Goal: Information Seeking & Learning: Learn about a topic

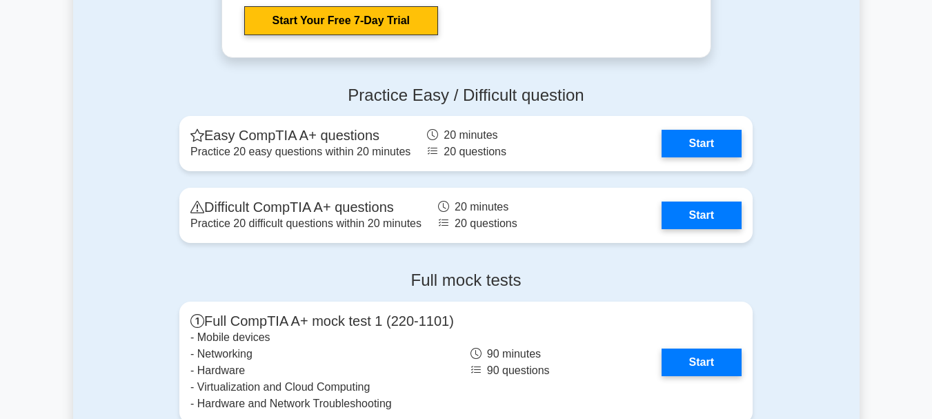
scroll to position [2757, 0]
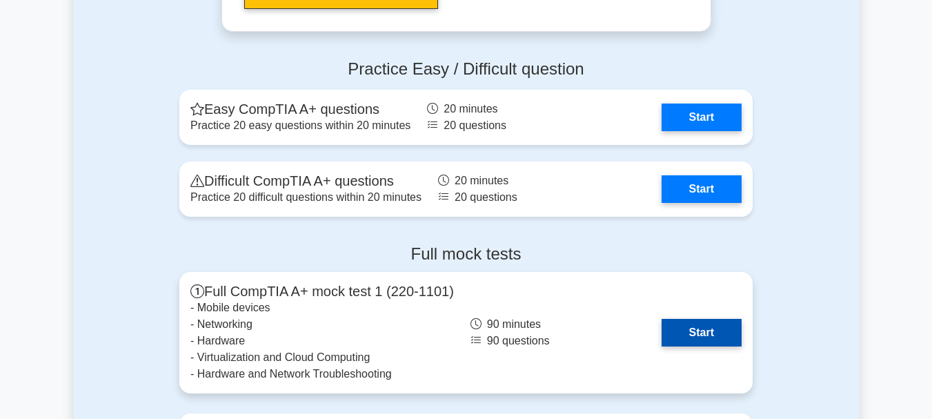
click at [680, 324] on link "Start" at bounding box center [702, 333] width 80 height 28
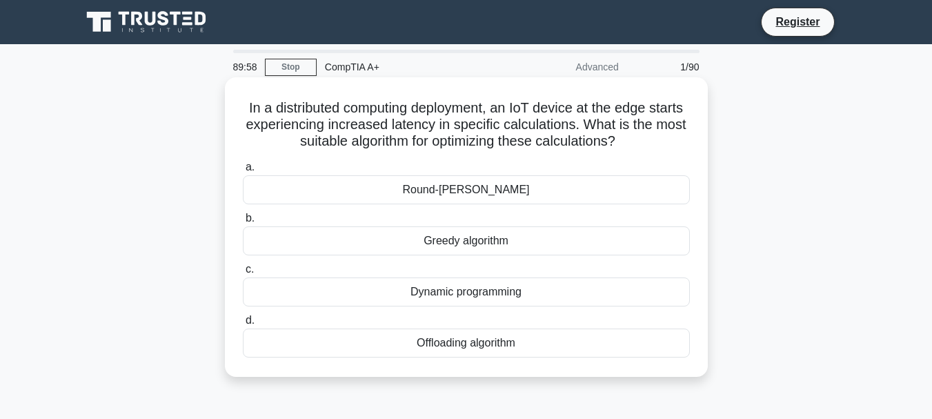
click at [392, 145] on h5 "In a distributed computing deployment, an IoT device at the edge starts experie…" at bounding box center [467, 124] width 450 height 51
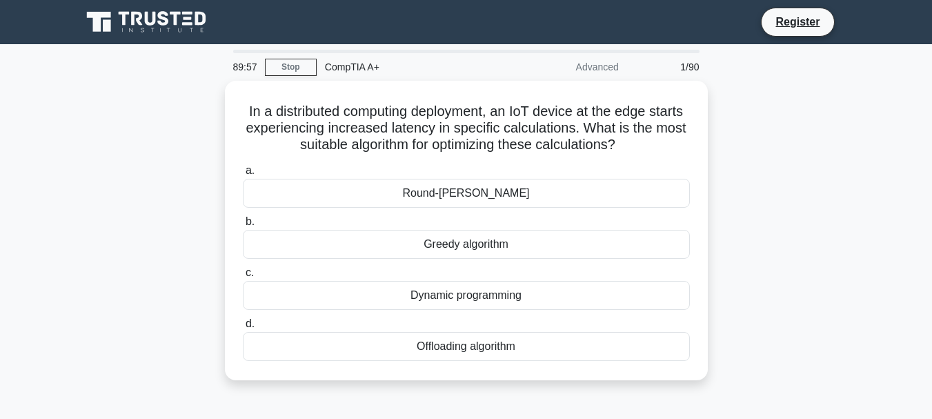
drag, startPoint x: 159, startPoint y: 81, endPoint x: 41, endPoint y: 1, distance: 142.0
click at [105, 50] on div "89:57 Stop CompTIA A+ Advanced 1/90 In a distributed computing deployment, an I…" at bounding box center [466, 395] width 787 height 690
click at [71, 141] on main "89:56 Stop CompTIA A+ Advanced 1/90 In a distributed computing deployment, an I…" at bounding box center [466, 394] width 932 height 701
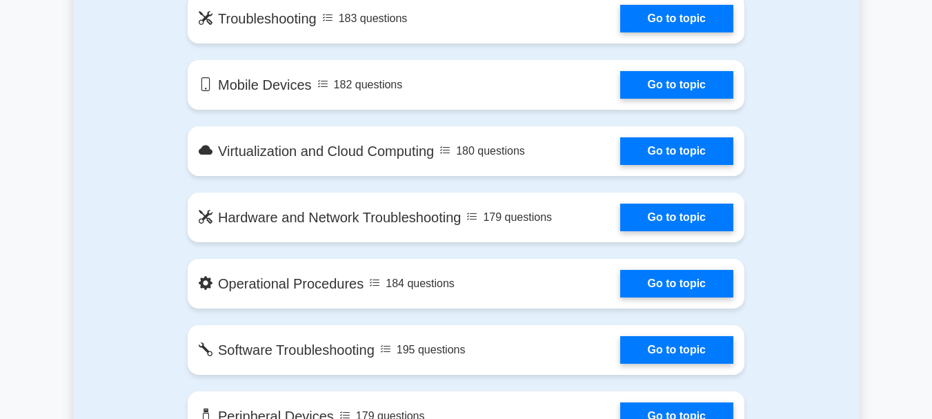
scroll to position [623, 0]
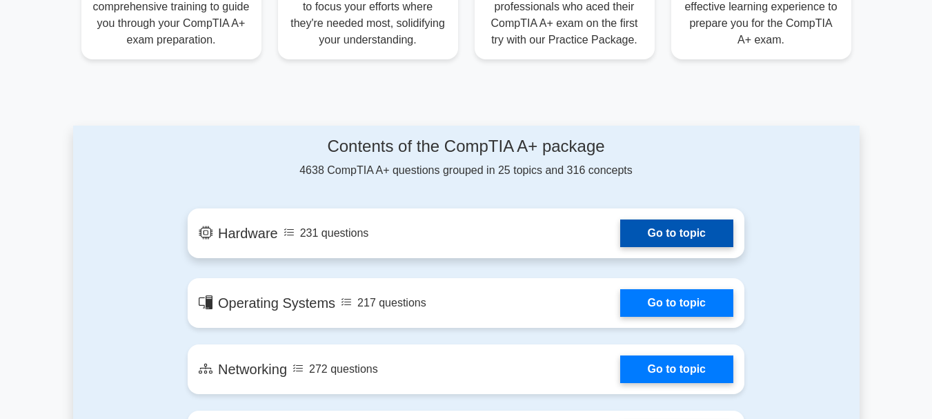
click at [646, 226] on link "Go to topic" at bounding box center [676, 233] width 113 height 28
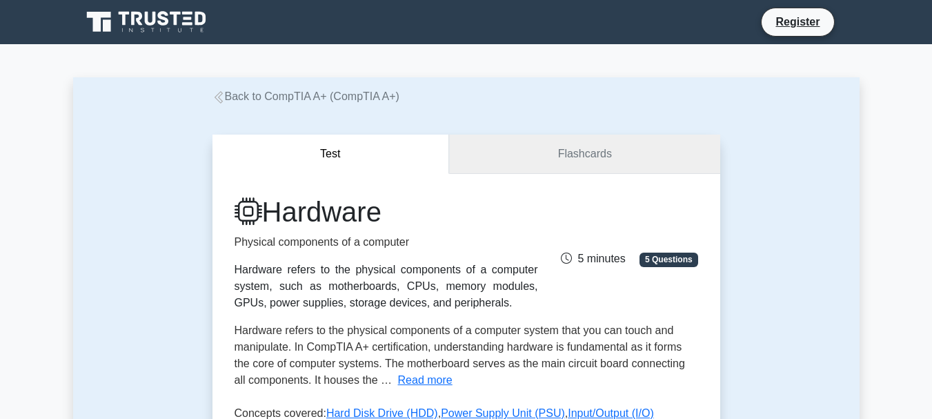
drag, startPoint x: 504, startPoint y: 157, endPoint x: 515, endPoint y: 153, distance: 11.8
click at [515, 153] on link "Flashcards" at bounding box center [584, 154] width 271 height 39
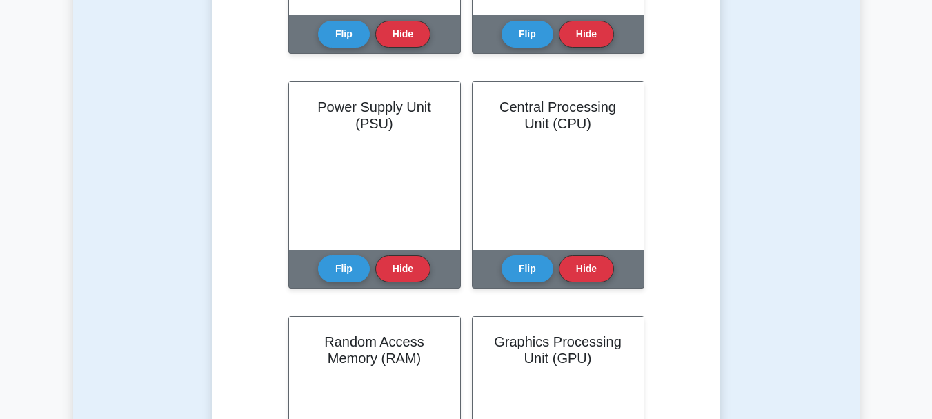
scroll to position [511, 0]
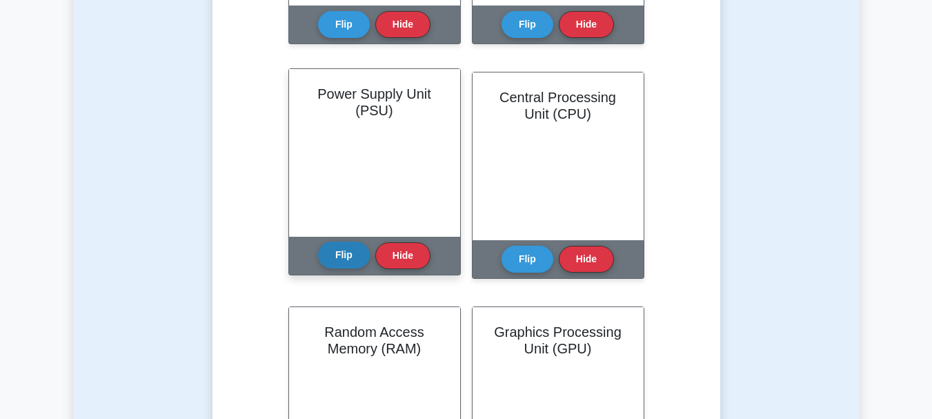
click at [337, 262] on button "Flip" at bounding box center [344, 255] width 52 height 27
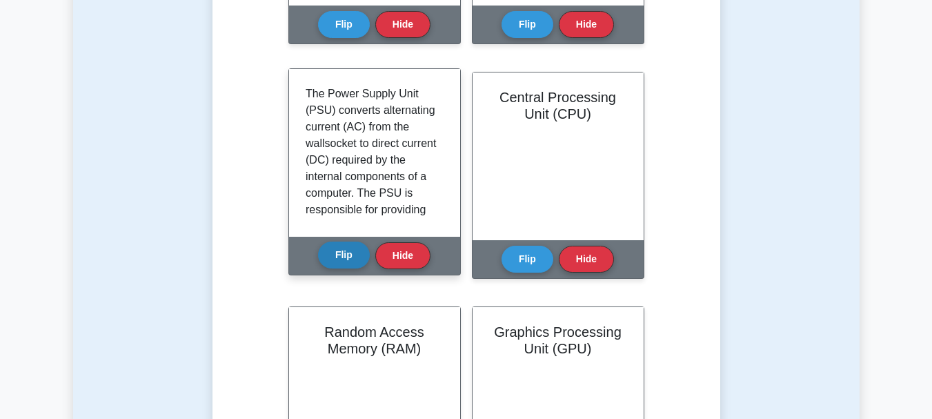
click at [337, 262] on button "Flip" at bounding box center [344, 255] width 52 height 27
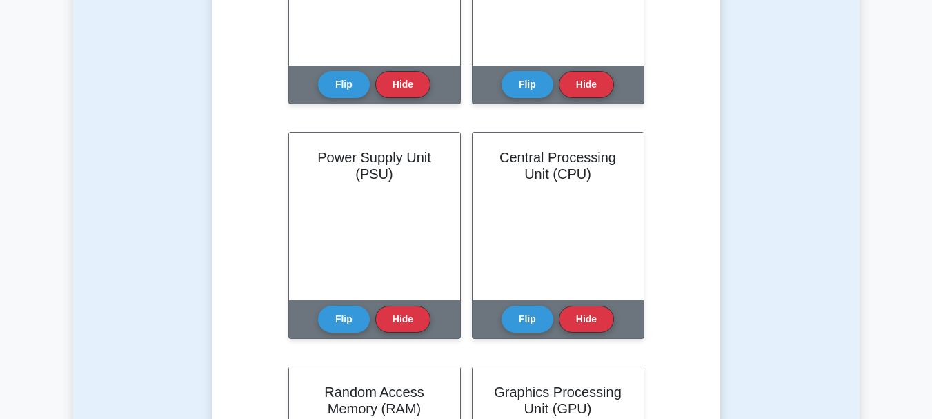
scroll to position [0, 0]
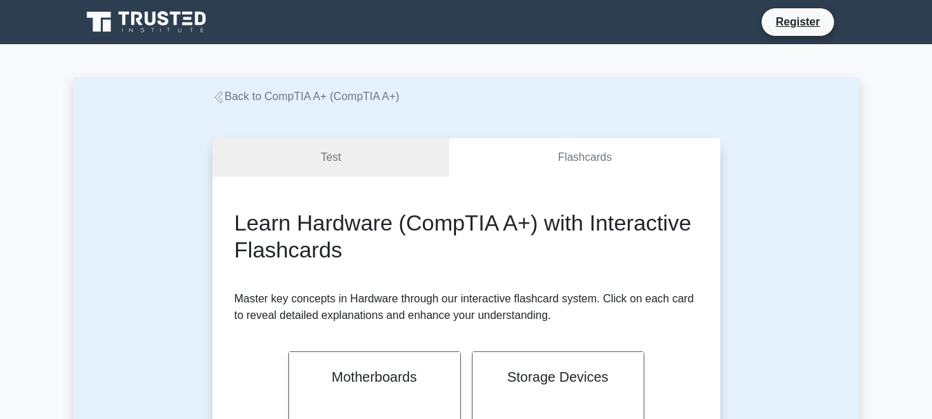
drag, startPoint x: 116, startPoint y: 44, endPoint x: 43, endPoint y: -3, distance: 86.3
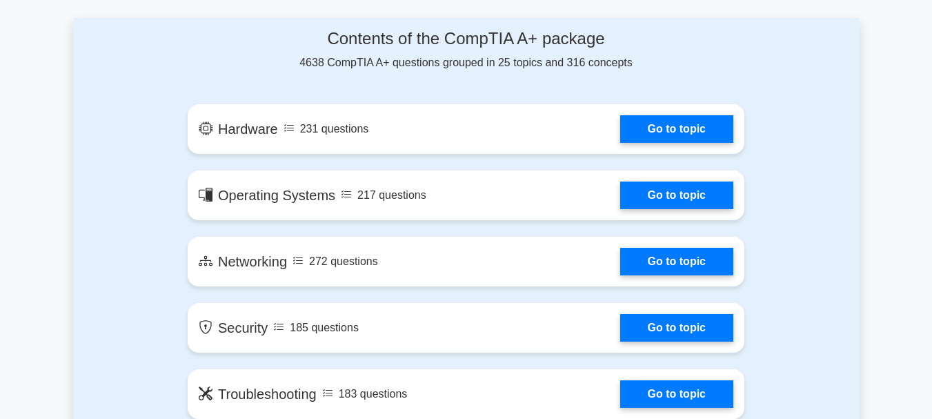
scroll to position [747, 0]
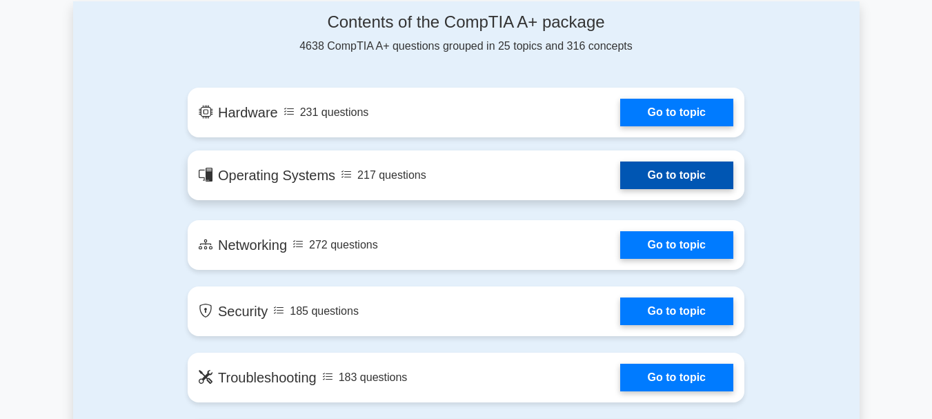
click at [620, 168] on link "Go to topic" at bounding box center [676, 175] width 113 height 28
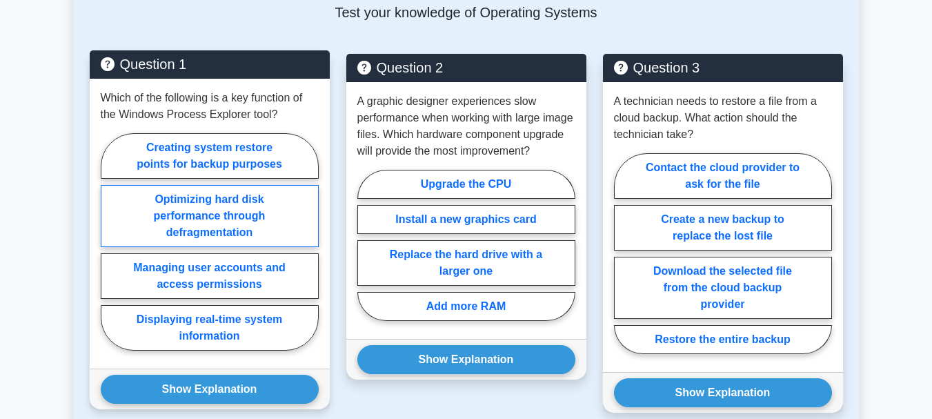
scroll to position [681, 0]
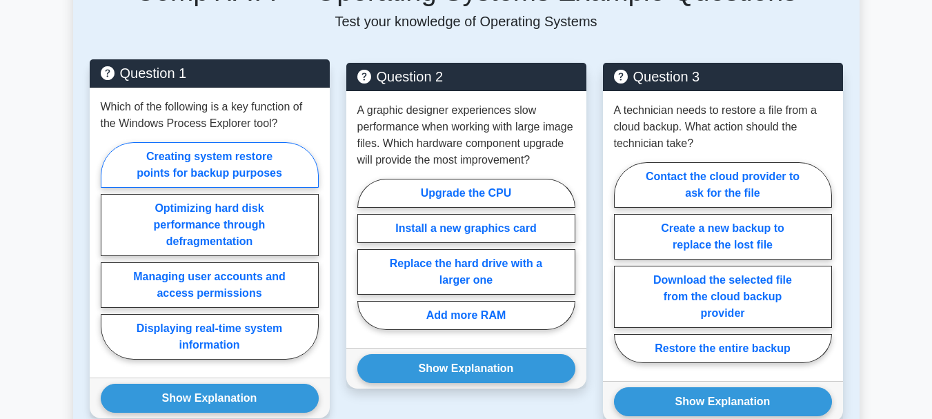
click at [246, 164] on label "Creating system restore points for backup purposes" at bounding box center [210, 165] width 218 height 46
click at [110, 251] on input "Creating system restore points for backup purposes" at bounding box center [105, 255] width 9 height 9
radio input "true"
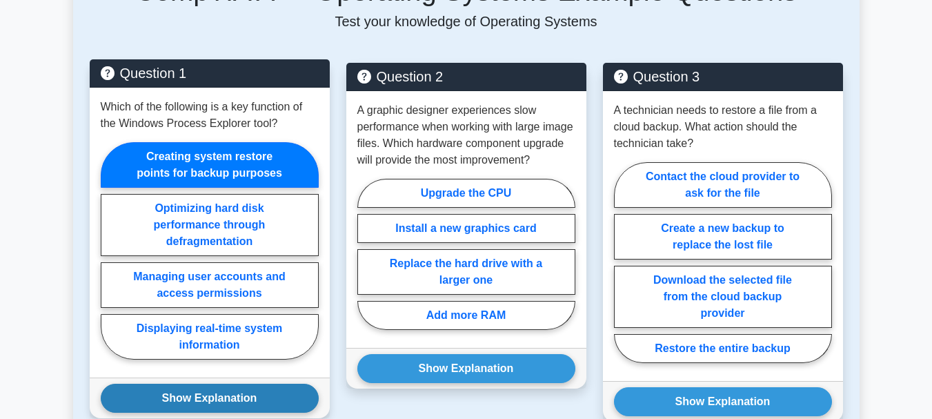
click at [240, 395] on button "Show Explanation" at bounding box center [210, 398] width 218 height 29
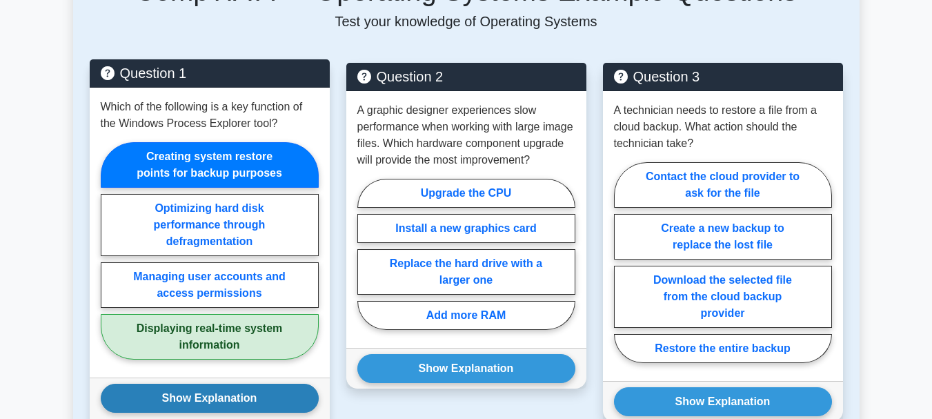
click at [240, 395] on button "Show Explanation" at bounding box center [210, 398] width 218 height 29
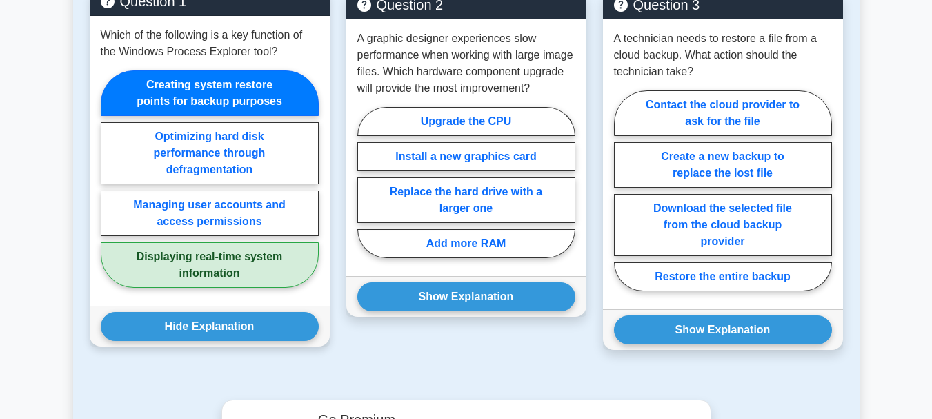
scroll to position [756, 0]
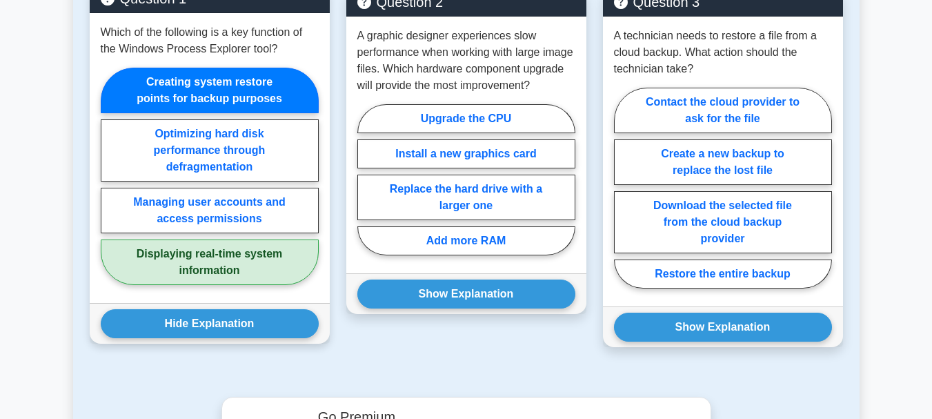
click at [177, 264] on label "Displaying real-time system information" at bounding box center [210, 262] width 218 height 46
click at [110, 185] on input "Displaying real-time system information" at bounding box center [105, 180] width 9 height 9
radio input "true"
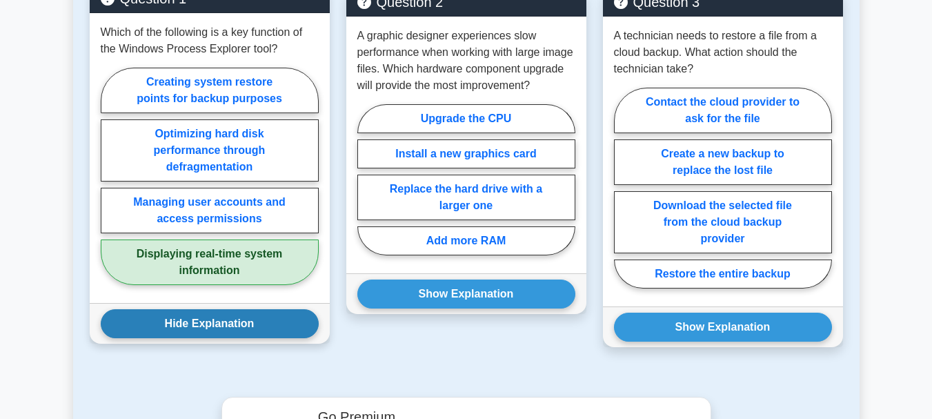
click at [186, 324] on button "Hide Explanation" at bounding box center [210, 323] width 218 height 29
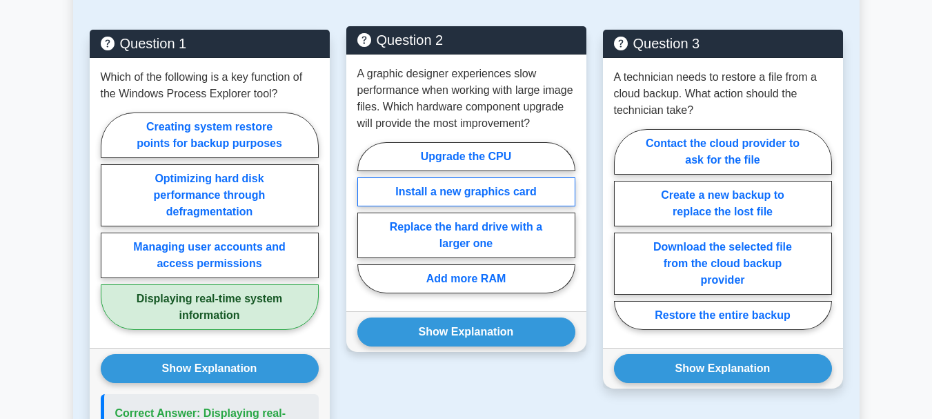
scroll to position [719, 0]
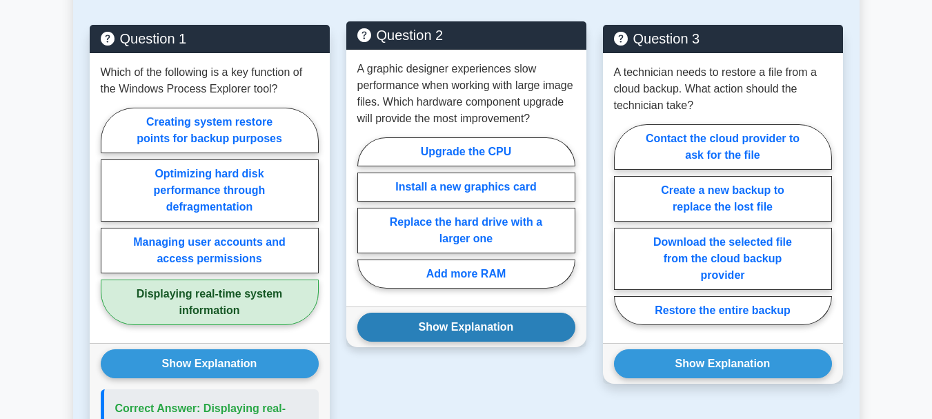
click at [406, 331] on button "Show Explanation" at bounding box center [466, 327] width 218 height 29
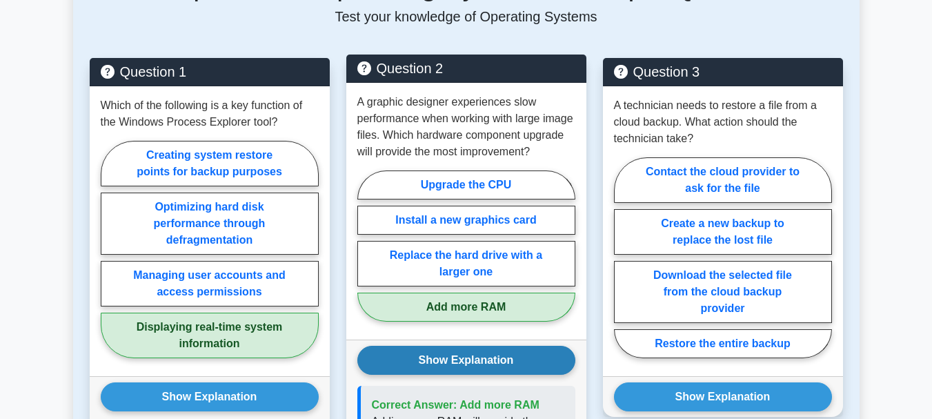
scroll to position [590, 0]
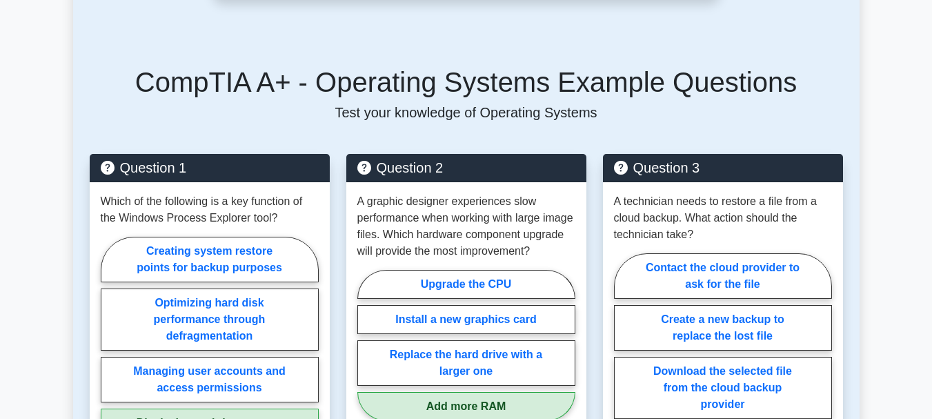
drag, startPoint x: 260, startPoint y: 150, endPoint x: 52, endPoint y: 64, distance: 225.3
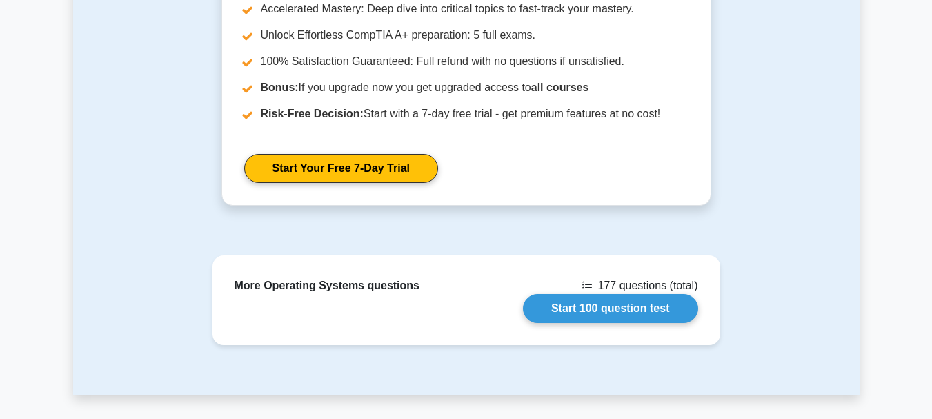
scroll to position [2082, 0]
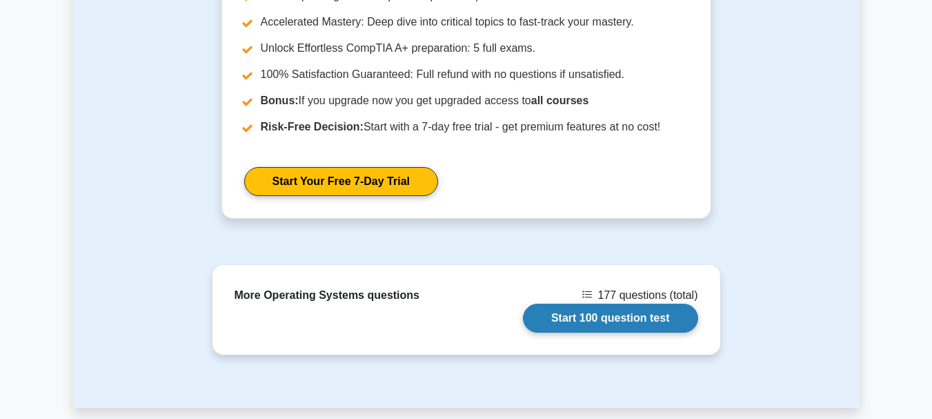
click at [568, 314] on link "Start 100 question test" at bounding box center [610, 318] width 175 height 29
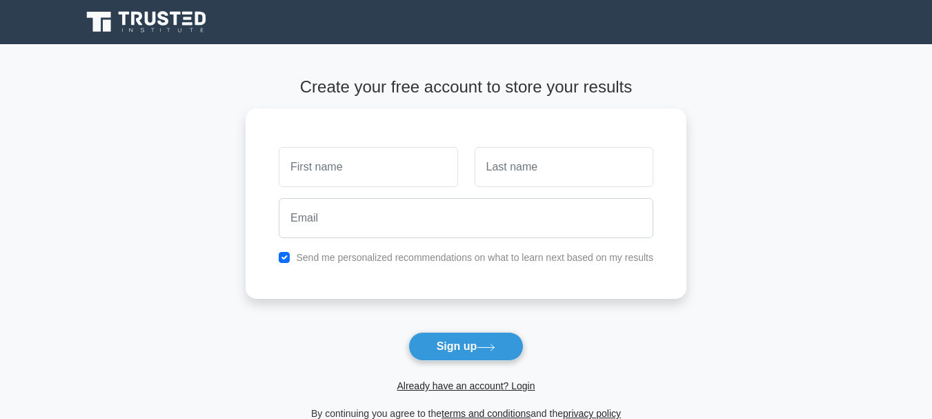
drag, startPoint x: 231, startPoint y: 126, endPoint x: 111, endPoint y: 19, distance: 159.8
click at [119, 25] on body "Register and the" at bounding box center [466, 303] width 932 height 607
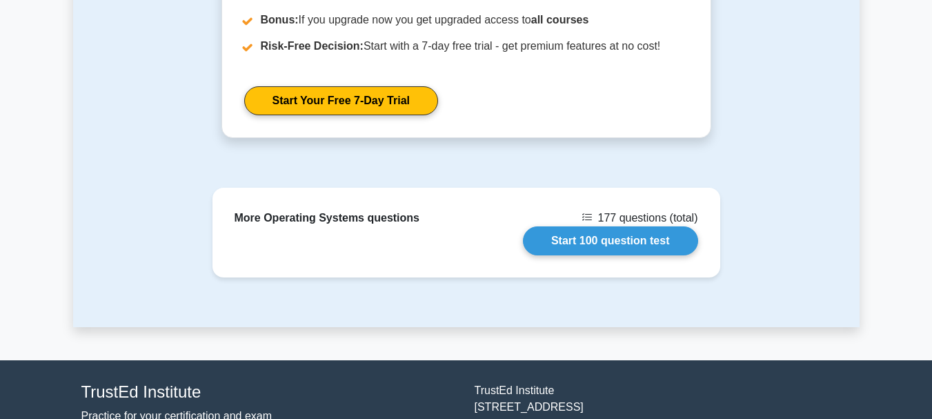
scroll to position [1368, 0]
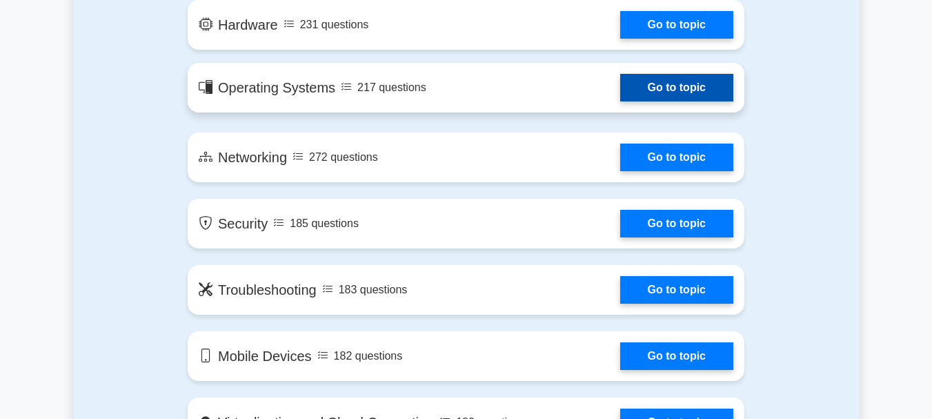
scroll to position [852, 0]
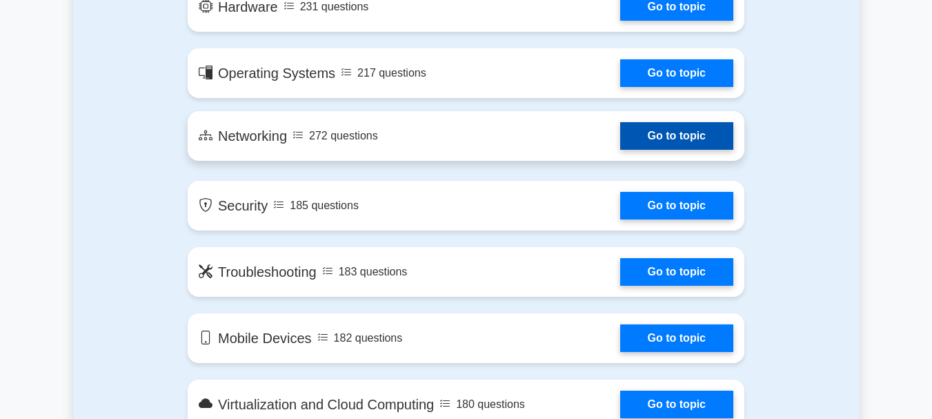
click at [653, 128] on link "Go to topic" at bounding box center [676, 136] width 113 height 28
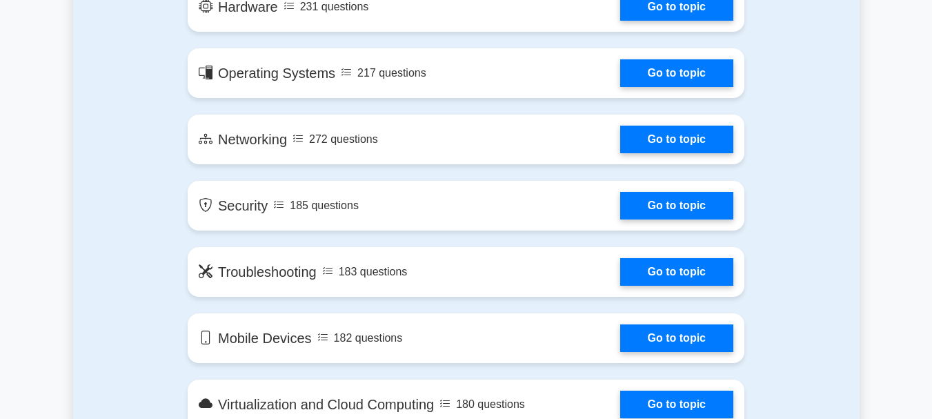
drag, startPoint x: 146, startPoint y: 142, endPoint x: 151, endPoint y: 148, distance: 8.3
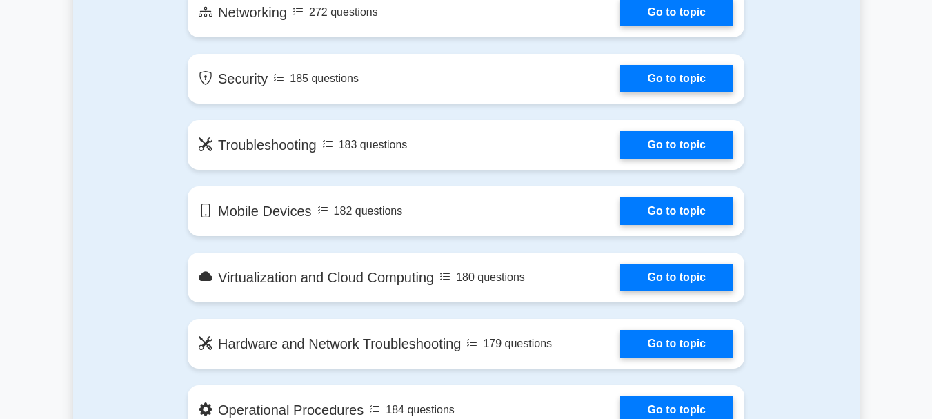
scroll to position [990, 0]
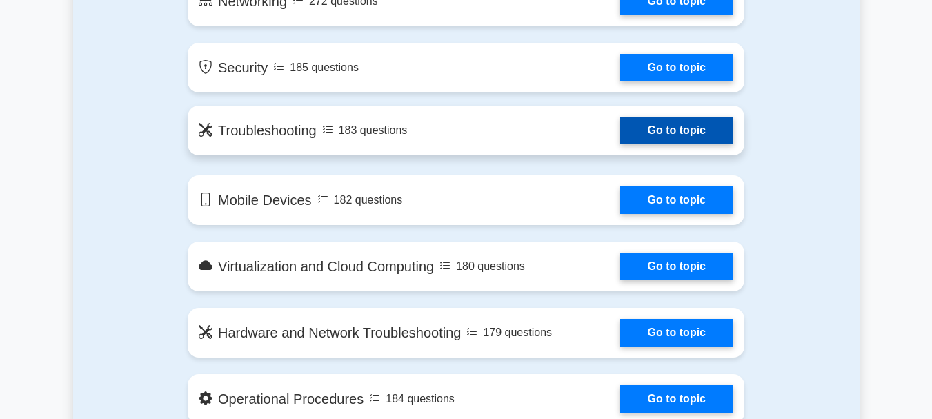
click at [620, 135] on link "Go to topic" at bounding box center [676, 131] width 113 height 28
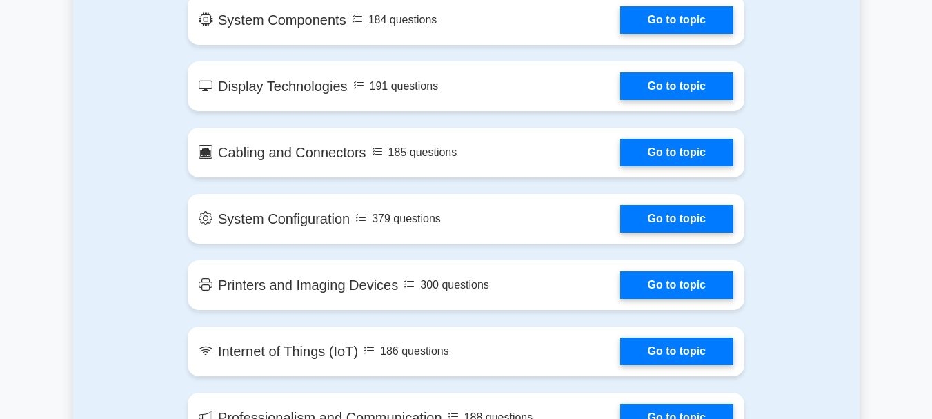
scroll to position [1635, 0]
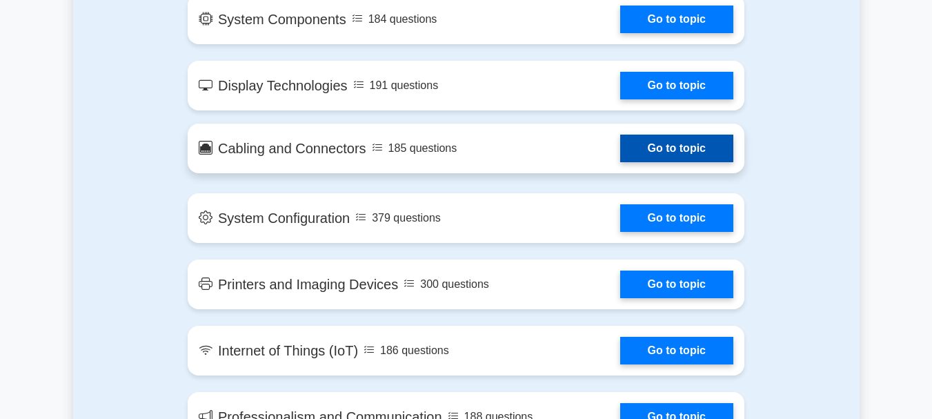
click at [620, 160] on link "Go to topic" at bounding box center [676, 149] width 113 height 28
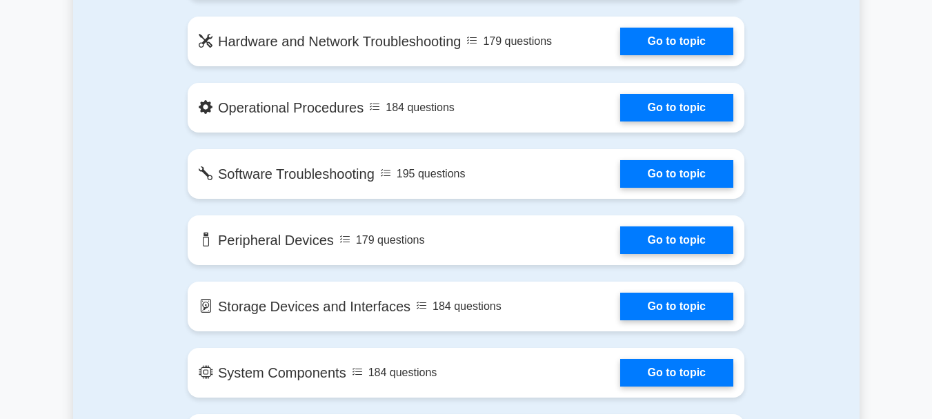
scroll to position [1290, 0]
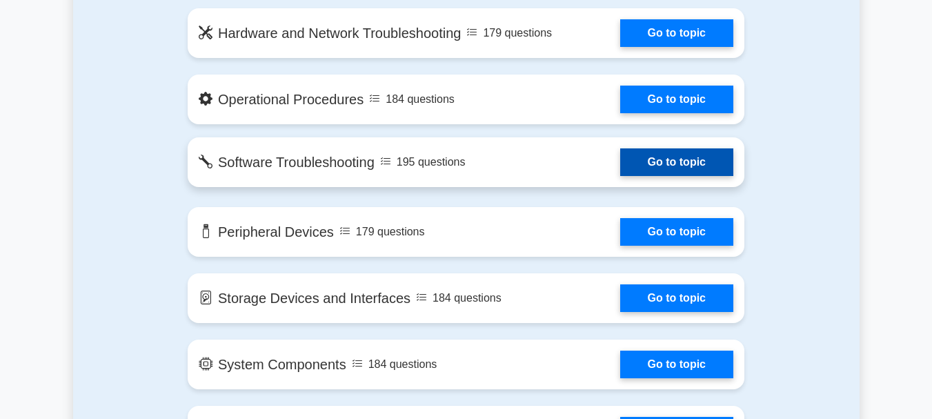
click at [620, 164] on link "Go to topic" at bounding box center [676, 162] width 113 height 28
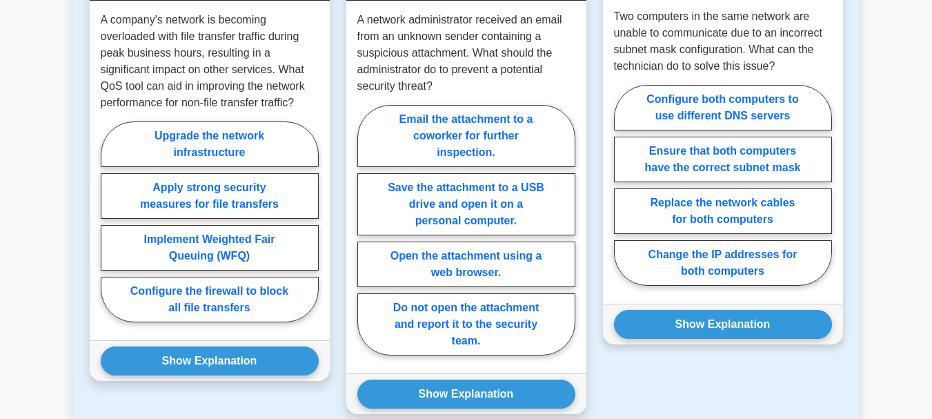
scroll to position [819, 0]
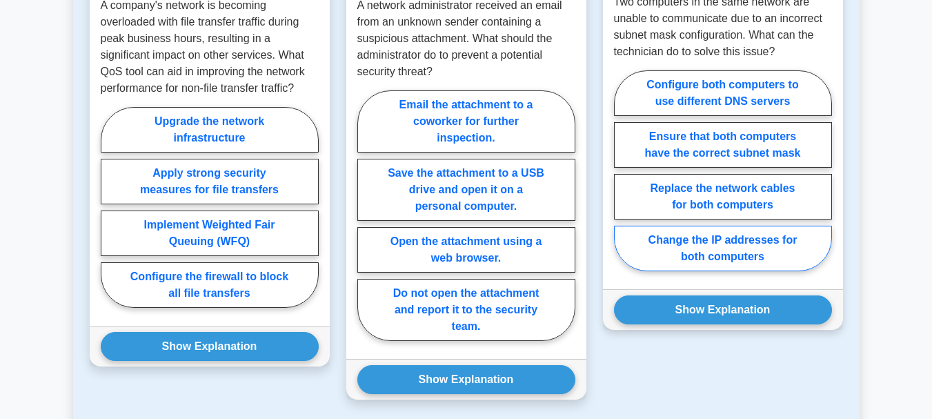
click at [749, 228] on label "Change the IP addresses for both computers" at bounding box center [723, 249] width 218 height 46
click at [623, 179] on input "Change the IP addresses for both computers" at bounding box center [618, 174] width 9 height 9
radio input "true"
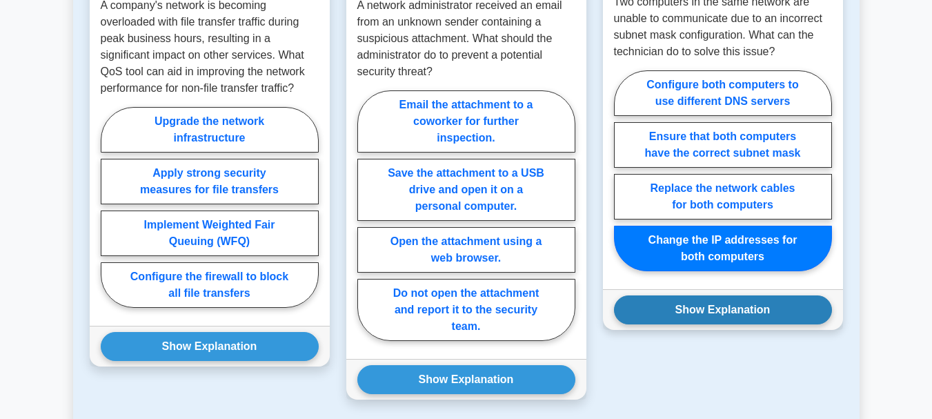
click at [751, 295] on button "Show Explanation" at bounding box center [723, 309] width 218 height 29
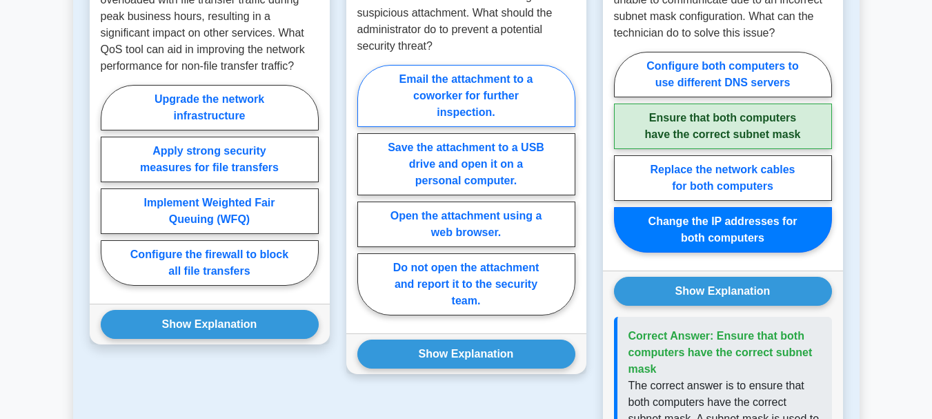
scroll to position [856, 0]
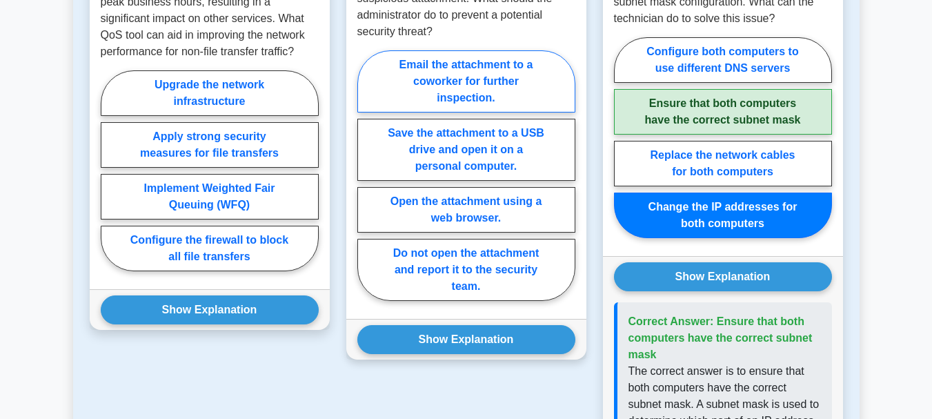
click at [499, 239] on label "Do not open the attachment and report it to the security team." at bounding box center [466, 270] width 218 height 62
click at [366, 184] on input "Do not open the attachment and report it to the security team." at bounding box center [361, 179] width 9 height 9
radio input "true"
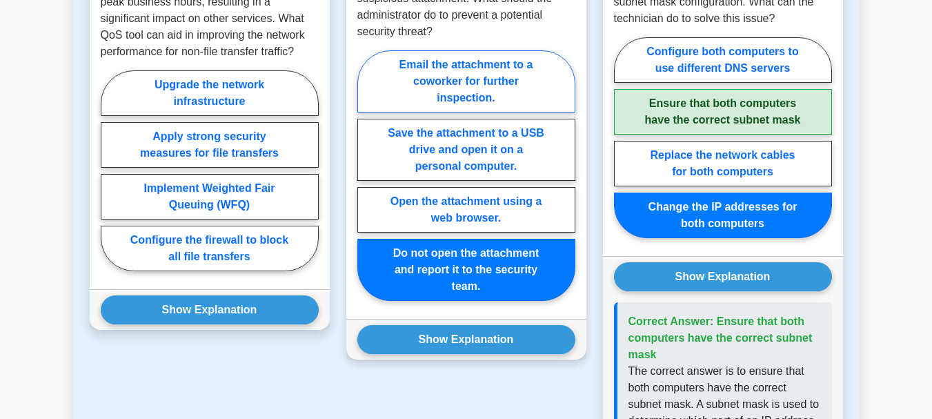
click at [471, 63] on label "Email the attachment to a coworker for further inspection." at bounding box center [466, 81] width 218 height 62
click at [366, 175] on input "Email the attachment to a coworker for further inspection." at bounding box center [361, 179] width 9 height 9
radio input "true"
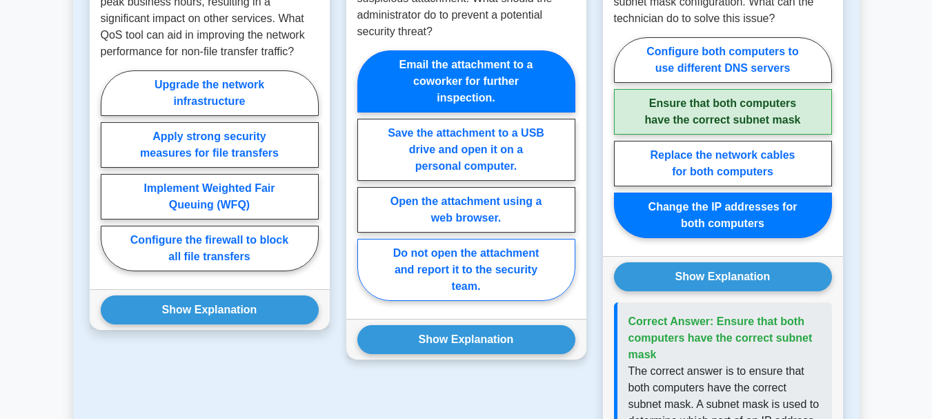
click at [467, 268] on label "Do not open the attachment and report it to the security team." at bounding box center [466, 270] width 218 height 62
click at [366, 184] on input "Do not open the attachment and report it to the security team." at bounding box center [361, 179] width 9 height 9
radio input "true"
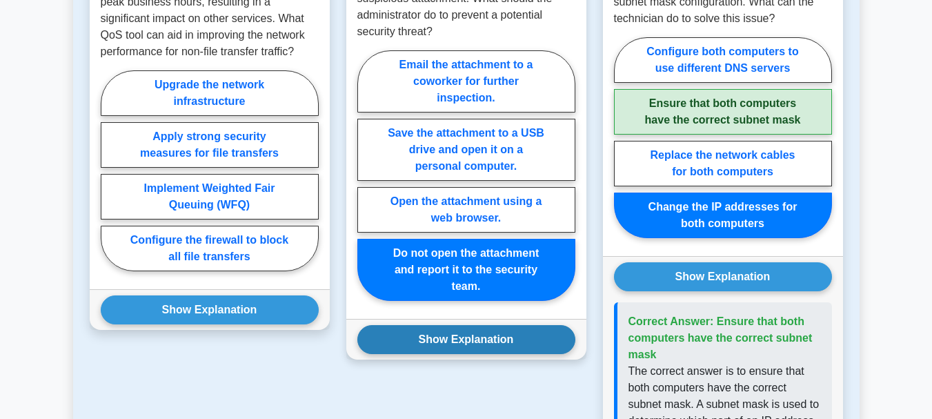
click at [461, 325] on button "Show Explanation" at bounding box center [466, 339] width 218 height 29
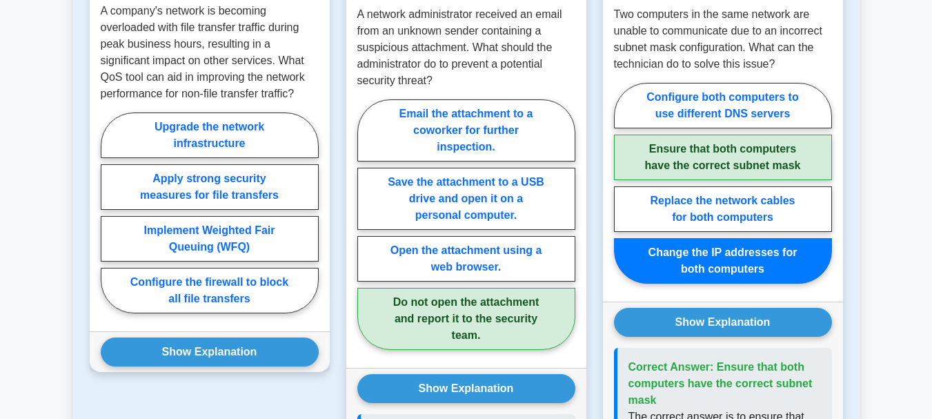
scroll to position [828, 0]
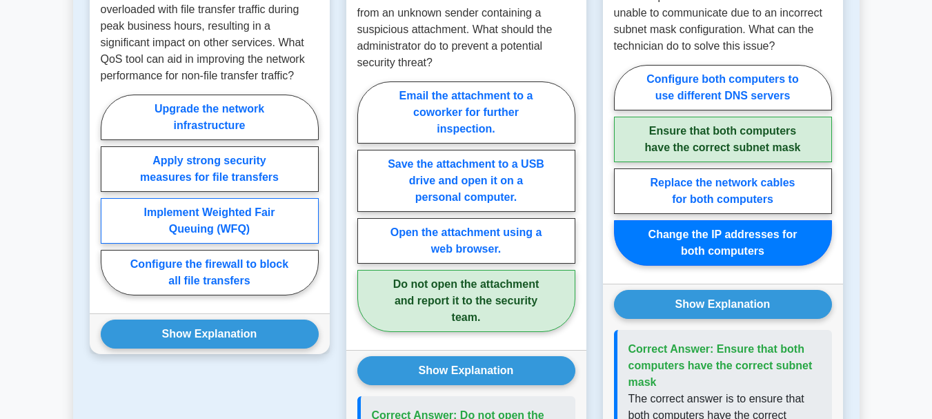
click at [245, 202] on label "Implement Weighted Fair Queuing (WFQ)" at bounding box center [210, 221] width 218 height 46
click at [110, 202] on input "Implement Weighted Fair Queuing (WFQ)" at bounding box center [105, 199] width 9 height 9
radio input "true"
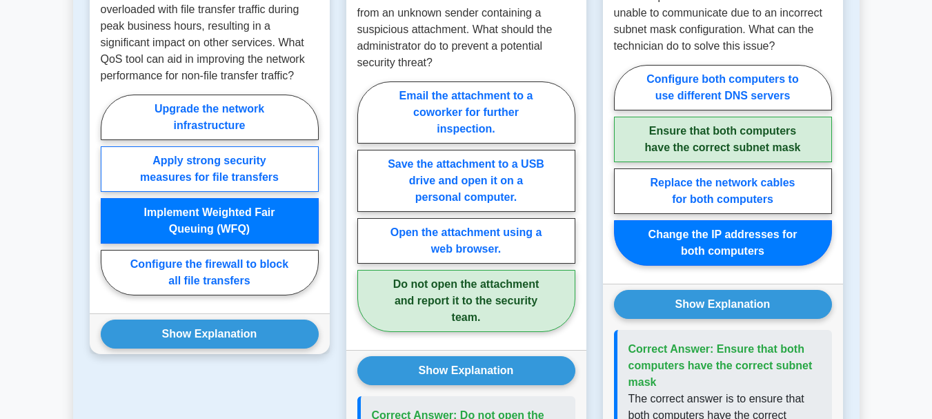
scroll to position [805, 0]
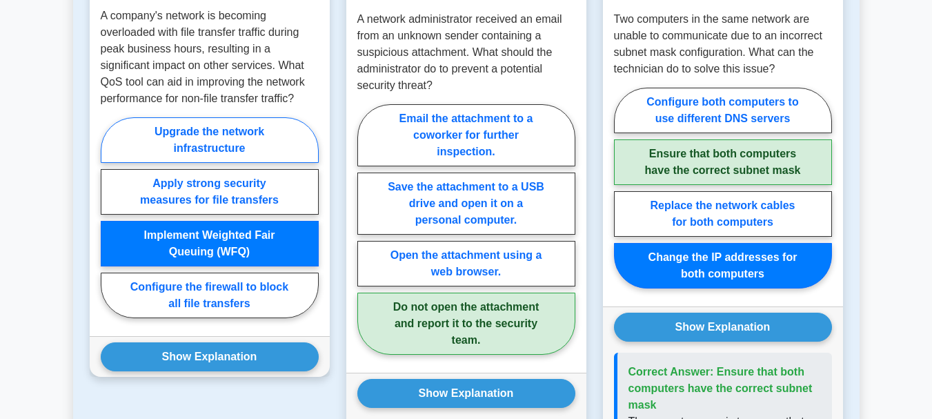
click at [249, 128] on label "Upgrade the network infrastructure" at bounding box center [210, 140] width 218 height 46
click at [110, 217] on input "Upgrade the network infrastructure" at bounding box center [105, 221] width 9 height 9
radio input "true"
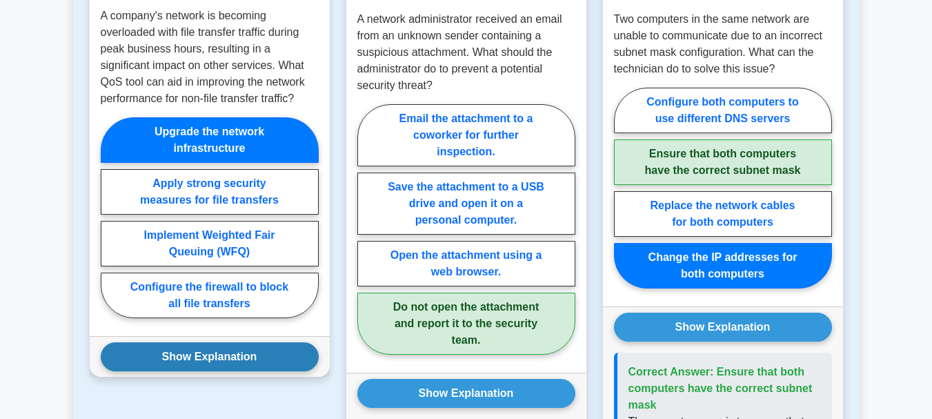
click at [226, 342] on button "Show Explanation" at bounding box center [210, 356] width 218 height 29
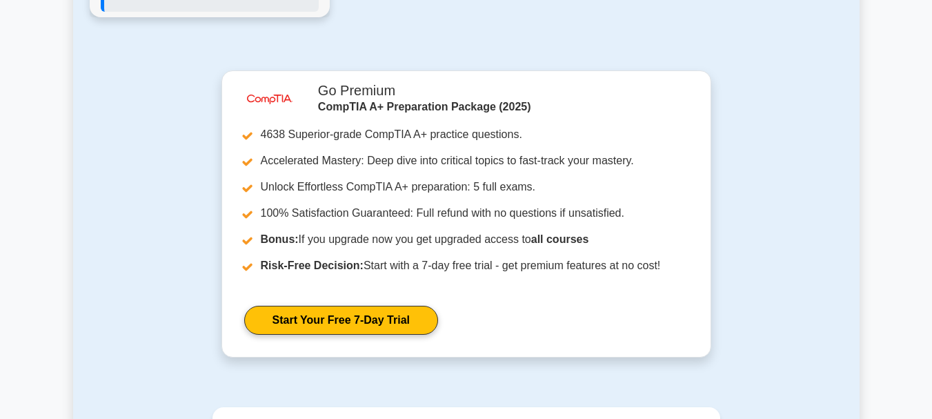
scroll to position [0, 0]
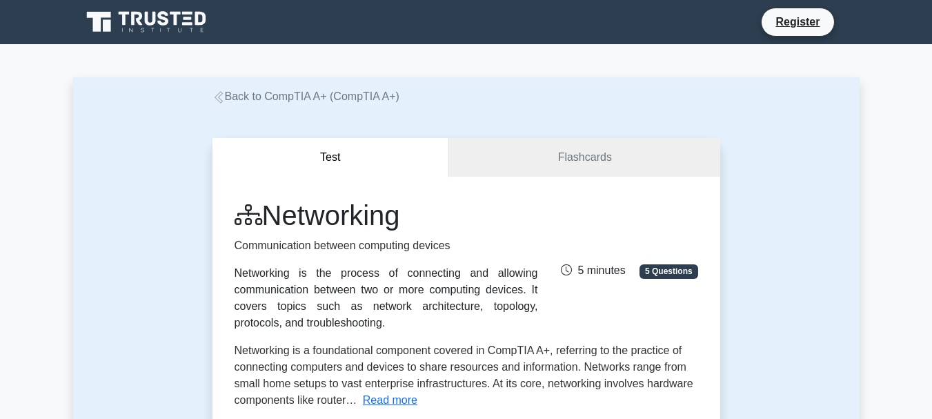
drag, startPoint x: 86, startPoint y: 129, endPoint x: 46, endPoint y: 68, distance: 72.7
drag, startPoint x: 58, startPoint y: 25, endPoint x: 25, endPoint y: -41, distance: 73.5
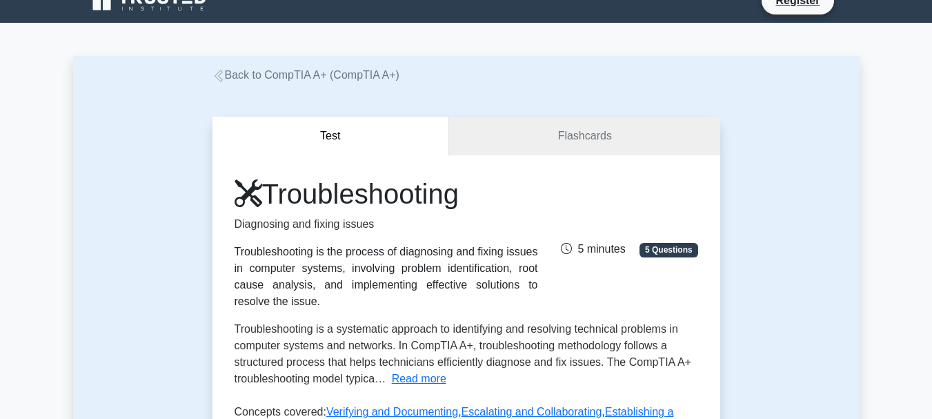
scroll to position [69, 0]
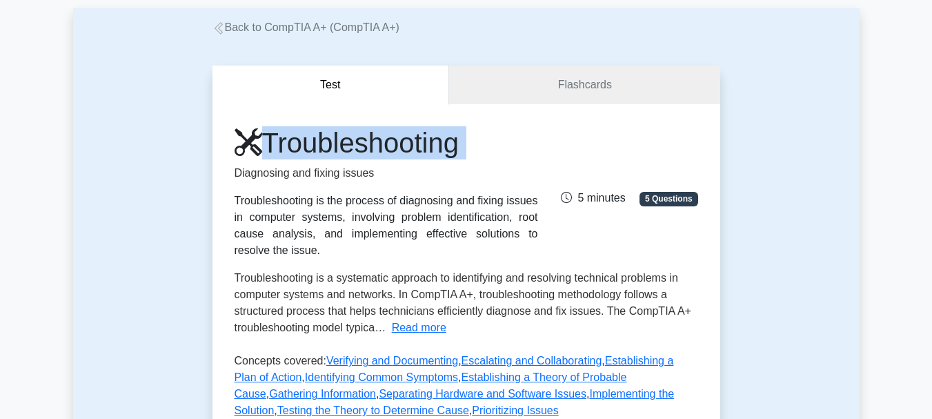
drag, startPoint x: 224, startPoint y: 146, endPoint x: 226, endPoint y: 164, distance: 17.4
click at [226, 164] on div "Troubleshooting Diagnosing and fixing issues Troubleshooting is the process of …" at bounding box center [467, 327] width 508 height 446
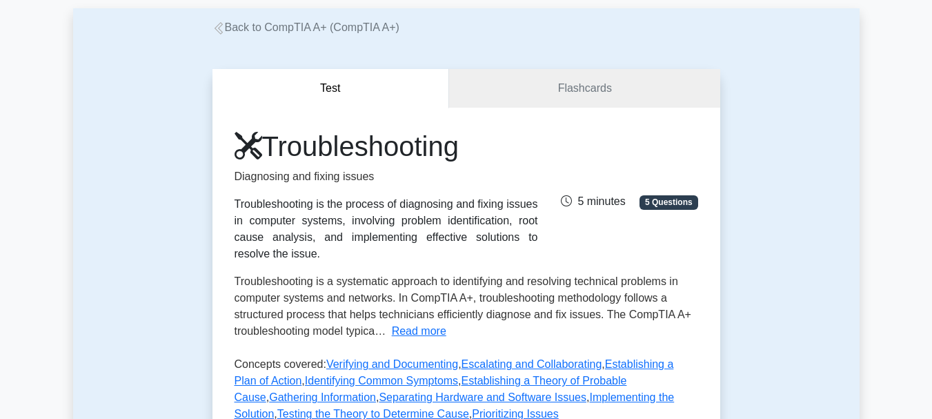
click at [206, 246] on div "Test Flashcards Troubleshooting Diagnosing and fixing issues Troubleshooting is…" at bounding box center [466, 311] width 525 height 551
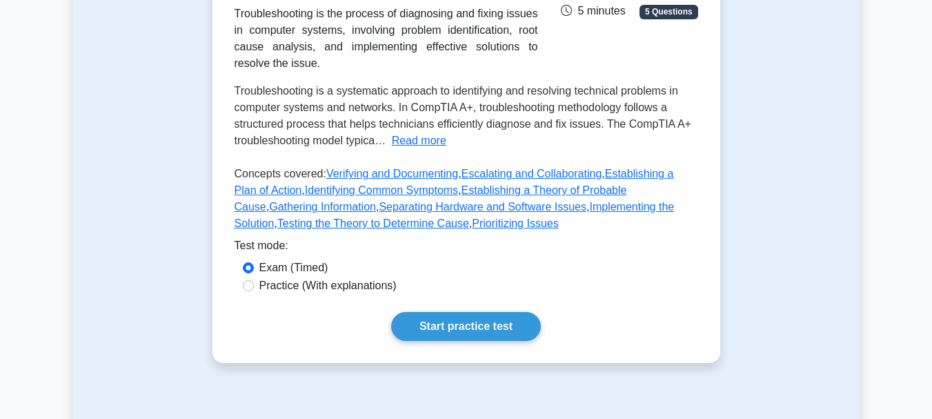
scroll to position [257, 0]
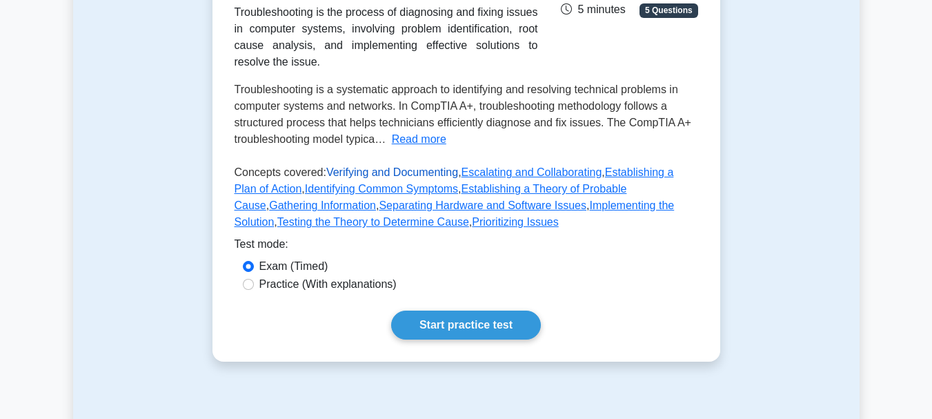
click at [347, 166] on link "Verifying and Documenting" at bounding box center [392, 172] width 132 height 12
drag, startPoint x: 385, startPoint y: 140, endPoint x: 316, endPoint y: 133, distance: 69.4
click at [360, 140] on div "Troubleshooting Diagnosing and fixing issues Troubleshooting is the process of …" at bounding box center [467, 87] width 464 height 298
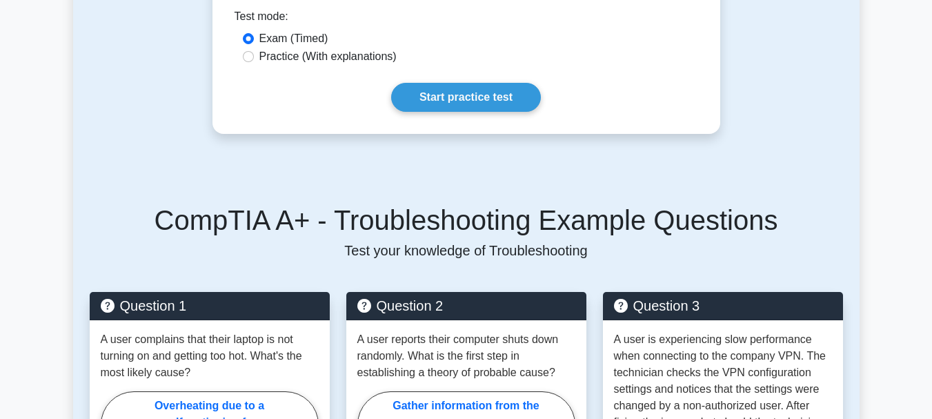
scroll to position [469, 0]
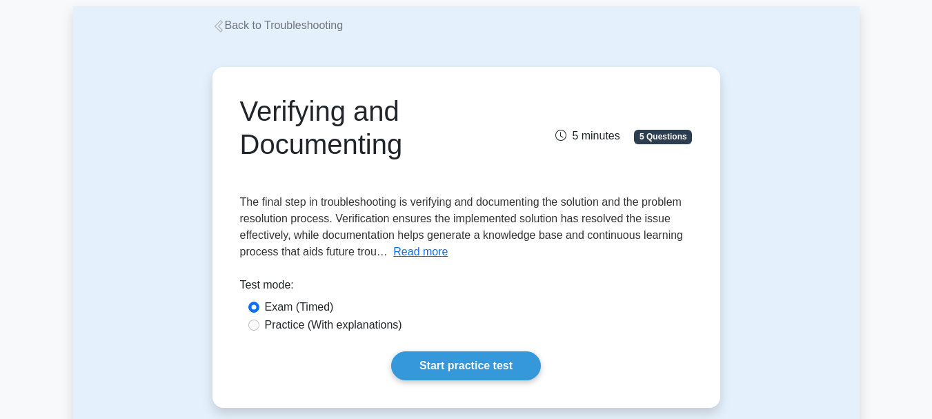
scroll to position [78, 0]
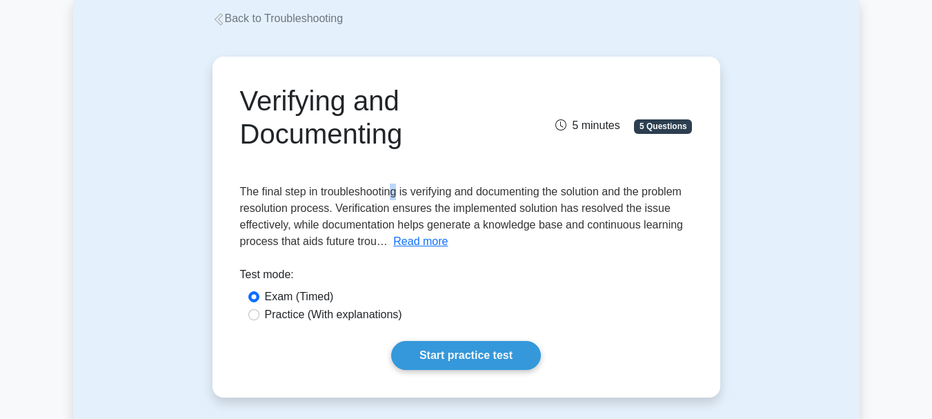
click at [395, 200] on div "The final step in troubleshooting is verifying and documenting the solution and…" at bounding box center [466, 217] width 453 height 66
click at [431, 241] on button "Read more" at bounding box center [420, 241] width 55 height 17
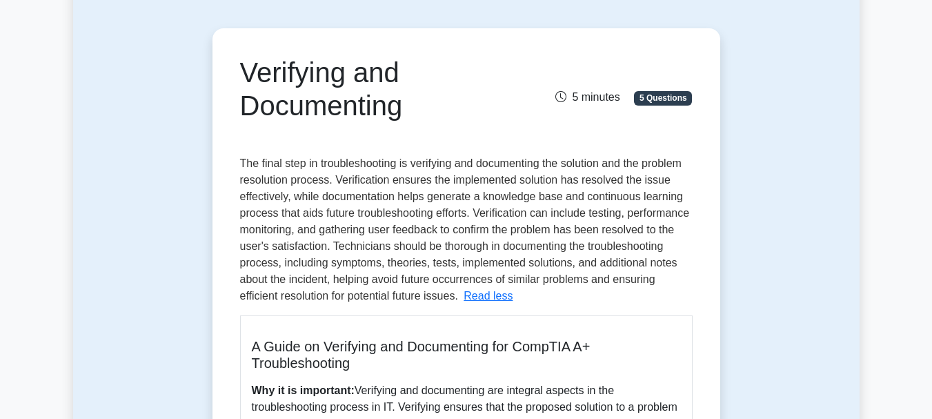
scroll to position [0, 0]
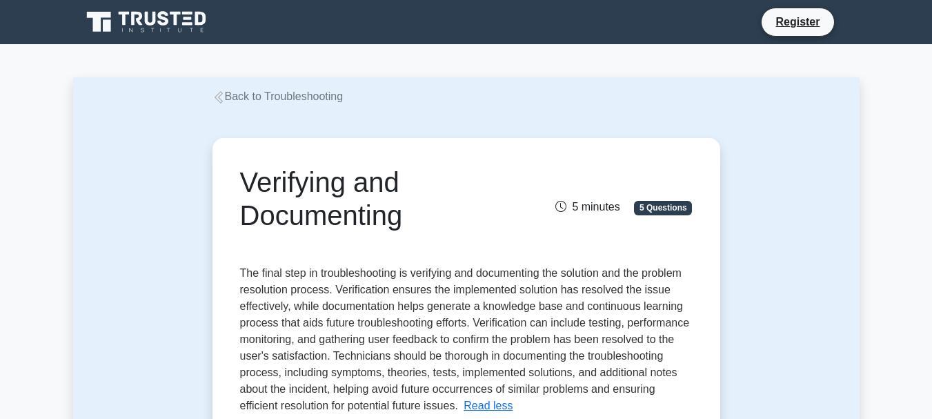
drag, startPoint x: 190, startPoint y: 120, endPoint x: 77, endPoint y: 7, distance: 160.1
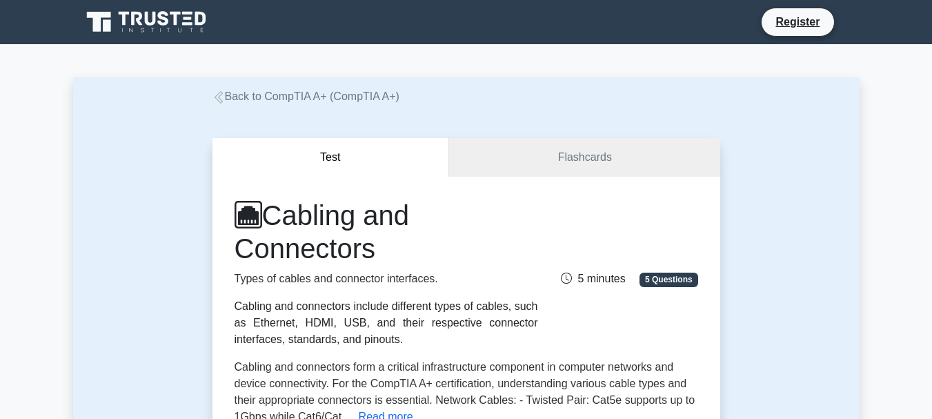
click at [85, 6] on link at bounding box center [147, 22] width 133 height 33
drag, startPoint x: 169, startPoint y: 3, endPoint x: 172, endPoint y: 27, distance: 24.3
click at [172, 27] on nav "Register" at bounding box center [466, 22] width 932 height 44
click at [172, 27] on icon at bounding box center [147, 22] width 133 height 26
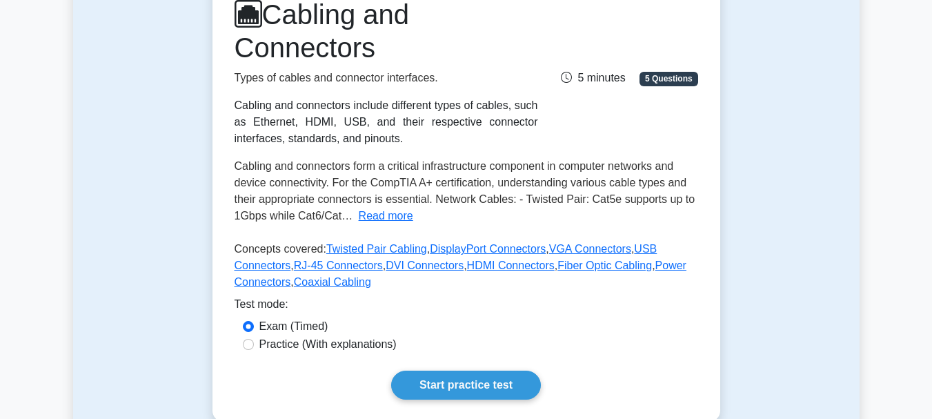
scroll to position [198, 0]
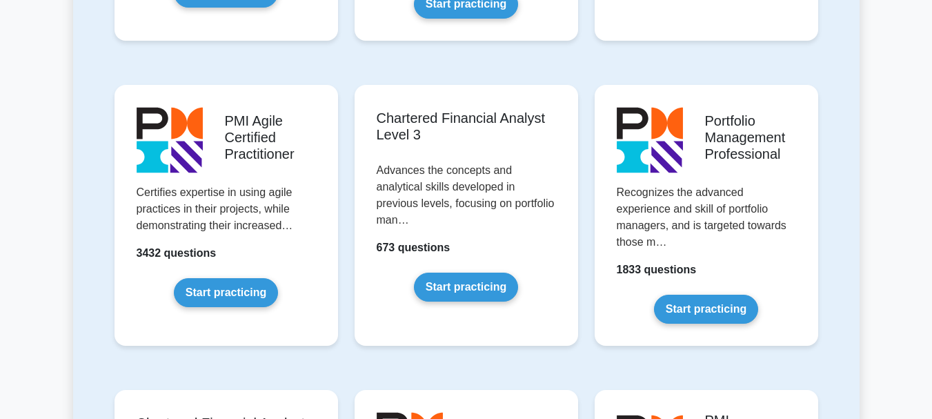
scroll to position [1454, 0]
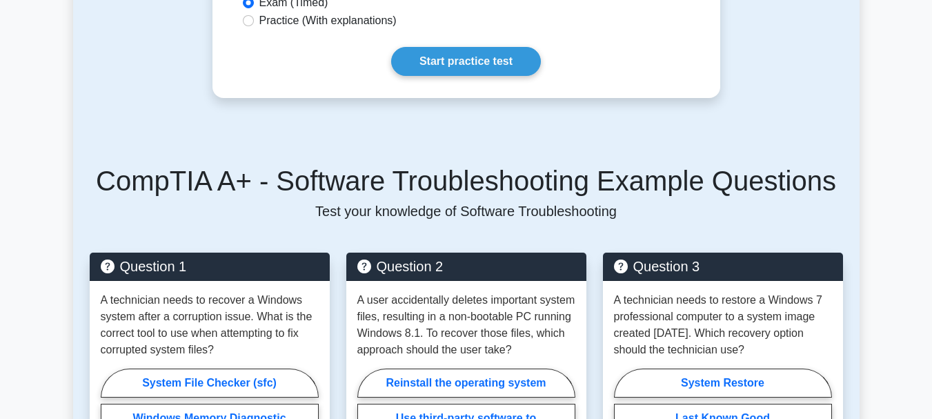
scroll to position [552, 0]
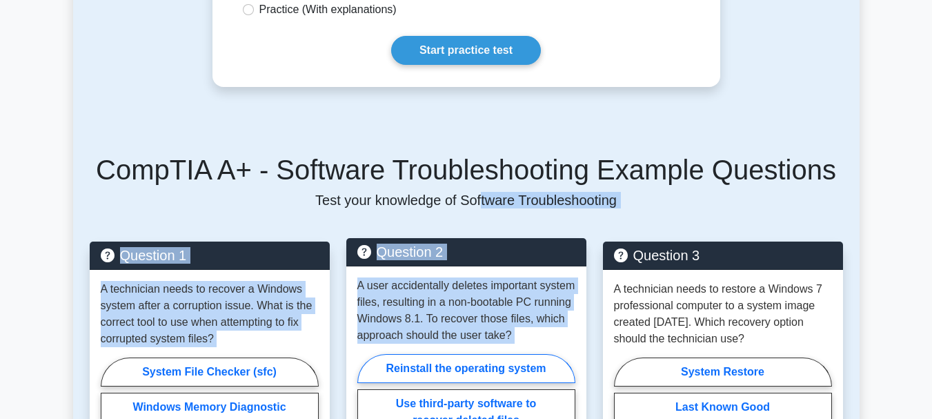
drag, startPoint x: 479, startPoint y: 202, endPoint x: 480, endPoint y: 375, distance: 173.2
click at [480, 375] on div "CompTIA A+ - Software Troubleshooting Example Questions Test your knowledge of …" at bounding box center [466, 401] width 770 height 563
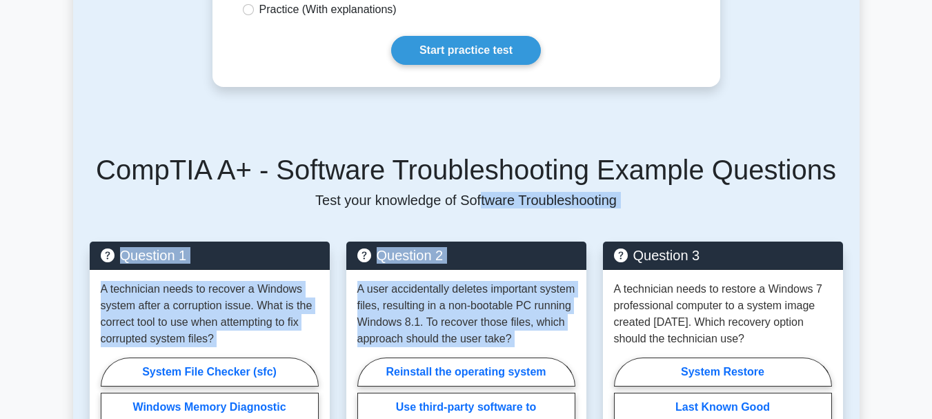
click at [447, 219] on div "CompTIA A+ - Software Troubleshooting Example Questions Test your knowledge of …" at bounding box center [466, 401] width 770 height 563
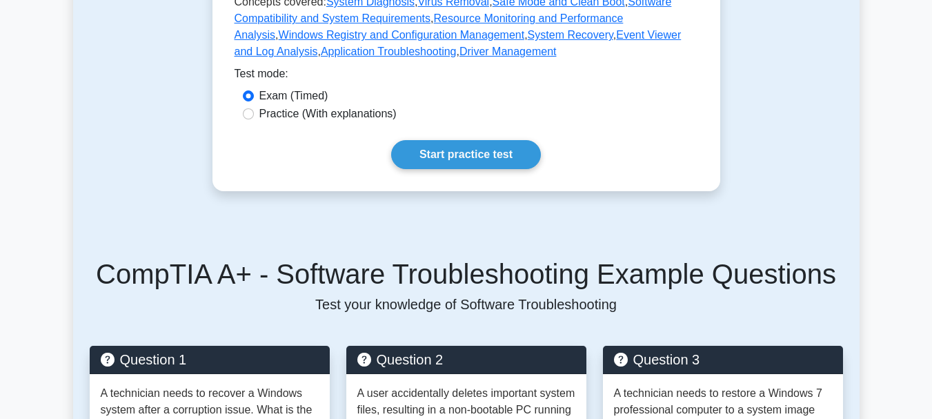
scroll to position [0, 0]
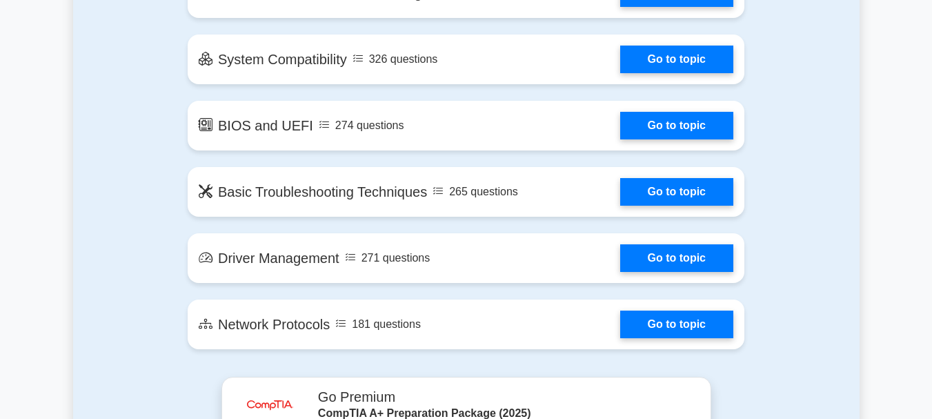
scroll to position [2141, 0]
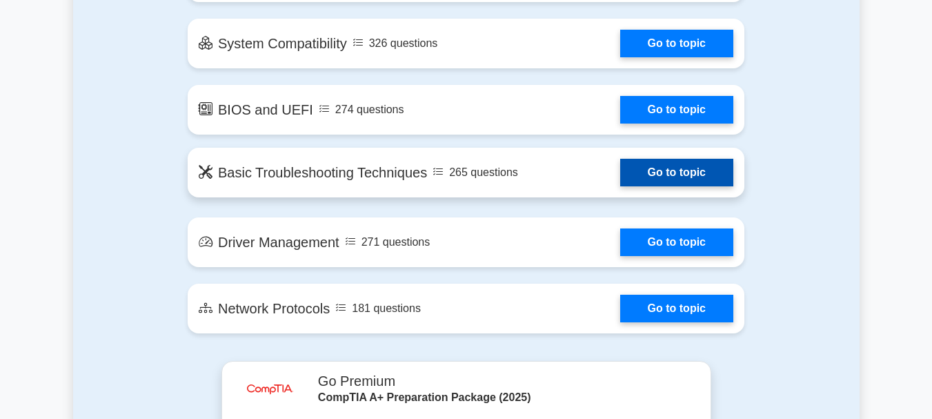
click at [620, 178] on link "Go to topic" at bounding box center [676, 173] width 113 height 28
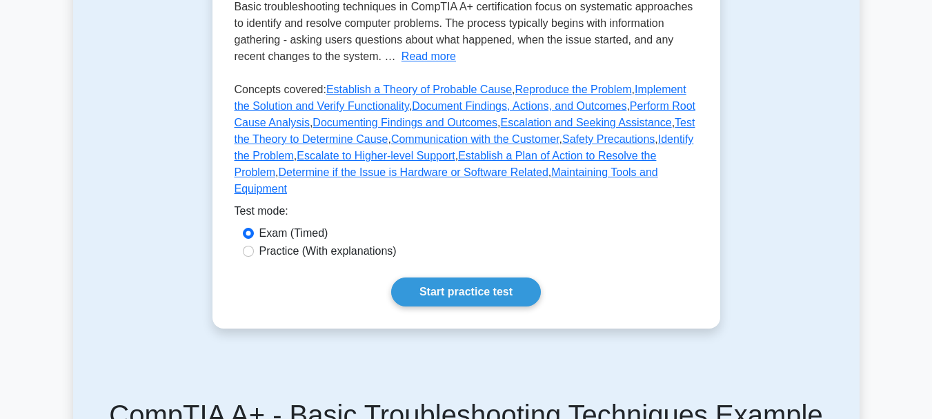
scroll to position [359, 0]
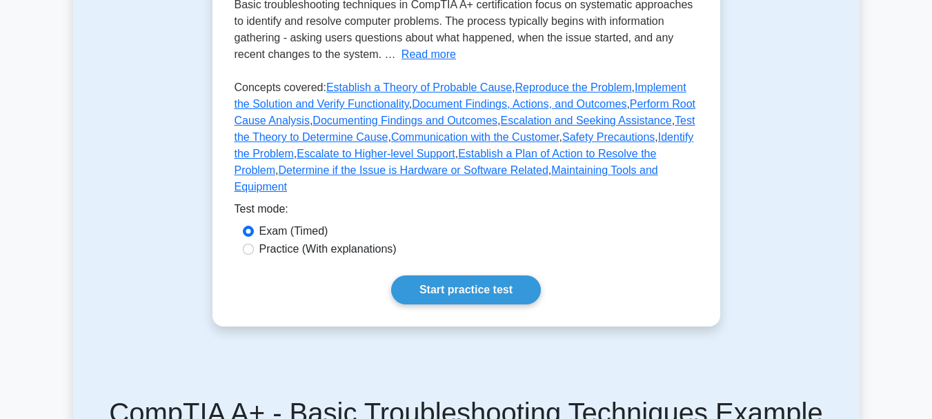
click at [329, 257] on label "Practice (With explanations)" at bounding box center [327, 249] width 137 height 17
click at [254, 255] on input "Practice (With explanations)" at bounding box center [248, 249] width 11 height 11
radio input "true"
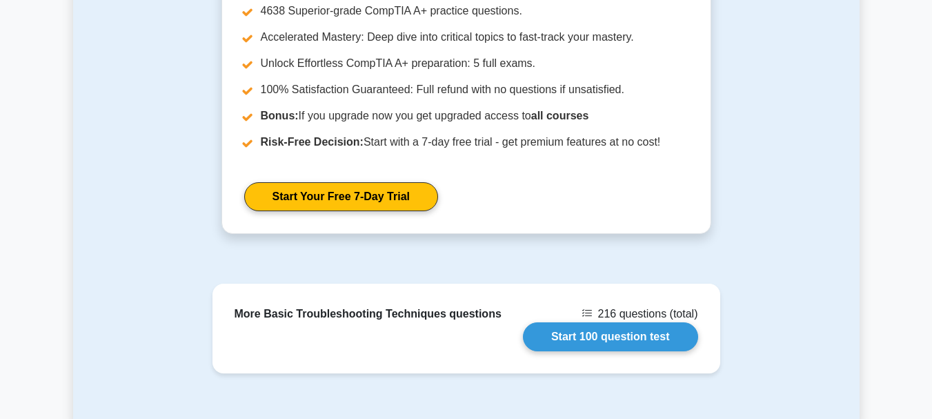
scroll to position [1436, 0]
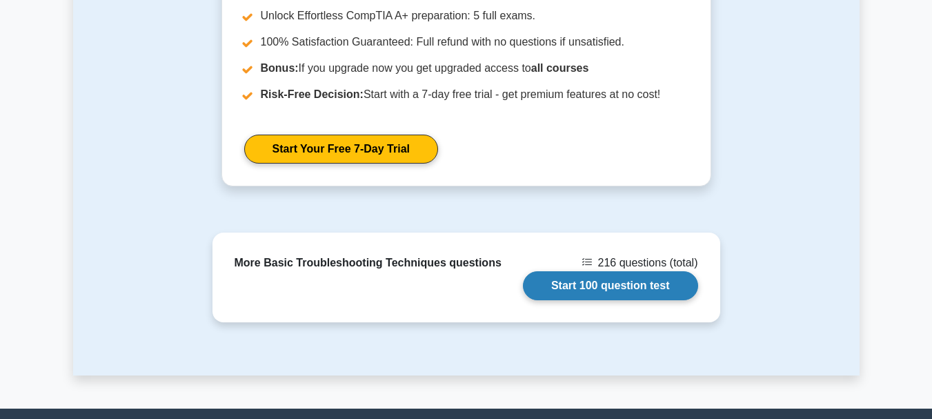
click at [580, 300] on link "Start 100 question test" at bounding box center [610, 285] width 175 height 29
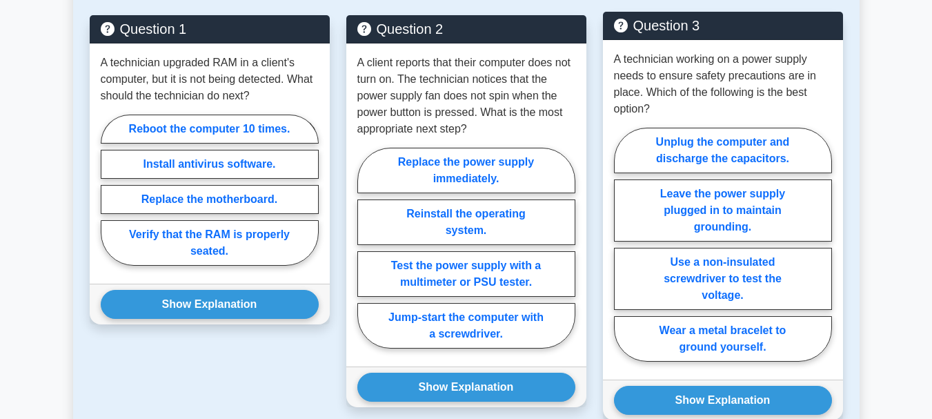
scroll to position [870, 0]
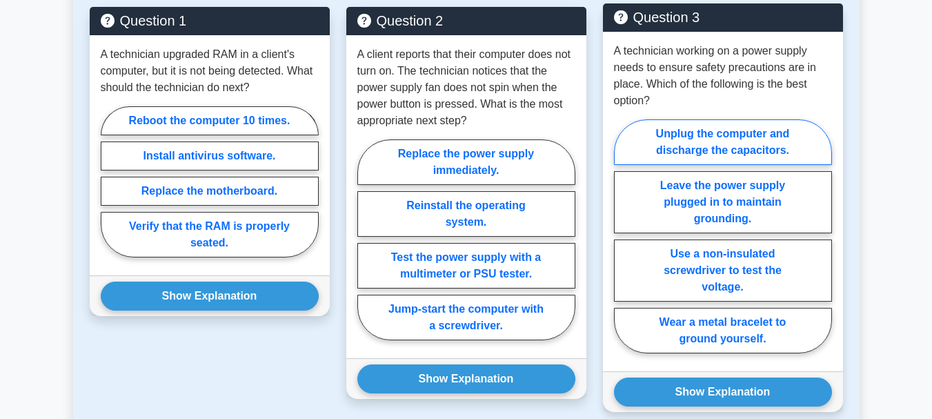
click at [678, 165] on label "Unplug the computer and discharge the capacitors." at bounding box center [723, 142] width 218 height 46
click at [623, 236] on input "Unplug the computer and discharge the capacitors." at bounding box center [618, 240] width 9 height 9
radio input "true"
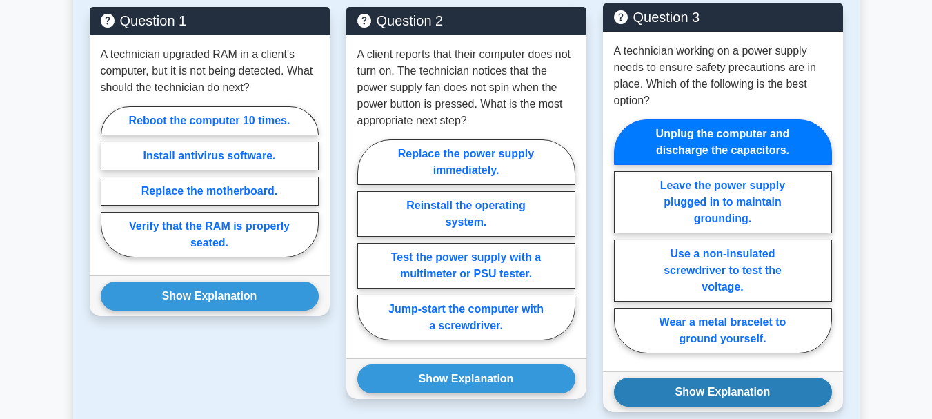
click at [680, 405] on button "Show Explanation" at bounding box center [723, 392] width 218 height 29
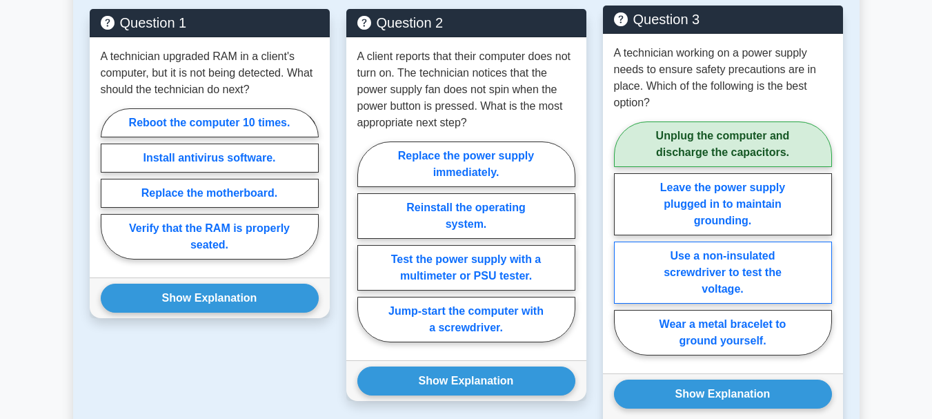
scroll to position [856, 0]
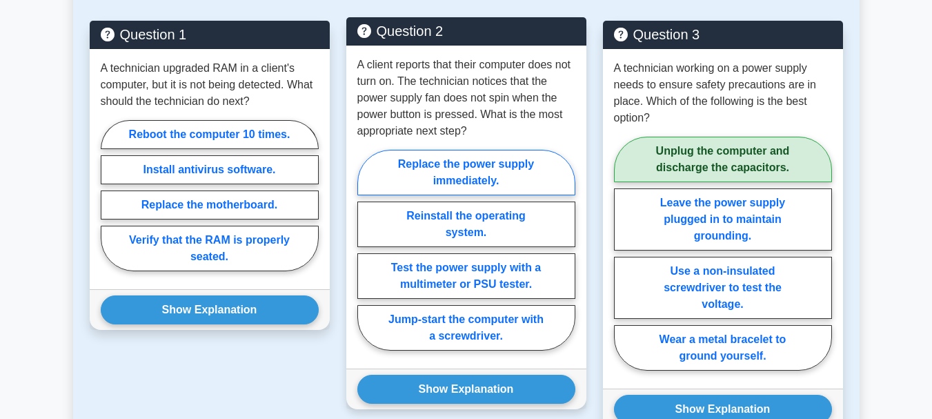
click at [536, 191] on label "Replace the power supply immediately." at bounding box center [466, 173] width 218 height 46
click at [366, 250] on input "Replace the power supply immediately." at bounding box center [361, 254] width 9 height 9
radio input "true"
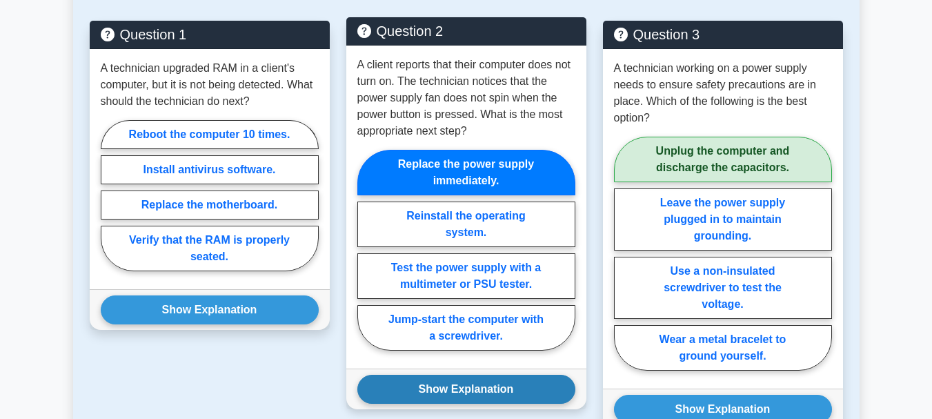
click at [495, 395] on button "Show Explanation" at bounding box center [466, 389] width 218 height 29
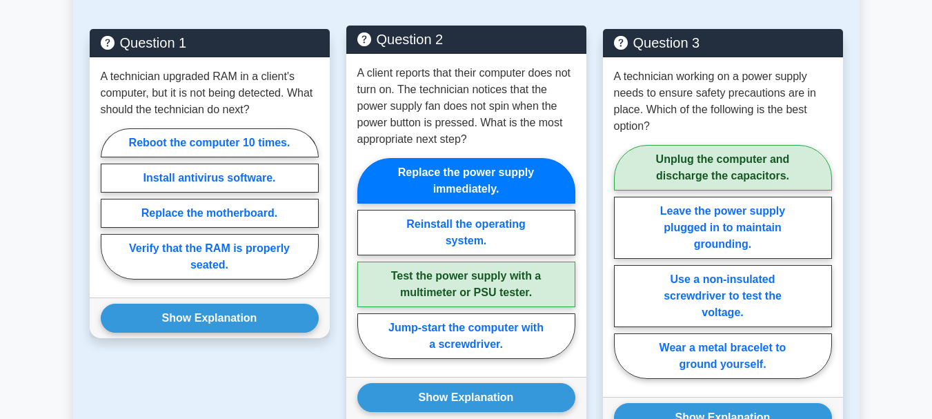
scroll to position [847, 0]
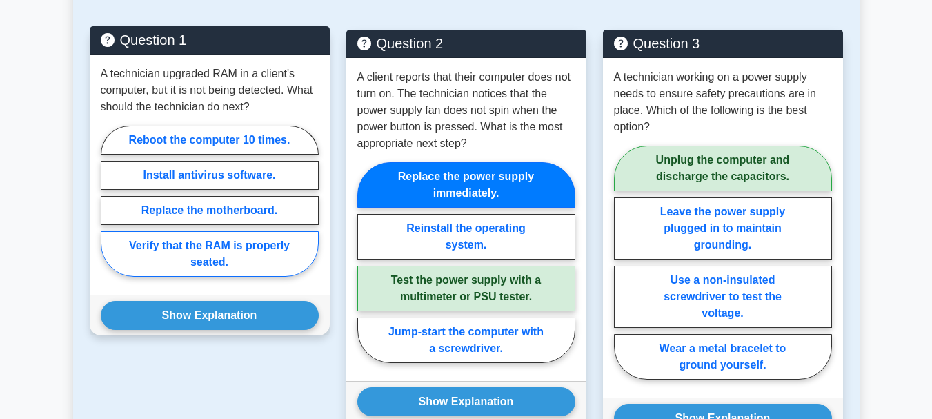
click at [276, 255] on label "Verify that the RAM is properly seated." at bounding box center [210, 254] width 218 height 46
click at [110, 210] on input "Verify that the RAM is properly seated." at bounding box center [105, 205] width 9 height 9
radio input "true"
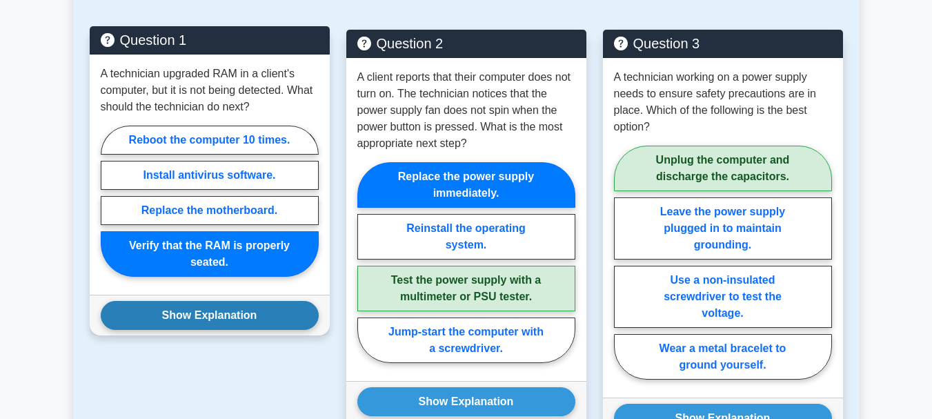
click at [231, 330] on button "Show Explanation" at bounding box center [210, 315] width 218 height 29
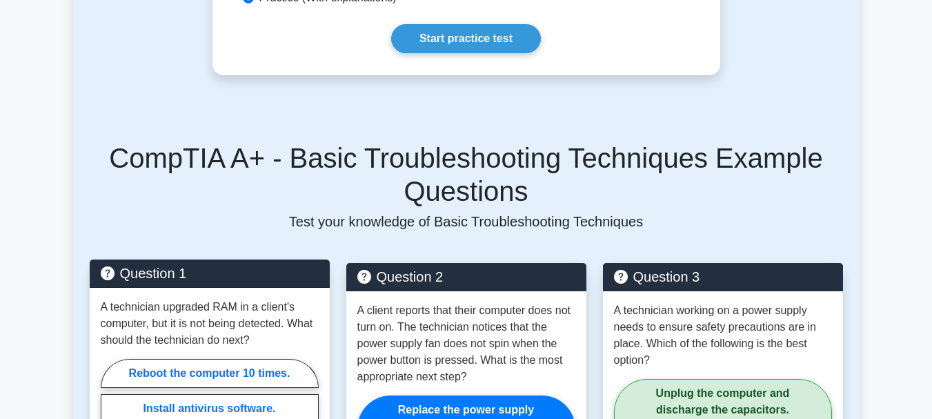
scroll to position [589, 0]
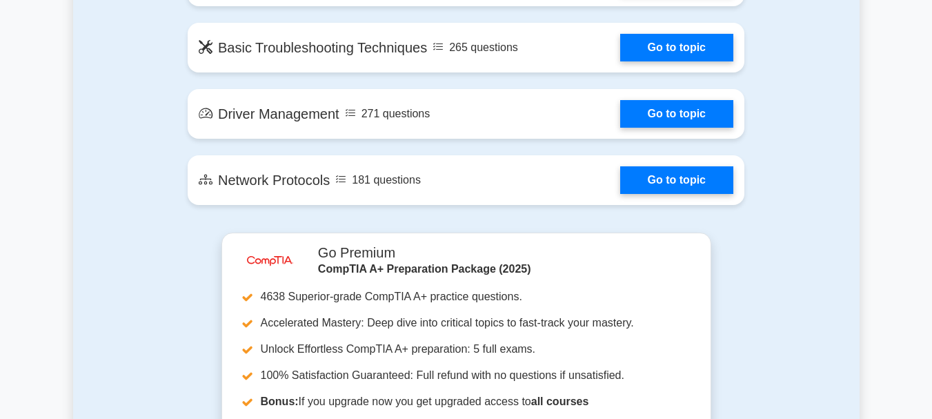
scroll to position [2270, 0]
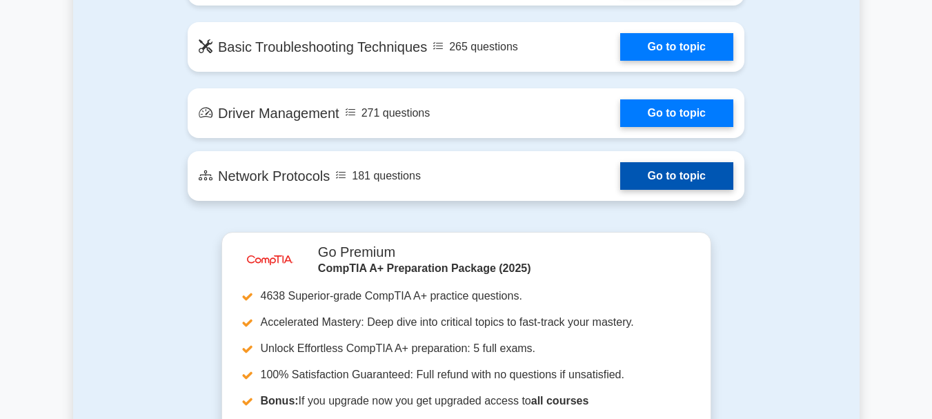
click at [669, 175] on link "Go to topic" at bounding box center [676, 176] width 113 height 28
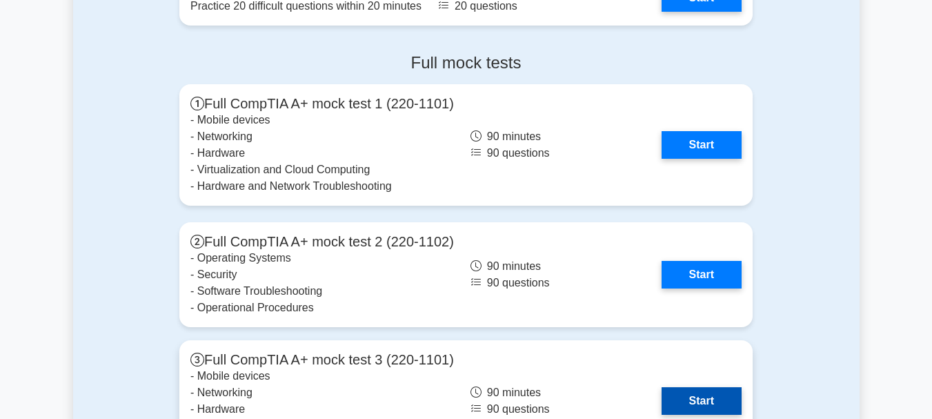
scroll to position [2964, 0]
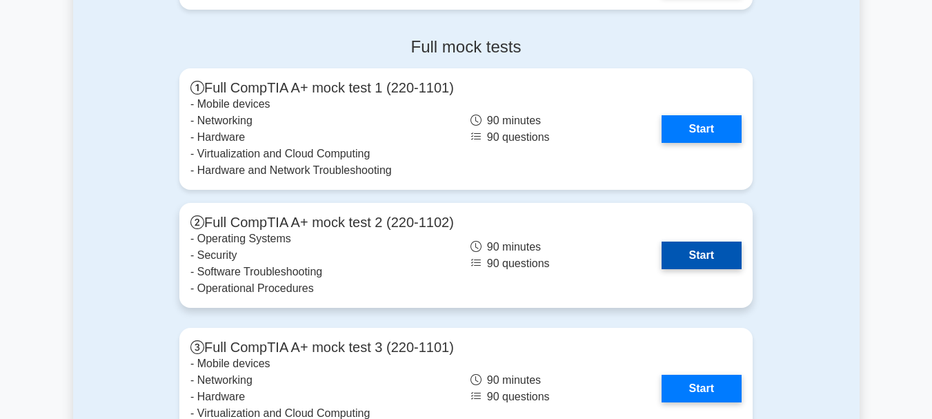
click at [673, 257] on link "Start" at bounding box center [702, 256] width 80 height 28
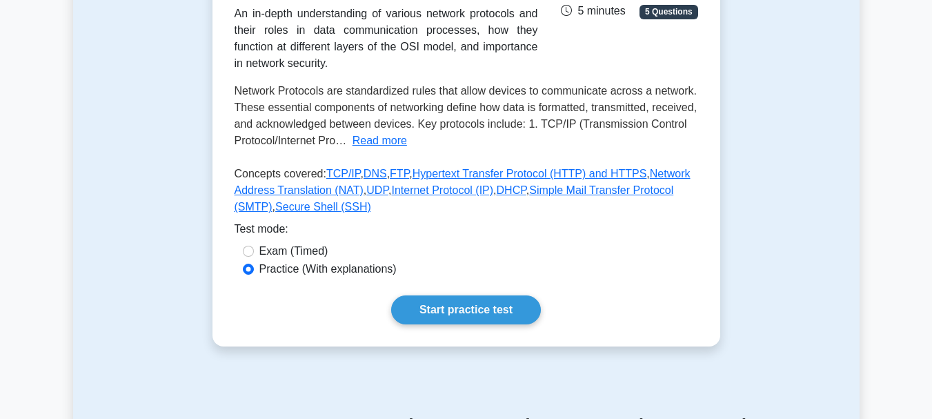
scroll to position [257, 0]
click at [392, 141] on button "Read more" at bounding box center [380, 139] width 55 height 17
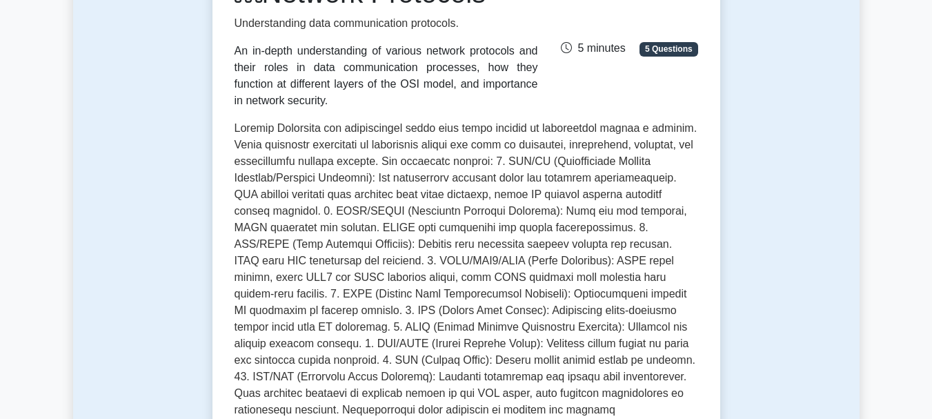
scroll to position [184, 0]
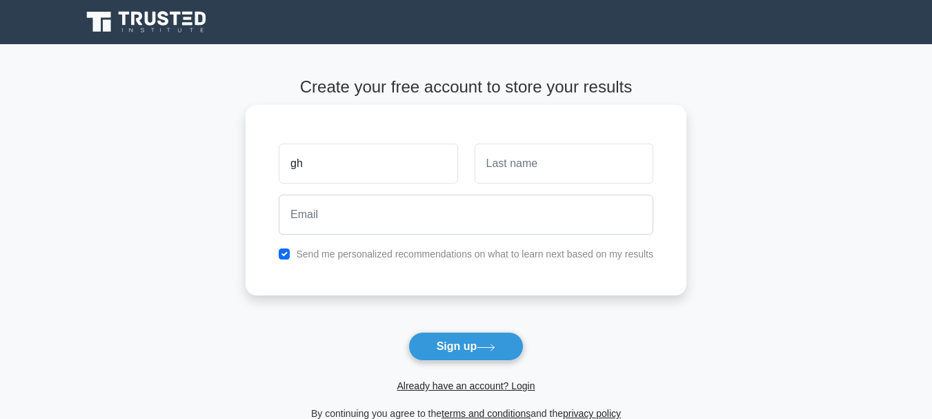
type input "g"
type input "[PERSON_NAME]"
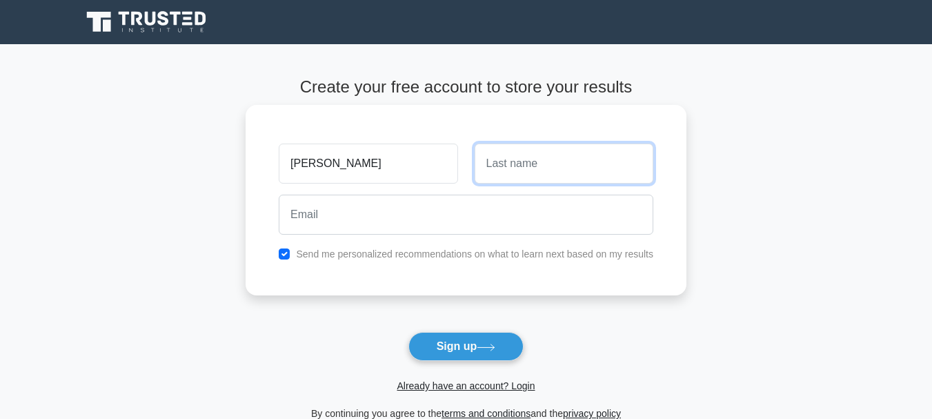
click at [513, 165] on input "text" at bounding box center [564, 164] width 179 height 40
type input "[PERSON_NAME]"
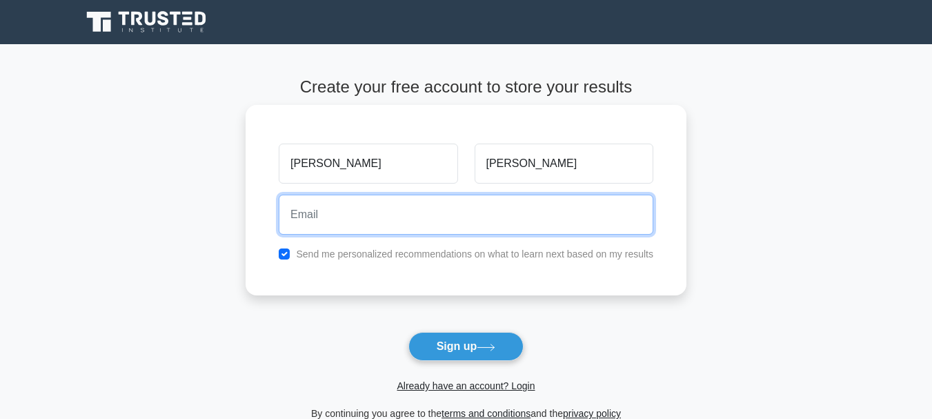
click at [409, 233] on input "email" at bounding box center [466, 215] width 375 height 40
type input "[EMAIL_ADDRESS][DOMAIN_NAME]"
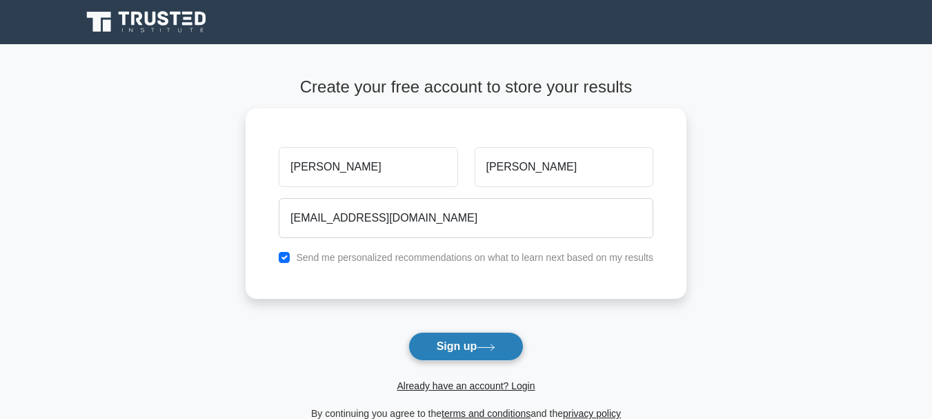
click at [439, 352] on button "Sign up" at bounding box center [467, 346] width 116 height 29
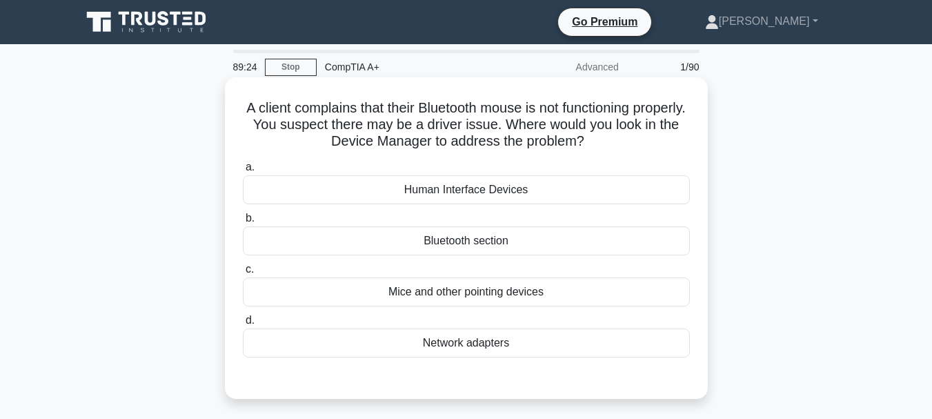
click at [484, 246] on div "Bluetooth section" at bounding box center [466, 240] width 447 height 29
click at [243, 223] on input "b. Bluetooth section" at bounding box center [243, 218] width 0 height 9
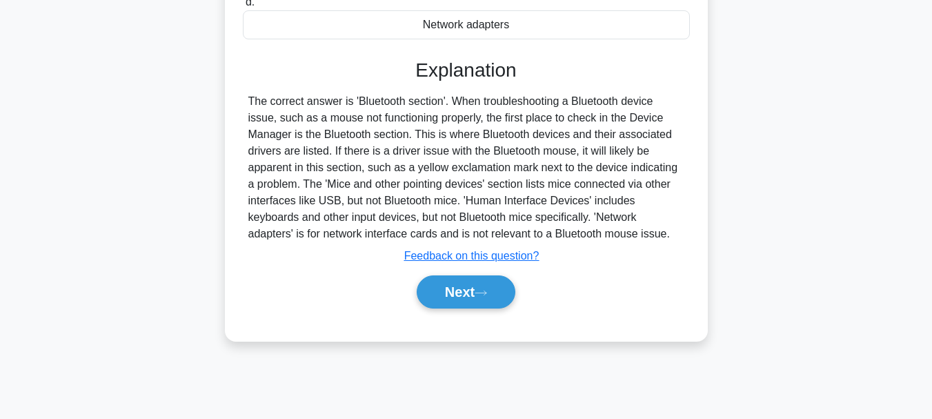
scroll to position [326, 0]
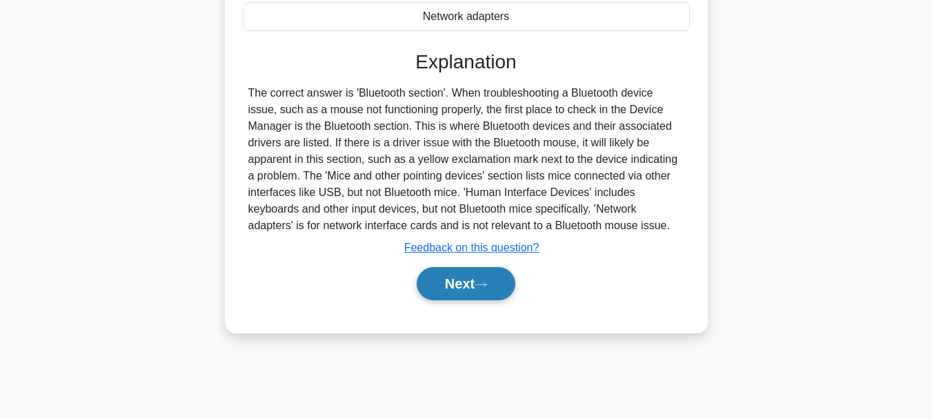
click at [480, 282] on button "Next" at bounding box center [466, 283] width 99 height 33
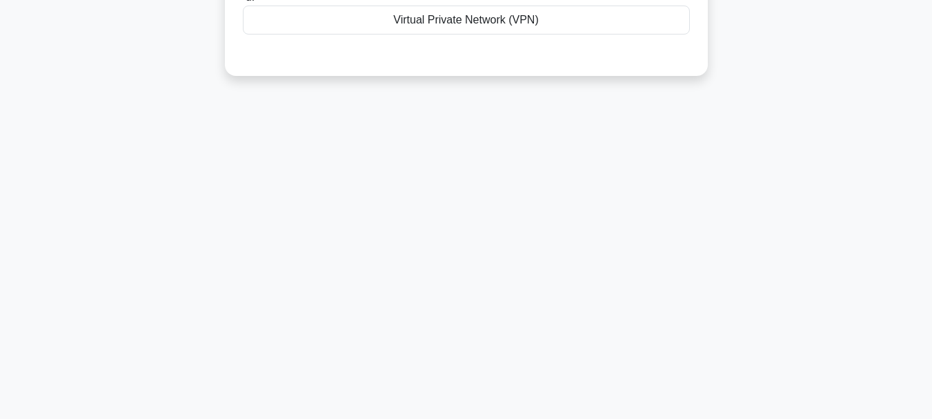
scroll to position [0, 0]
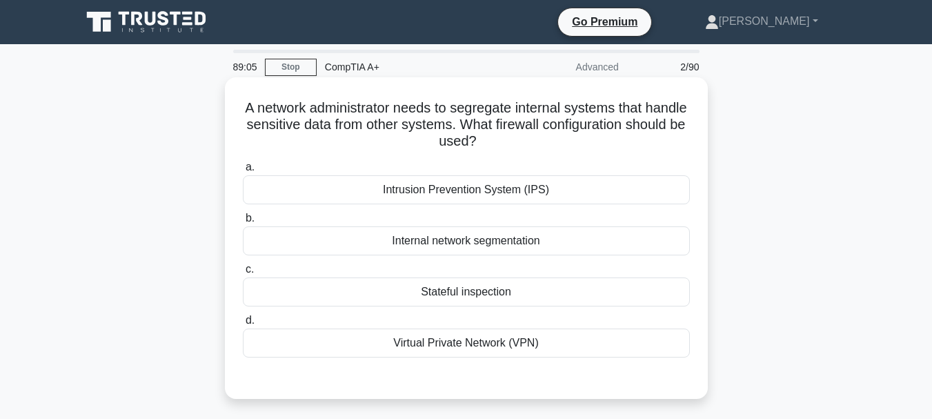
click at [514, 110] on h5 "A network administrator needs to segregate internal systems that handle sensiti…" at bounding box center [467, 124] width 450 height 51
click at [554, 114] on h5 "A network administrator needs to segregate internal systems that handle sensiti…" at bounding box center [467, 124] width 450 height 51
click at [532, 191] on div "Intrusion Prevention System (IPS)" at bounding box center [466, 189] width 447 height 29
click at [243, 172] on input "a. Intrusion Prevention System (IPS)" at bounding box center [243, 167] width 0 height 9
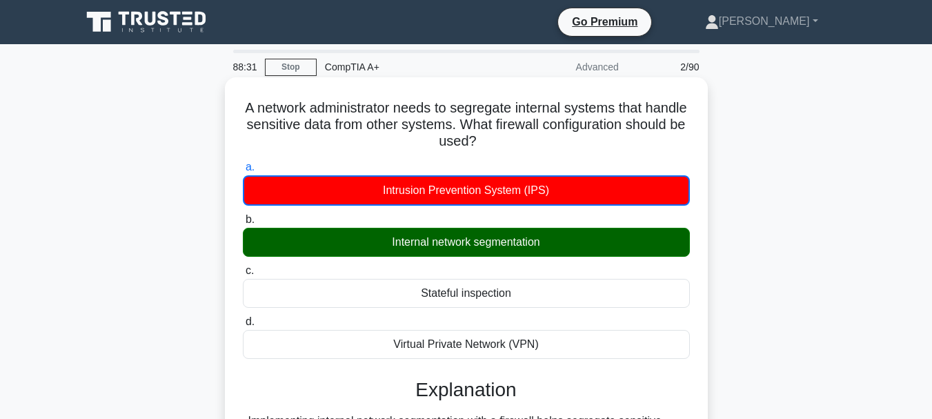
click at [513, 238] on div "Internal network segmentation" at bounding box center [466, 242] width 447 height 29
click at [243, 224] on input "b. Internal network segmentation" at bounding box center [243, 219] width 0 height 9
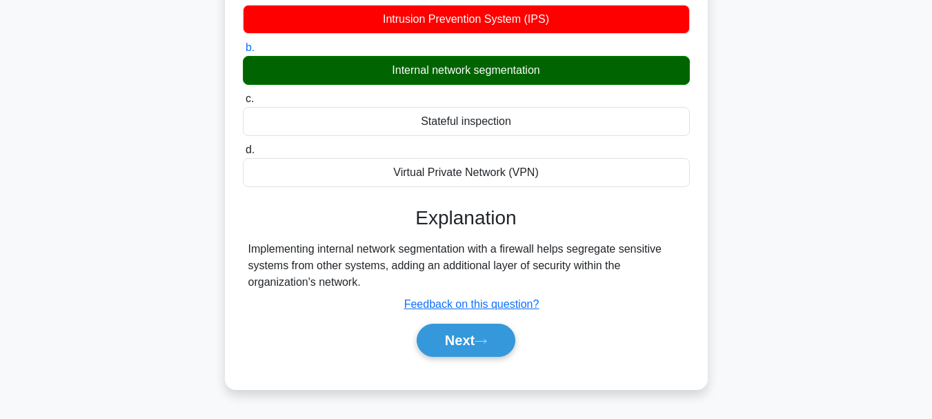
scroll to position [193, 0]
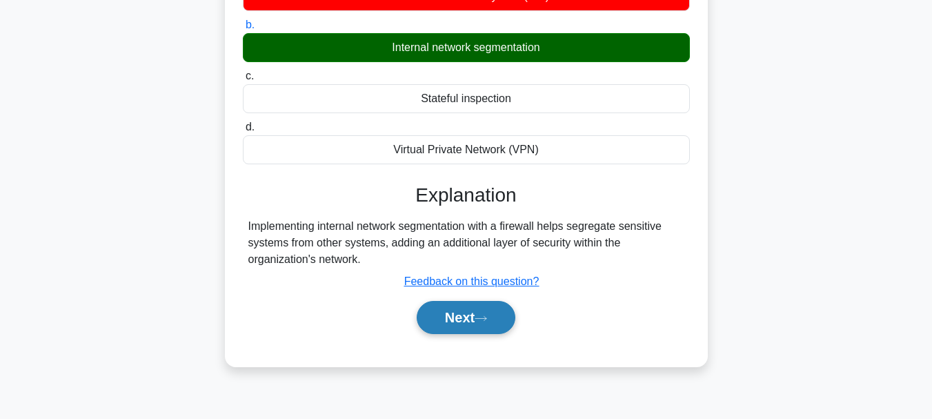
click at [468, 327] on button "Next" at bounding box center [466, 317] width 99 height 33
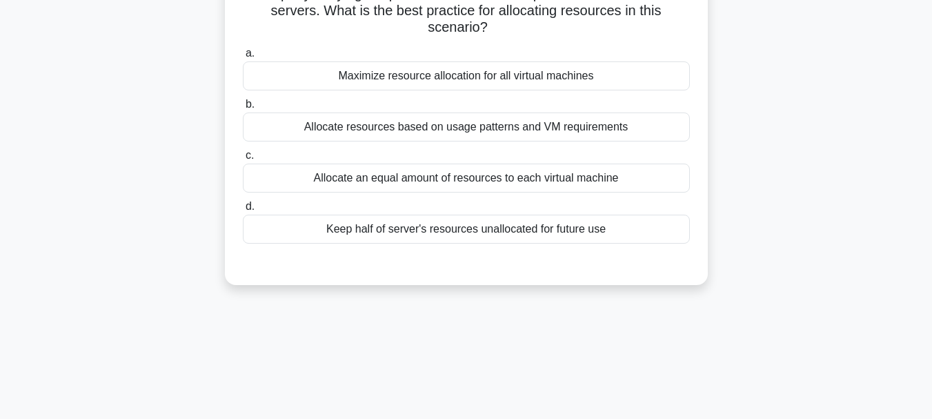
scroll to position [0, 0]
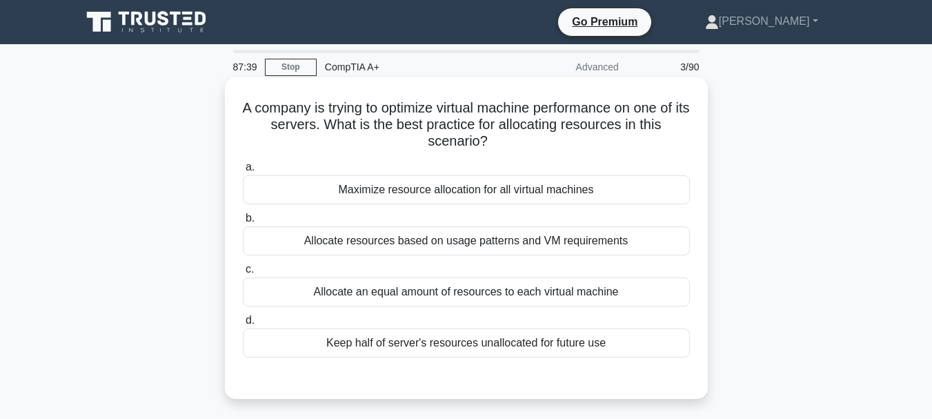
click at [369, 294] on div "Allocate an equal amount of resources to each virtual machine" at bounding box center [466, 291] width 447 height 29
click at [243, 274] on input "c. Allocate an equal amount of resources to each virtual machine" at bounding box center [243, 269] width 0 height 9
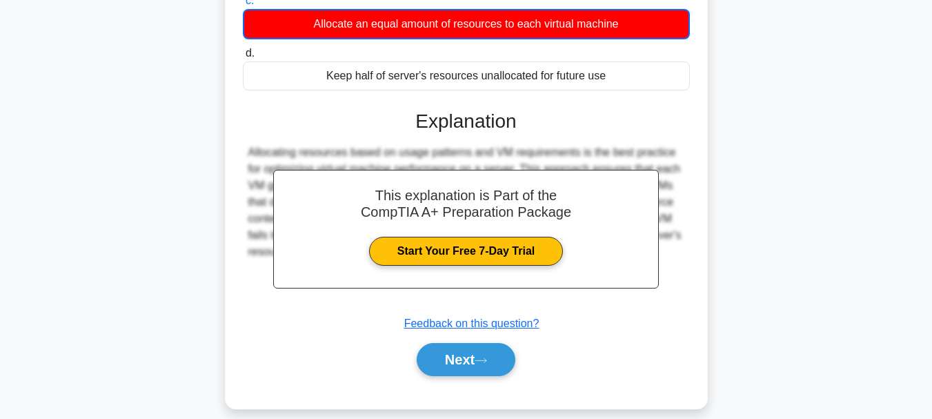
scroll to position [290, 0]
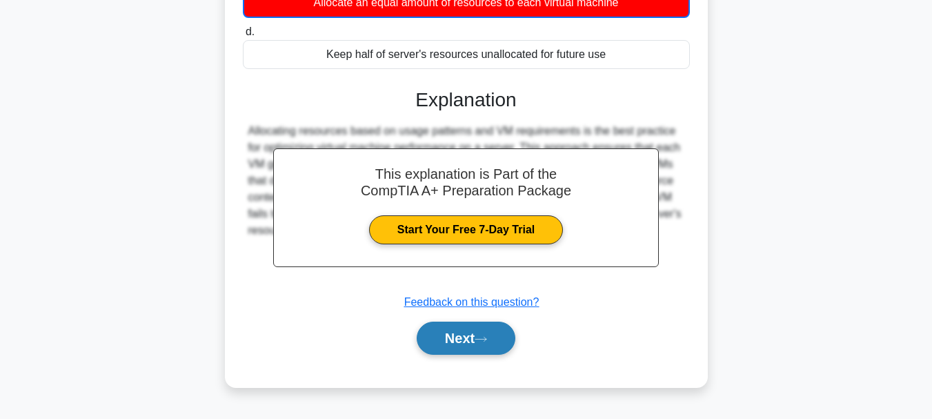
click at [440, 335] on button "Next" at bounding box center [466, 338] width 99 height 33
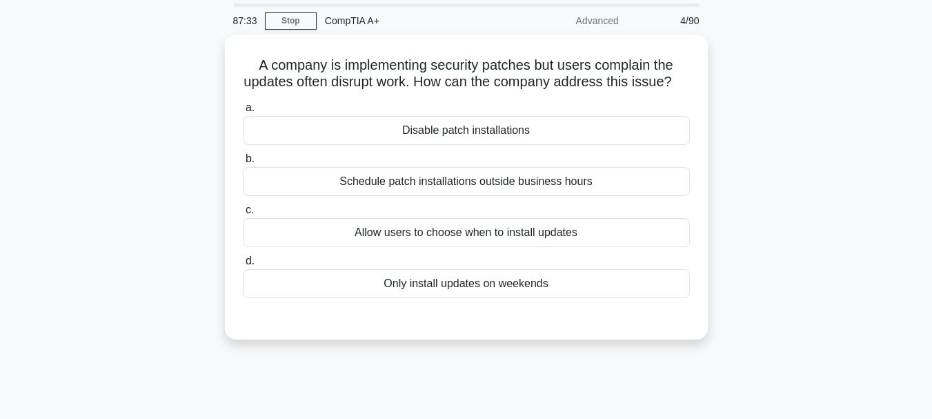
scroll to position [0, 0]
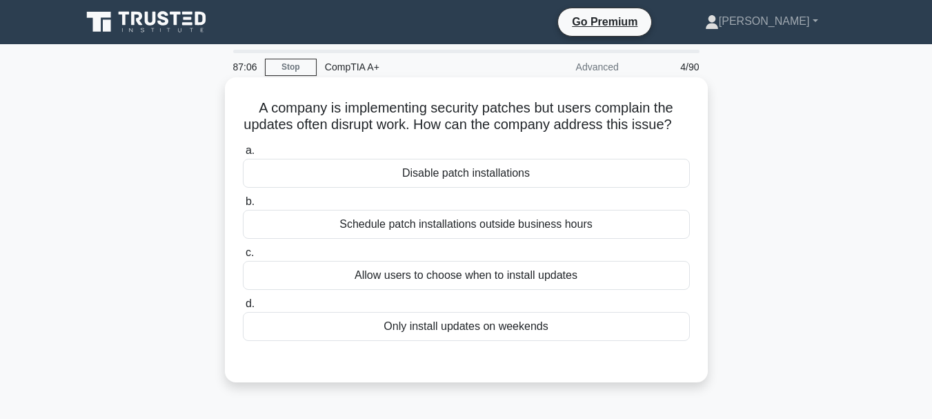
click at [509, 239] on div "Schedule patch installations outside business hours" at bounding box center [466, 224] width 447 height 29
click at [243, 206] on input "b. Schedule patch installations outside business hours" at bounding box center [243, 201] width 0 height 9
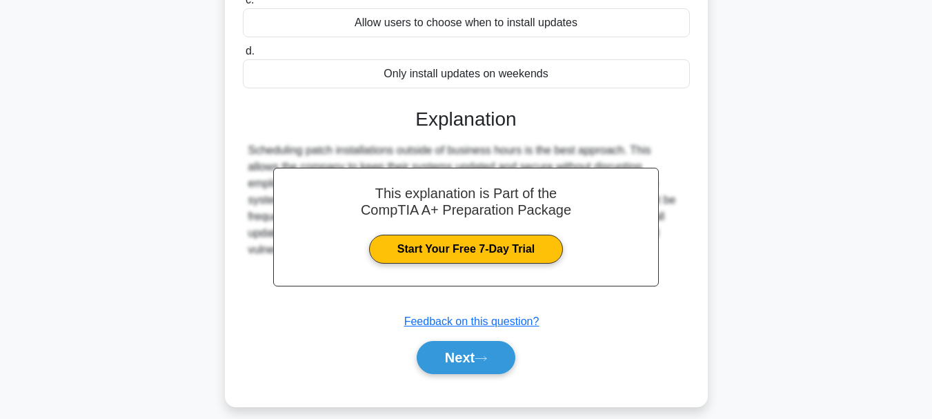
scroll to position [326, 0]
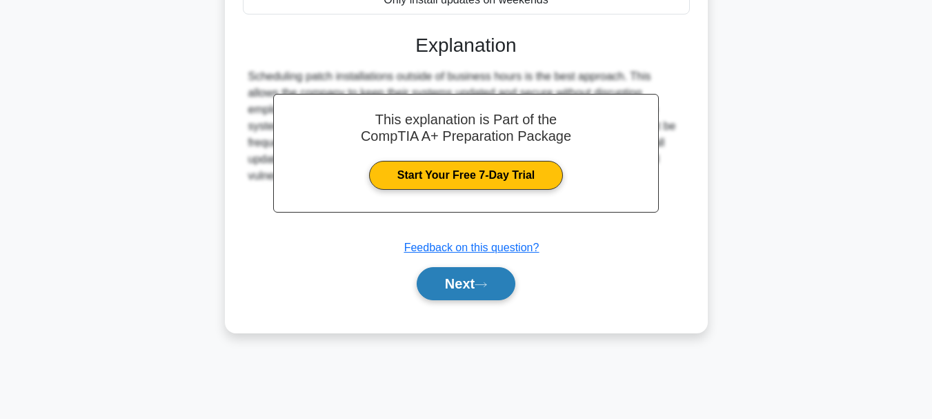
click at [487, 288] on icon at bounding box center [481, 285] width 12 height 8
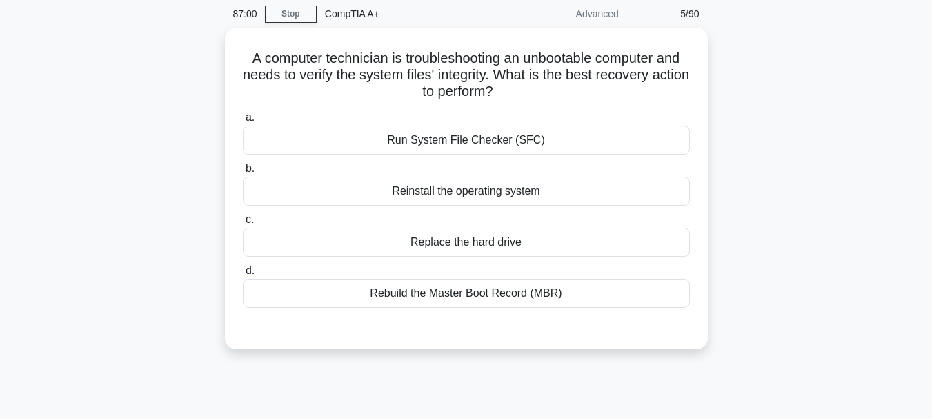
scroll to position [0, 0]
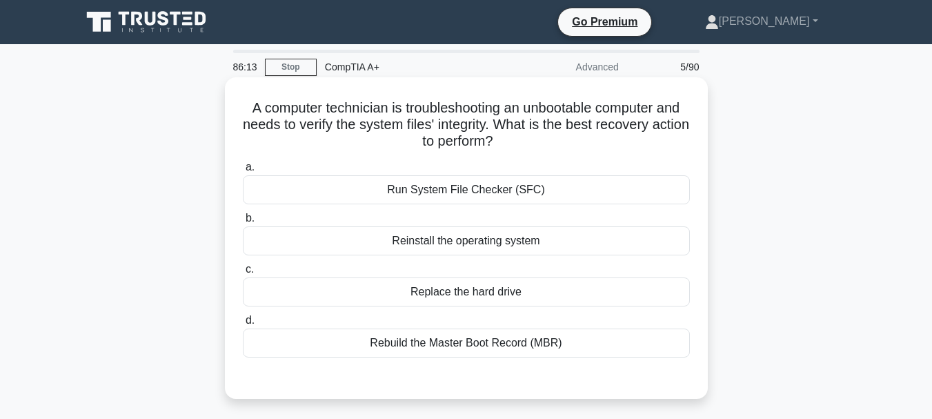
click at [437, 253] on div "Reinstall the operating system" at bounding box center [466, 240] width 447 height 29
click at [243, 223] on input "b. Reinstall the operating system" at bounding box center [243, 218] width 0 height 9
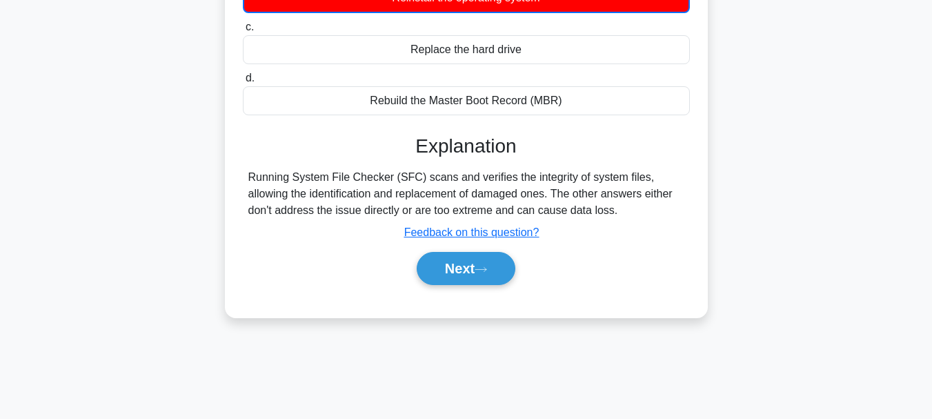
scroll to position [235, 0]
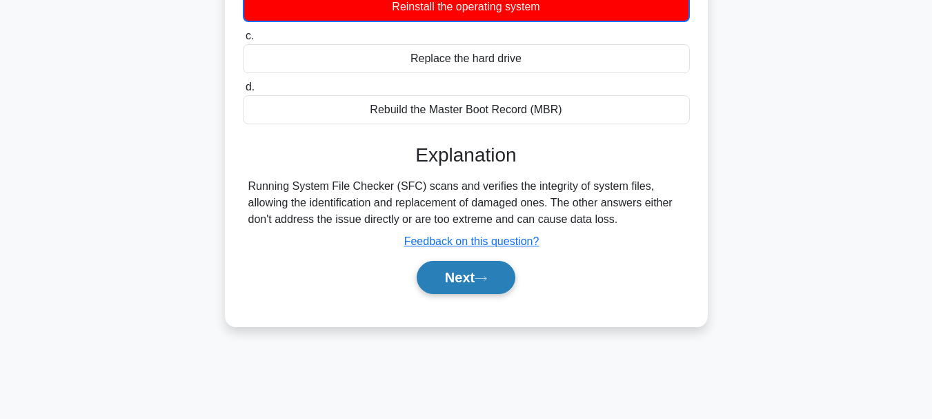
click at [476, 278] on button "Next" at bounding box center [466, 277] width 99 height 33
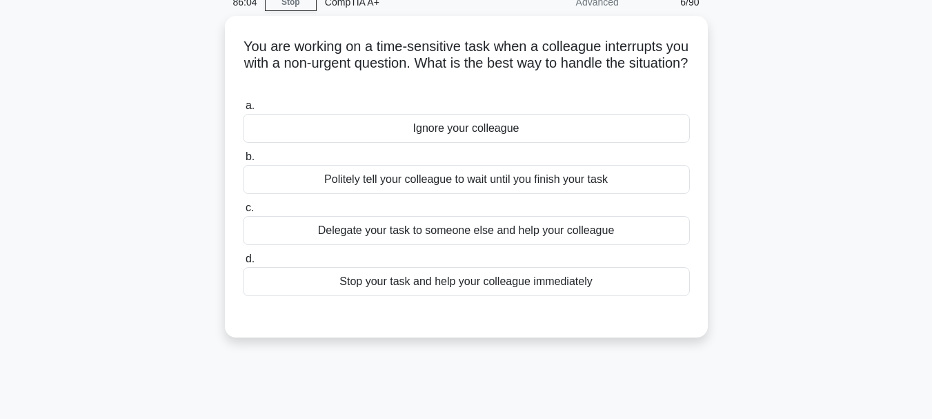
scroll to position [0, 0]
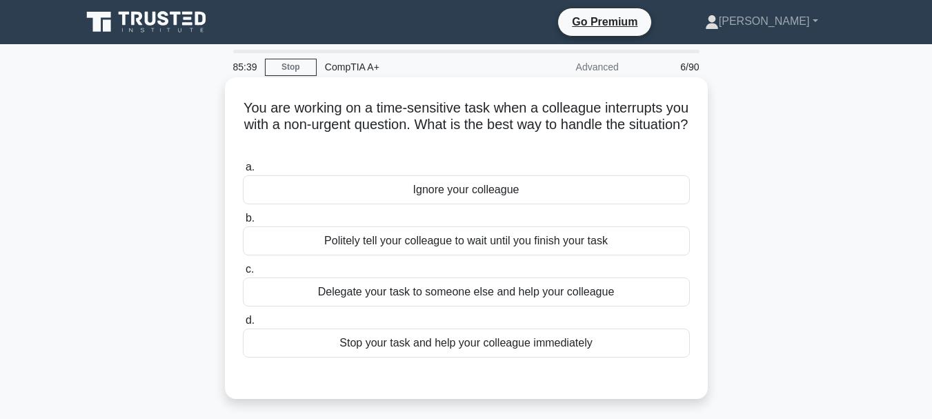
click at [469, 292] on div "Delegate your task to someone else and help your colleague" at bounding box center [466, 291] width 447 height 29
click at [243, 274] on input "c. Delegate your task to someone else and help your colleague" at bounding box center [243, 269] width 0 height 9
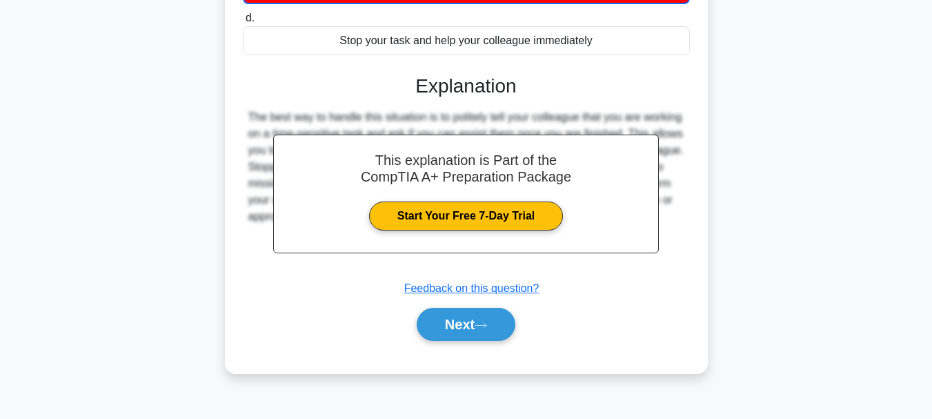
scroll to position [326, 0]
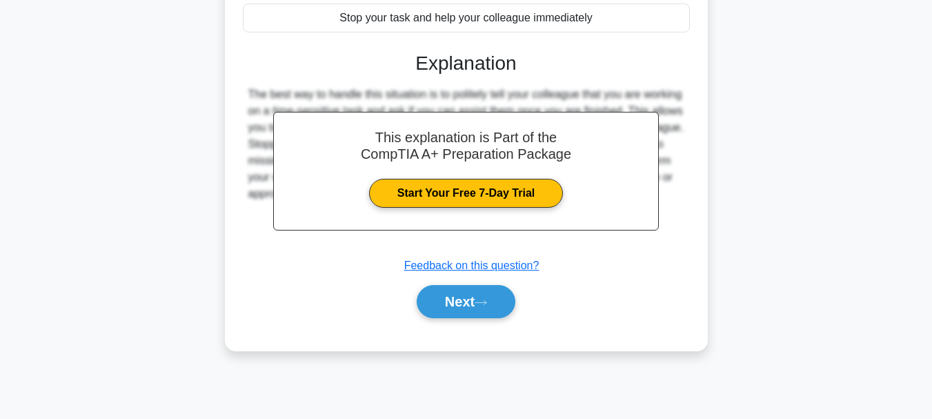
click at [469, 292] on button "Next" at bounding box center [466, 301] width 99 height 33
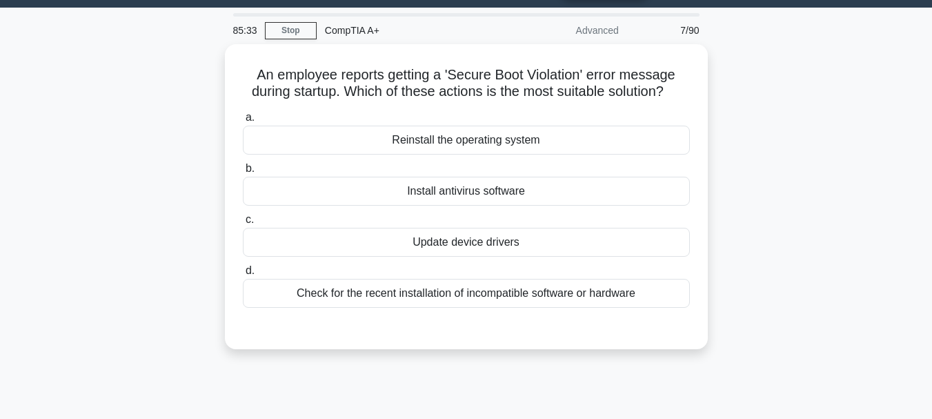
scroll to position [9, 0]
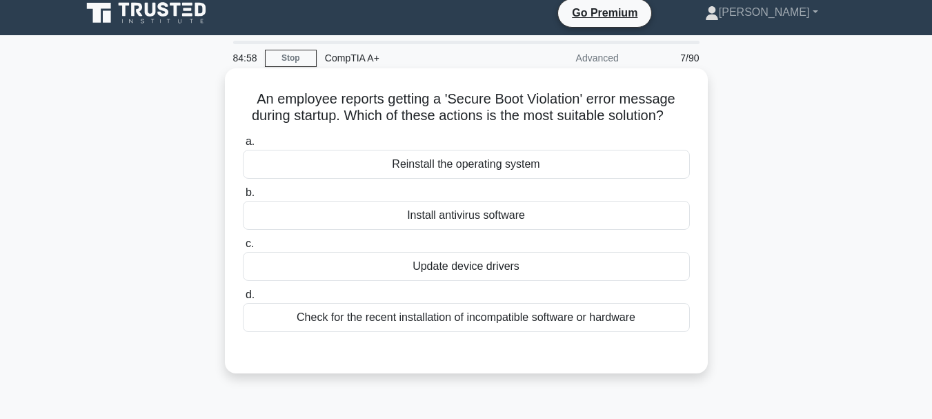
click at [483, 280] on div "Update device drivers" at bounding box center [466, 266] width 447 height 29
click at [243, 248] on input "c. Update device drivers" at bounding box center [243, 243] width 0 height 9
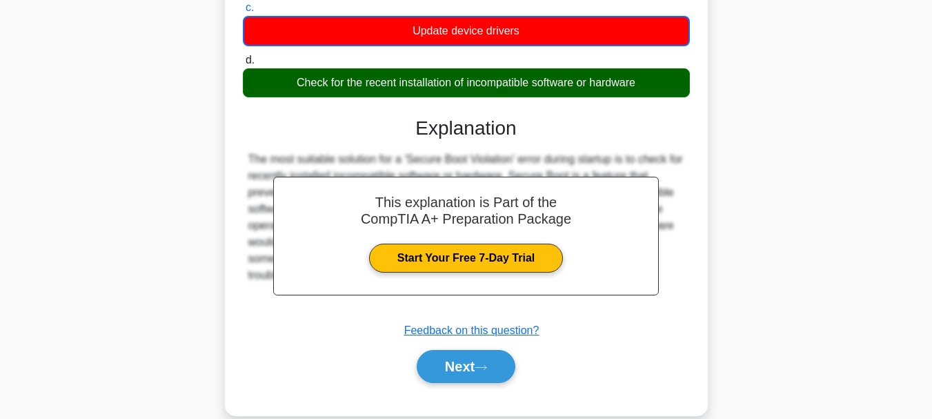
scroll to position [290, 0]
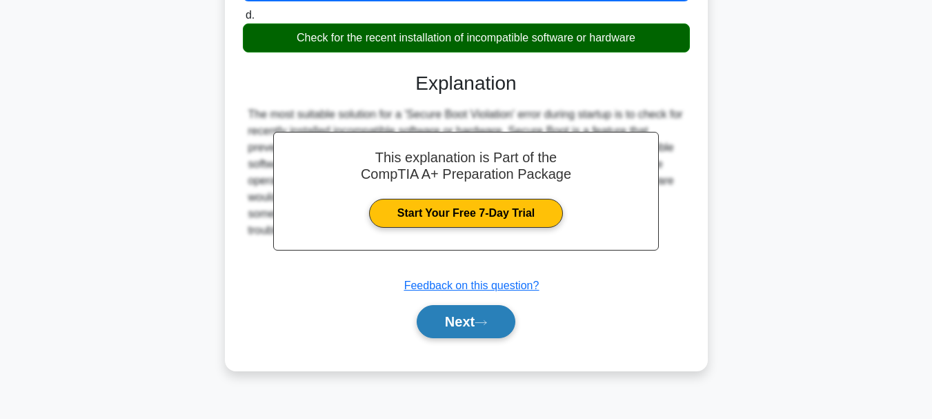
click at [466, 317] on button "Next" at bounding box center [466, 321] width 99 height 33
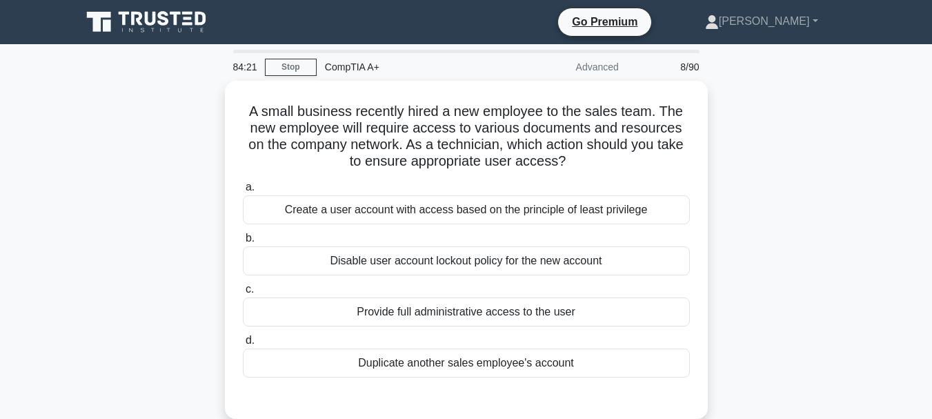
scroll to position [23, 0]
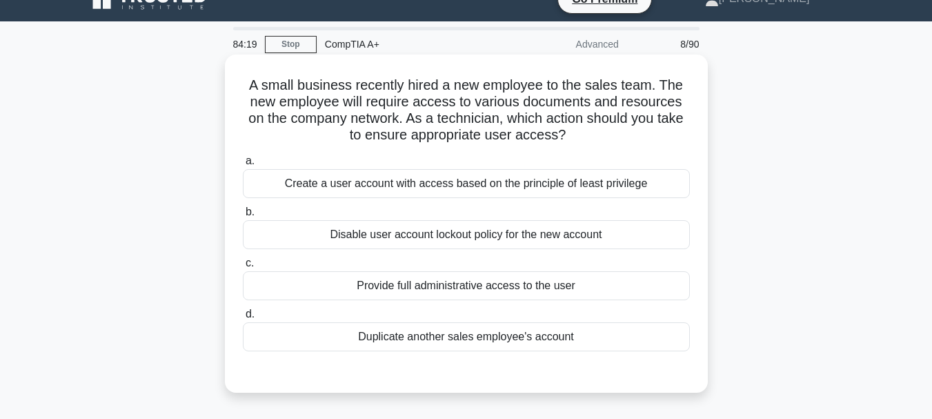
click at [507, 179] on div "Create a user account with access based on the principle of least privilege" at bounding box center [466, 183] width 447 height 29
click at [243, 166] on input "a. Create a user account with access based on the principle of least privilege" at bounding box center [243, 161] width 0 height 9
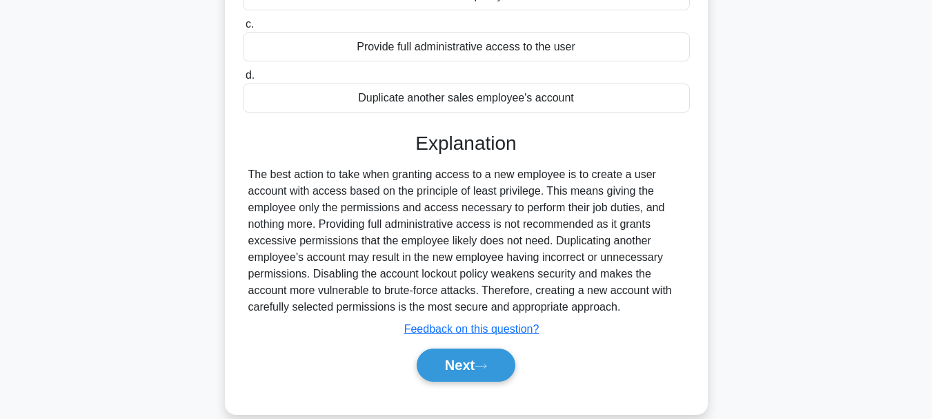
scroll to position [326, 0]
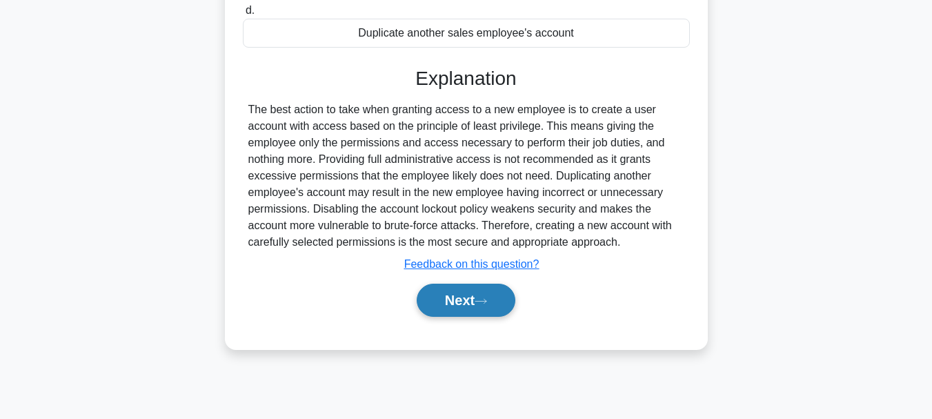
click at [480, 297] on button "Next" at bounding box center [466, 300] width 99 height 33
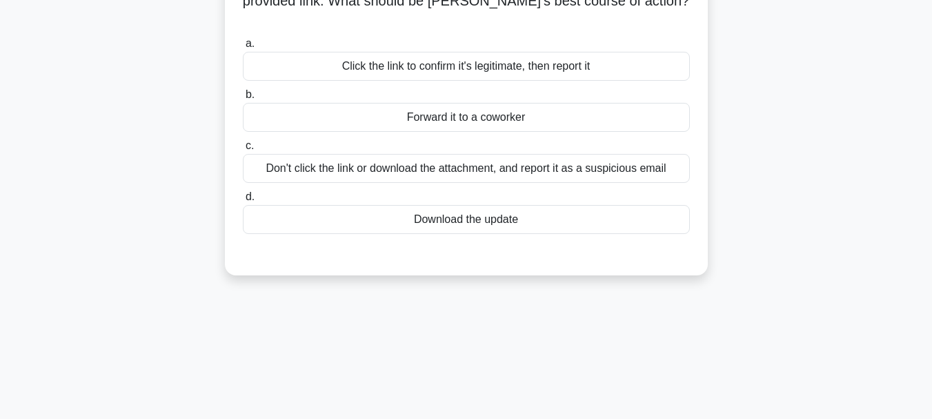
scroll to position [0, 0]
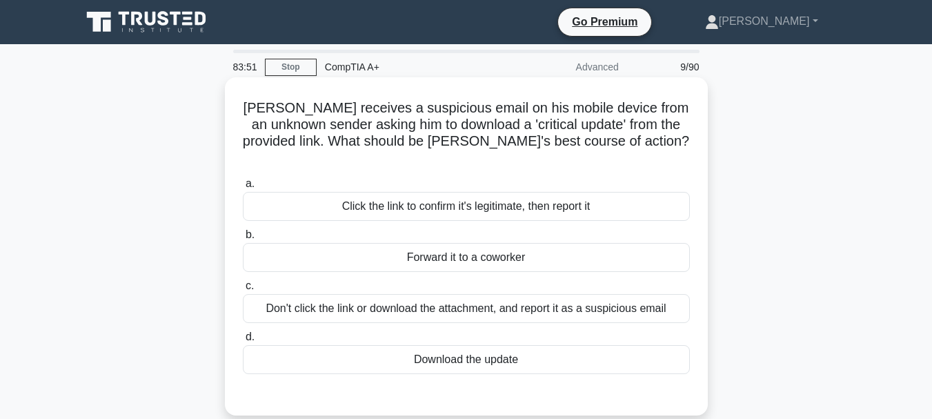
click at [483, 294] on div "Don't click the link or download the attachment, and report it as a suspicious …" at bounding box center [466, 308] width 447 height 29
click at [243, 286] on input "c. Don't click the link or download the attachment, and report it as a suspicio…" at bounding box center [243, 286] width 0 height 9
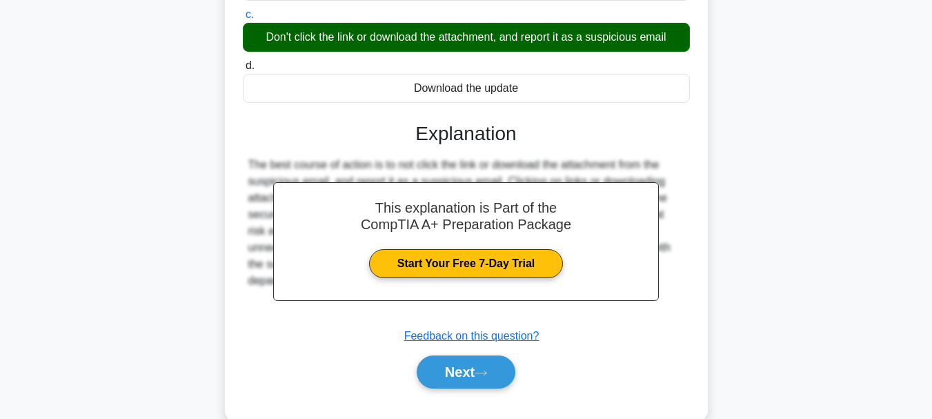
scroll to position [326, 0]
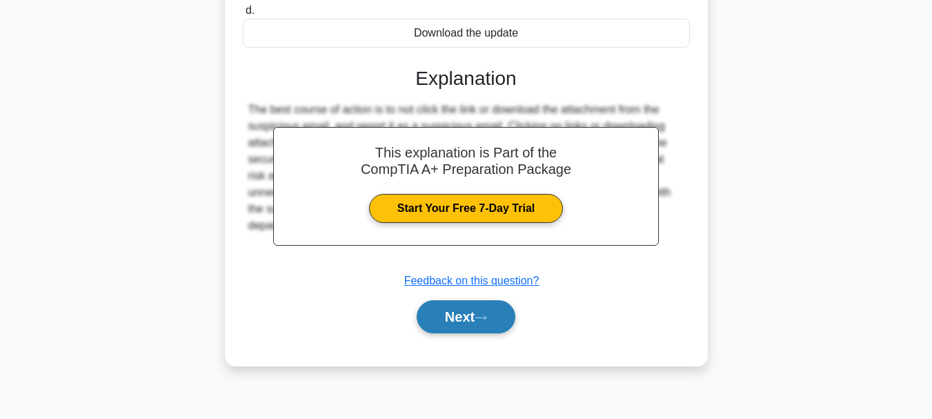
click at [476, 311] on button "Next" at bounding box center [466, 316] width 99 height 33
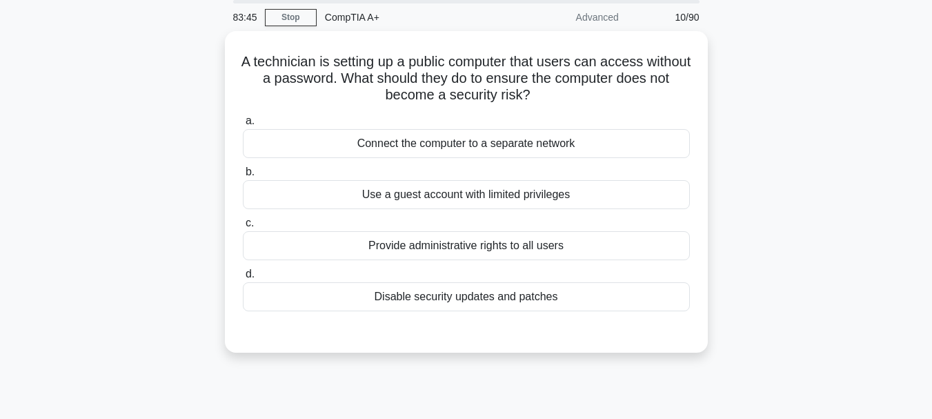
scroll to position [0, 0]
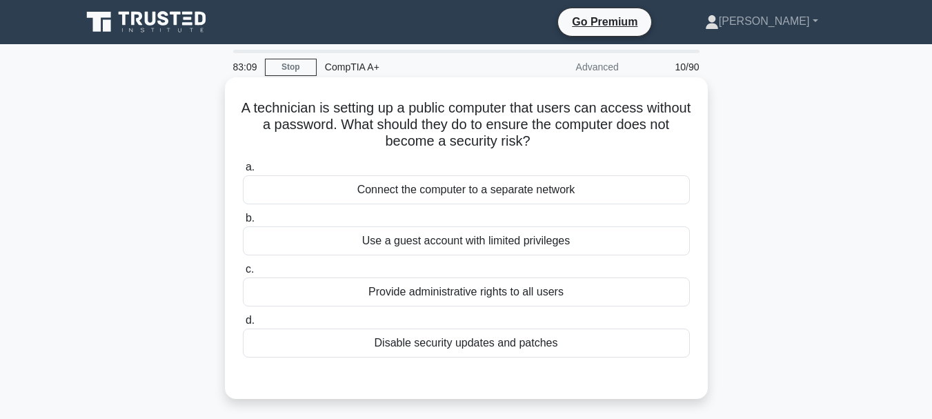
click at [504, 203] on div "Connect the computer to a separate network" at bounding box center [466, 189] width 447 height 29
click at [243, 172] on input "a. Connect the computer to a separate network" at bounding box center [243, 167] width 0 height 9
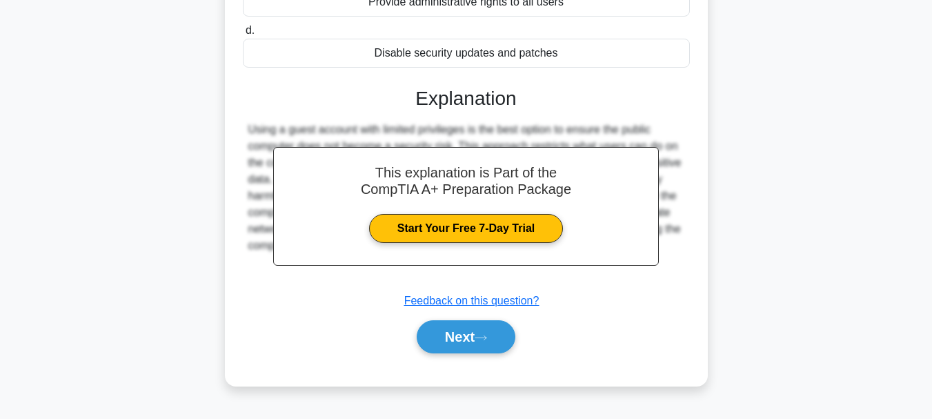
scroll to position [326, 0]
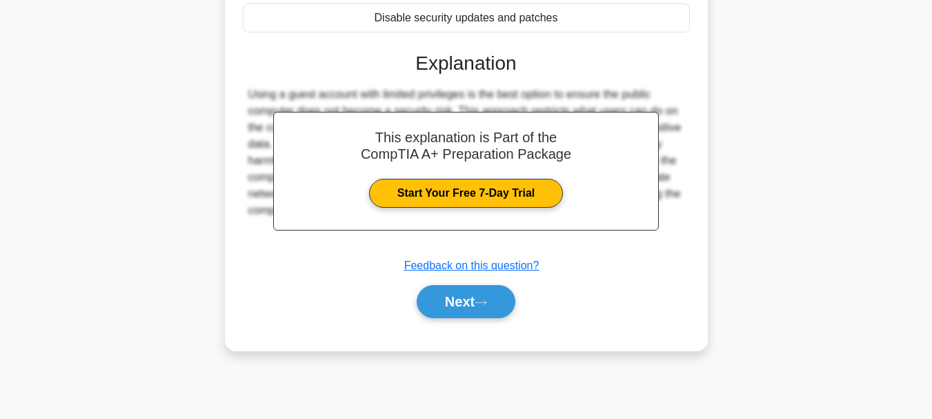
click at [482, 304] on icon at bounding box center [481, 302] width 11 height 4
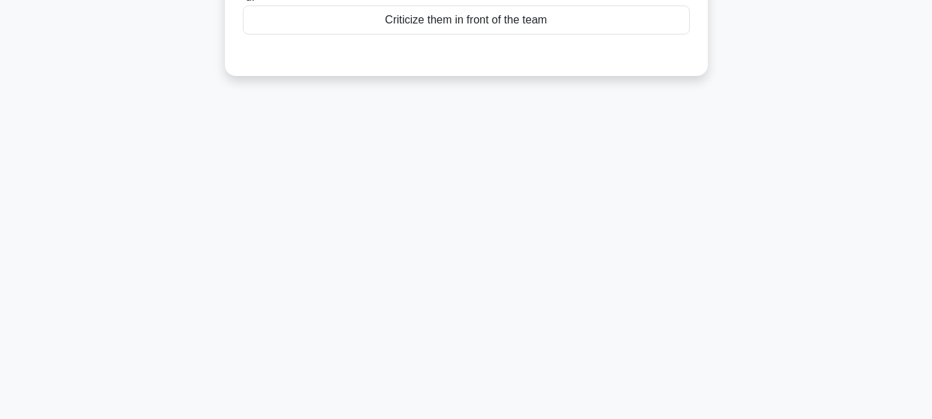
scroll to position [0, 0]
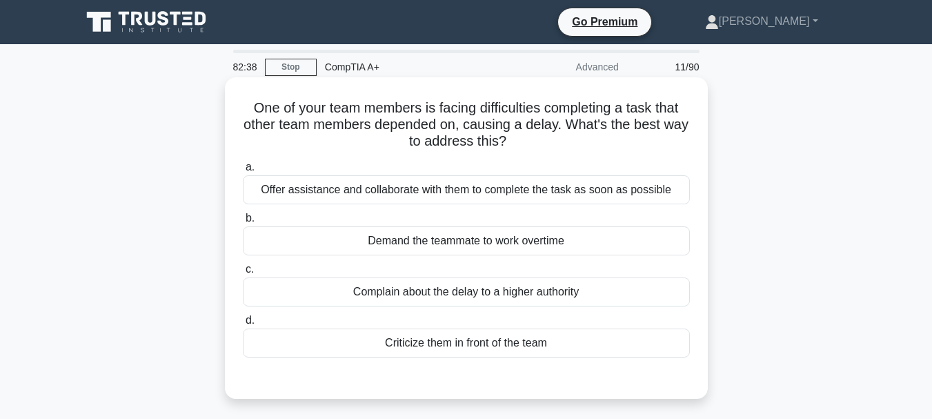
click at [531, 196] on div "Offer assistance and collaborate with them to complete the task as soon as poss…" at bounding box center [466, 189] width 447 height 29
click at [243, 172] on input "a. Offer assistance and collaborate with them to complete the task as soon as p…" at bounding box center [243, 167] width 0 height 9
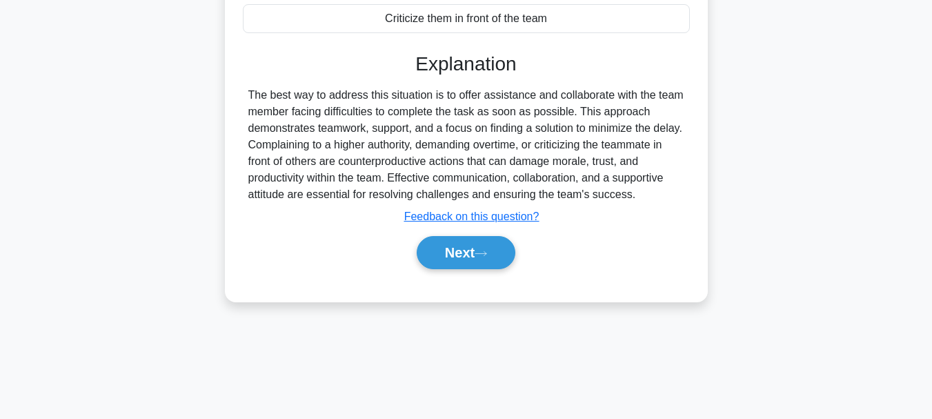
scroll to position [326, 0]
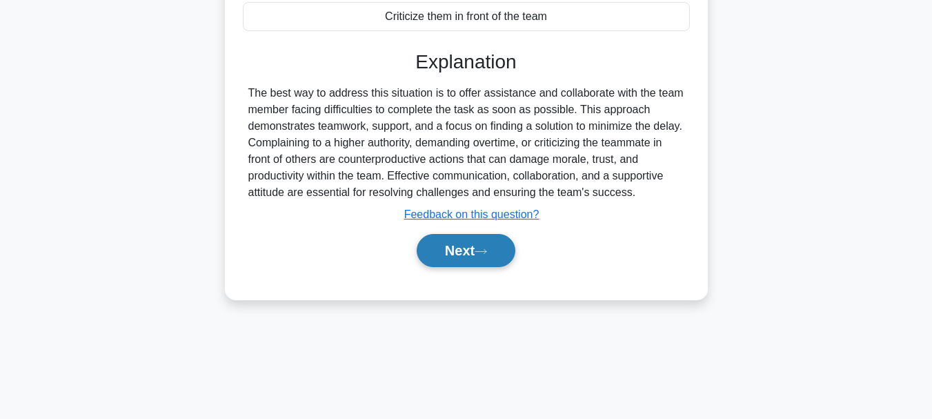
click at [474, 257] on button "Next" at bounding box center [466, 250] width 99 height 33
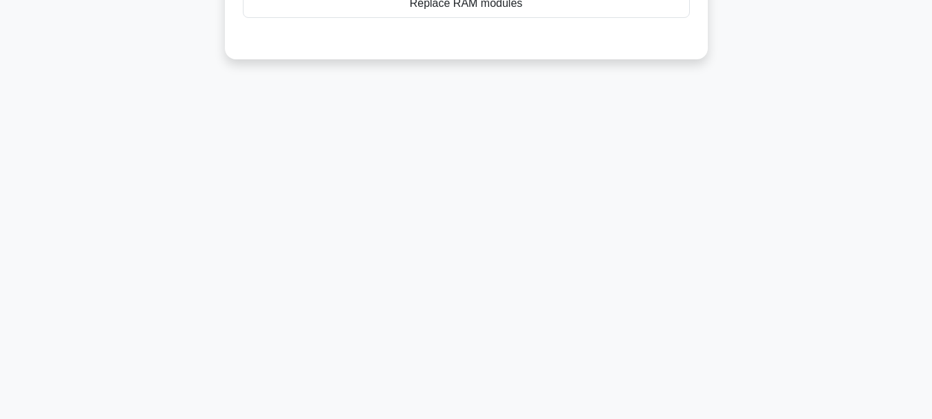
scroll to position [0, 0]
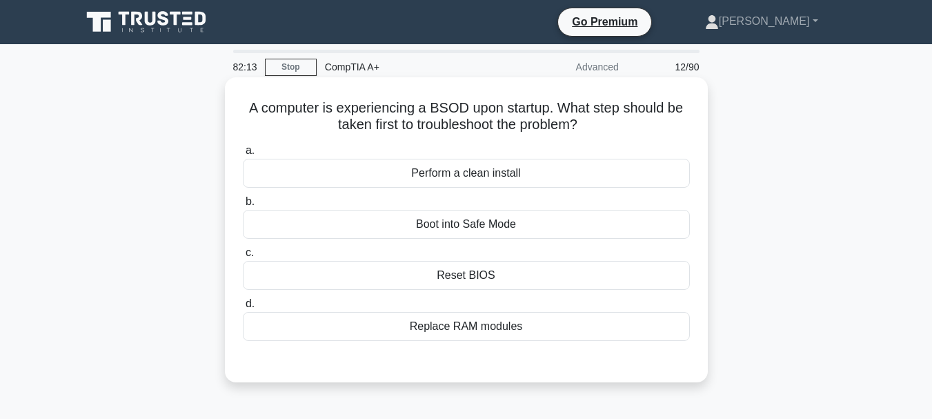
click at [498, 178] on div "Perform a clean install" at bounding box center [466, 173] width 447 height 29
click at [243, 155] on input "a. Perform a clean install" at bounding box center [243, 150] width 0 height 9
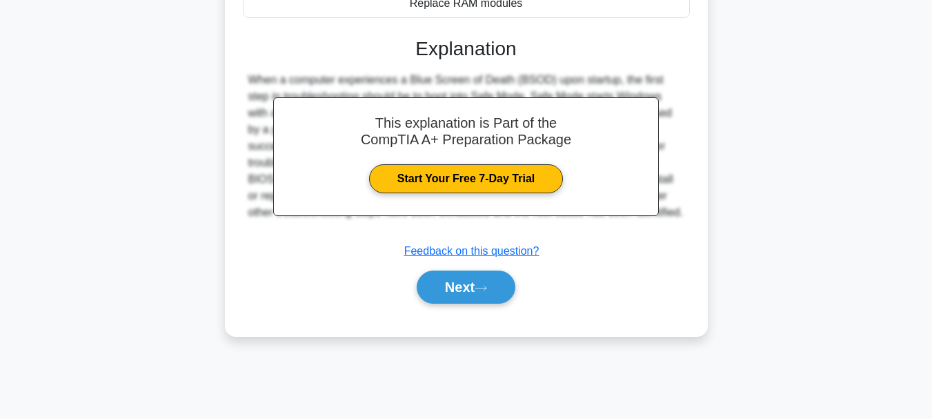
scroll to position [326, 0]
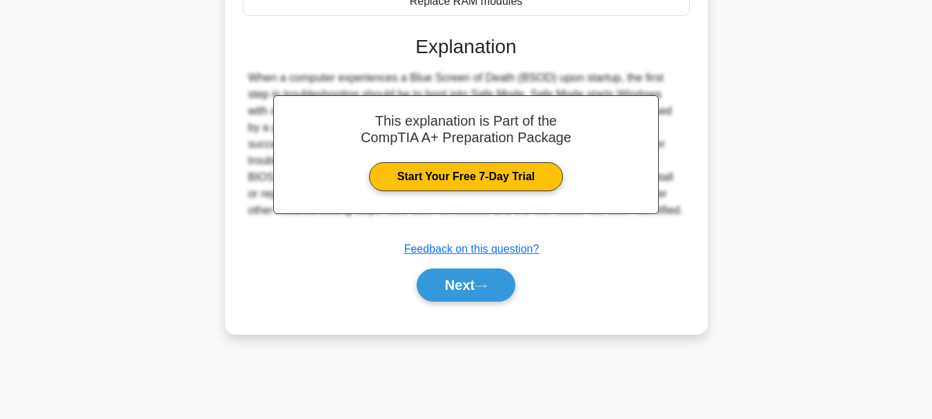
click at [498, 178] on link "Start Your Free 7-Day Trial" at bounding box center [466, 176] width 194 height 29
click at [442, 292] on button "Next" at bounding box center [466, 284] width 99 height 33
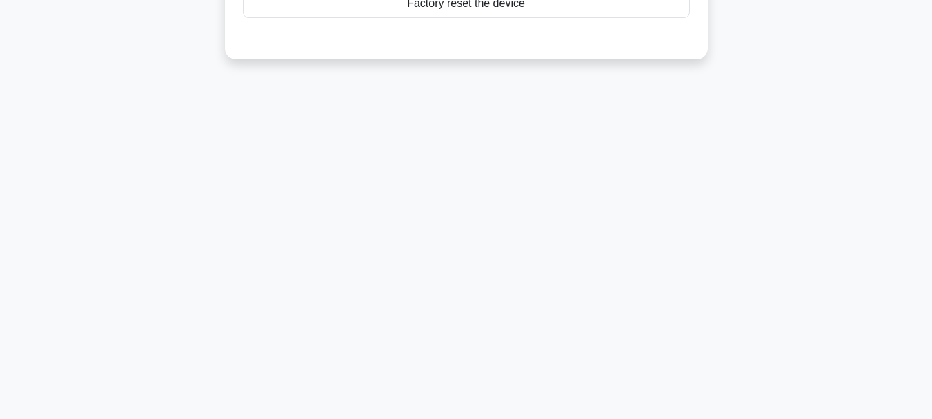
scroll to position [0, 0]
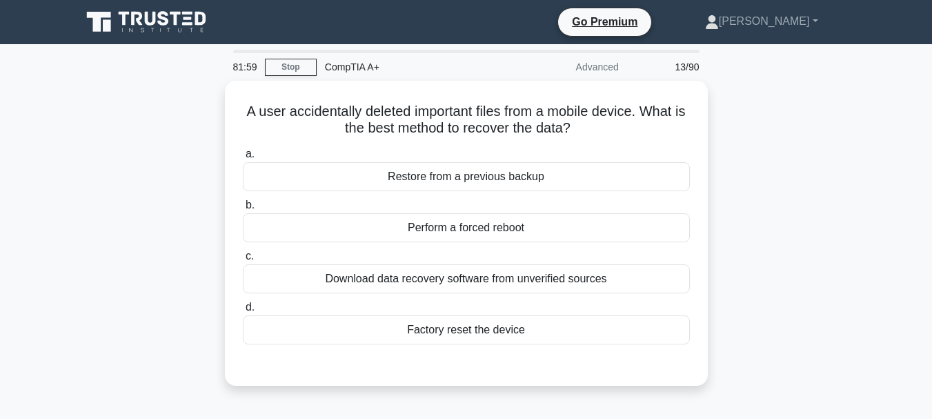
click at [442, 292] on div "a. Restore from a previous backup b. Perform a forced reboot c. d." at bounding box center [467, 245] width 464 height 204
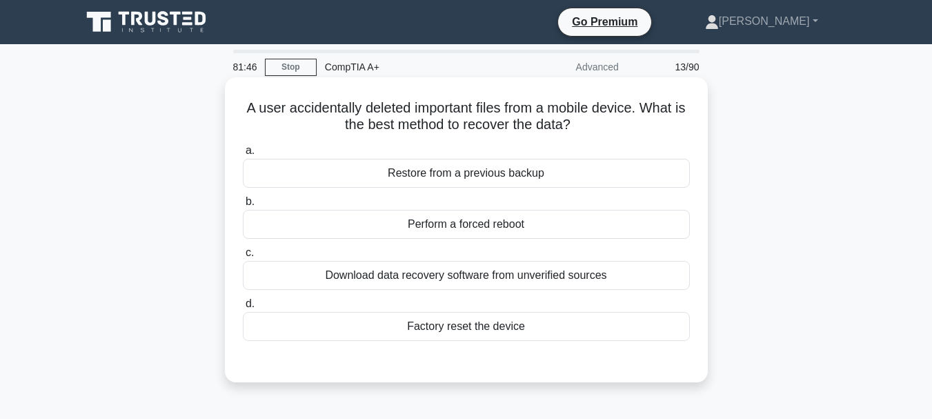
click at [471, 181] on div "Restore from a previous backup" at bounding box center [466, 173] width 447 height 29
click at [243, 155] on input "a. Restore from a previous backup" at bounding box center [243, 150] width 0 height 9
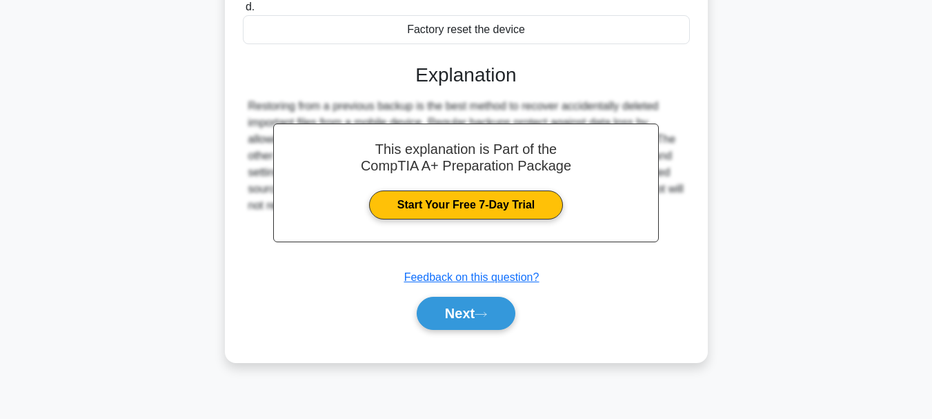
scroll to position [326, 0]
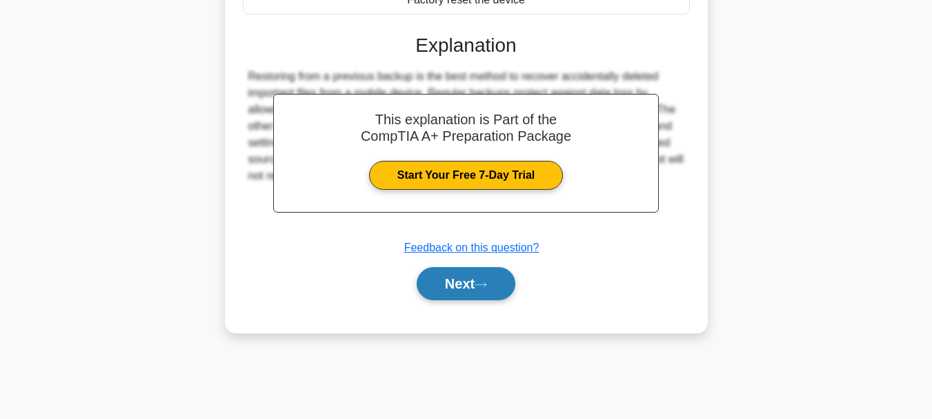
click at [461, 280] on button "Next" at bounding box center [466, 283] width 99 height 33
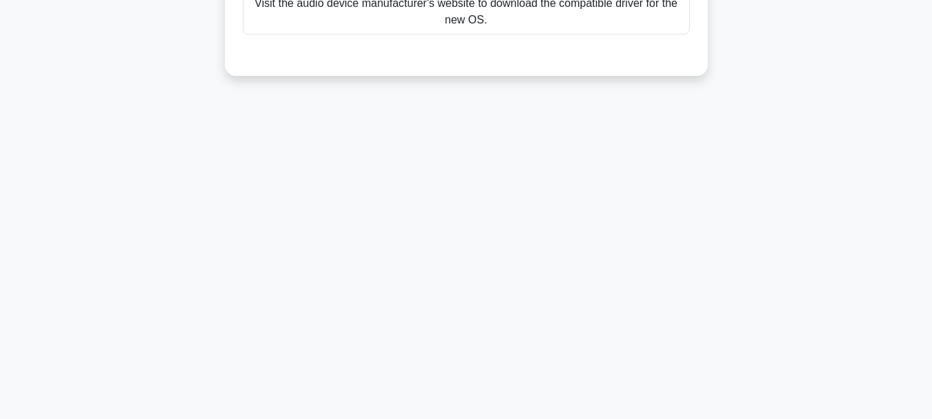
scroll to position [0, 0]
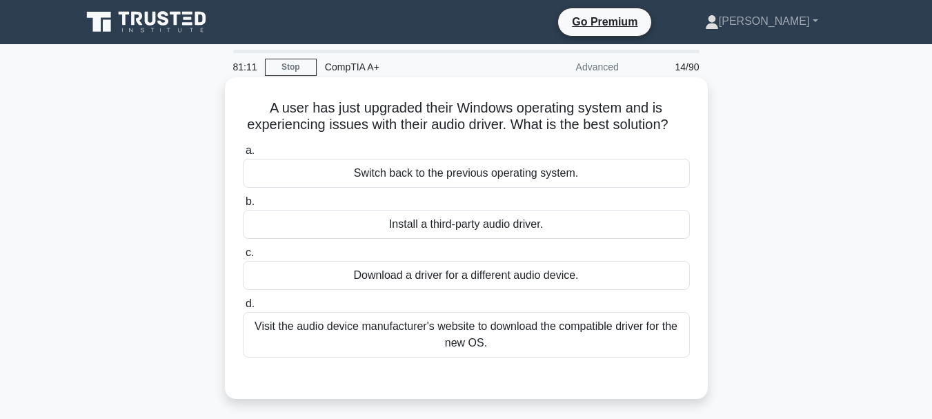
click at [453, 290] on div "Download a driver for a different audio device." at bounding box center [466, 275] width 447 height 29
click at [243, 257] on input "c. Download a driver for a different audio device." at bounding box center [243, 252] width 0 height 9
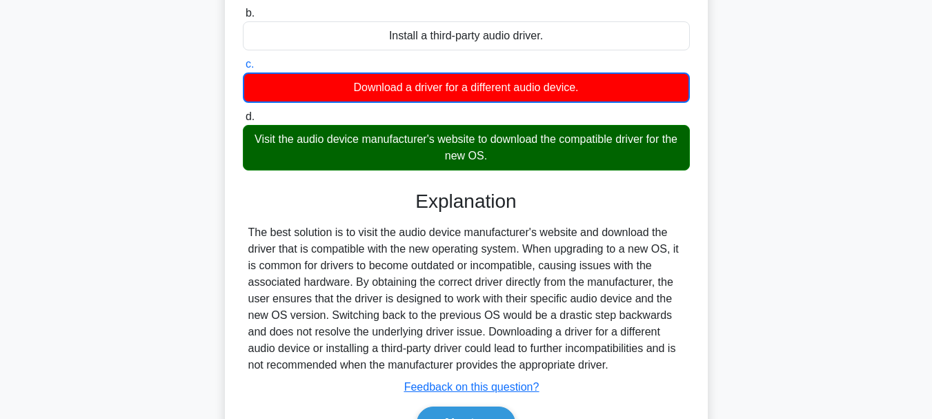
scroll to position [326, 0]
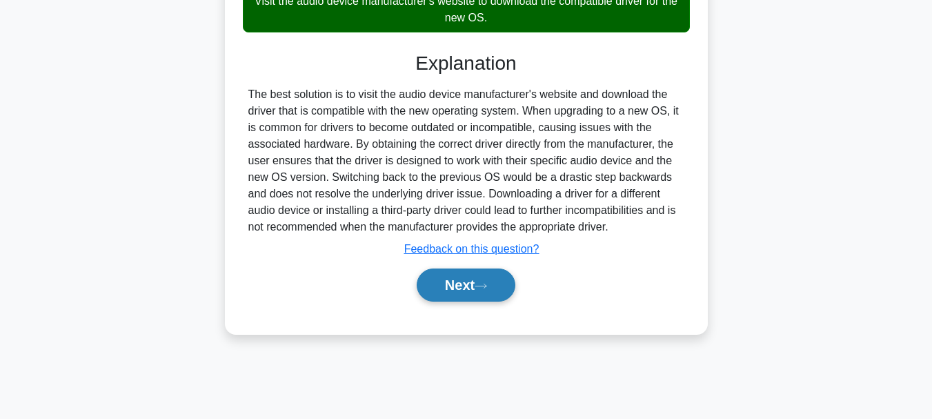
click at [465, 302] on button "Next" at bounding box center [466, 284] width 99 height 33
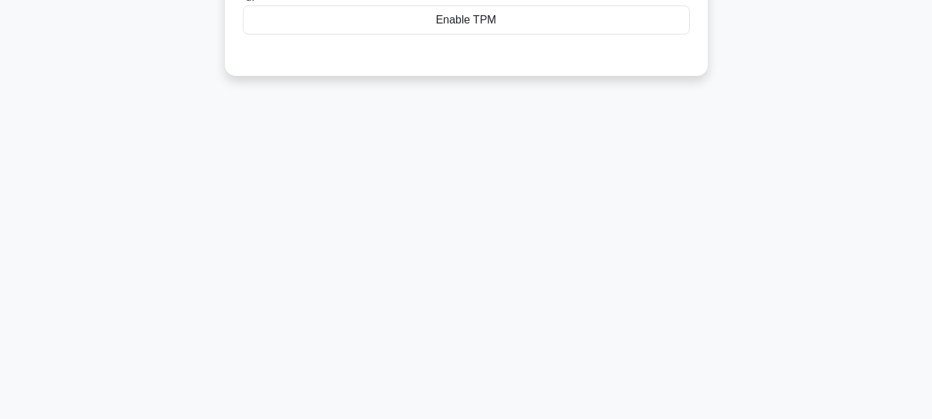
scroll to position [0, 0]
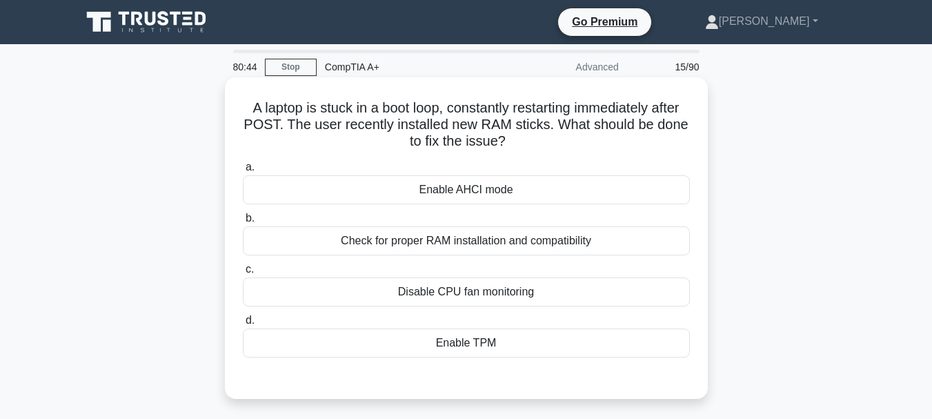
click at [476, 255] on div "Check for proper RAM installation and compatibility" at bounding box center [466, 240] width 447 height 29
click at [243, 223] on input "b. Check for proper RAM installation and compatibility" at bounding box center [243, 218] width 0 height 9
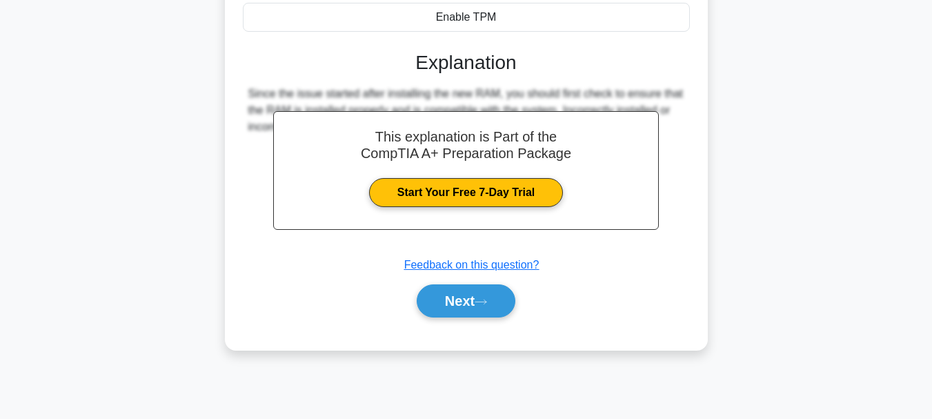
scroll to position [326, 0]
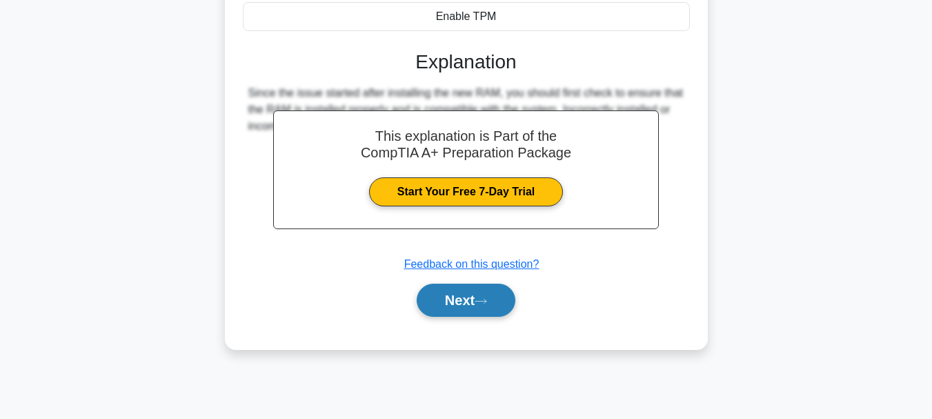
click at [466, 315] on button "Next" at bounding box center [466, 300] width 99 height 33
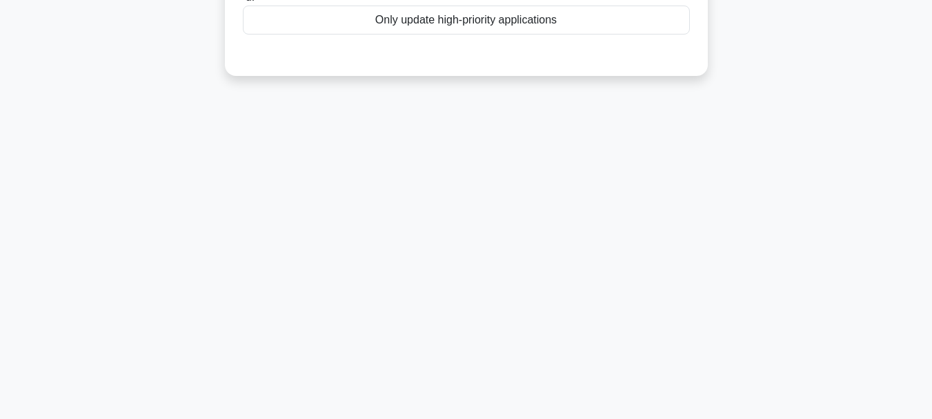
scroll to position [0, 0]
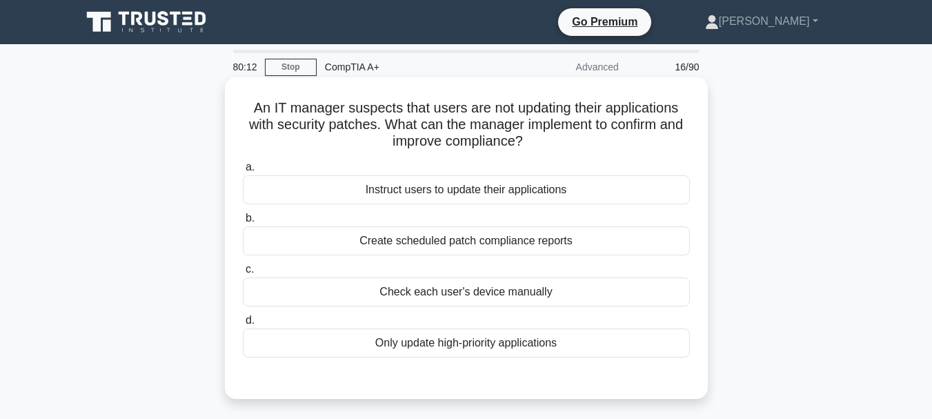
click at [496, 296] on div "Check each user's device manually" at bounding box center [466, 291] width 447 height 29
click at [243, 274] on input "c. Check each user's device manually" at bounding box center [243, 269] width 0 height 9
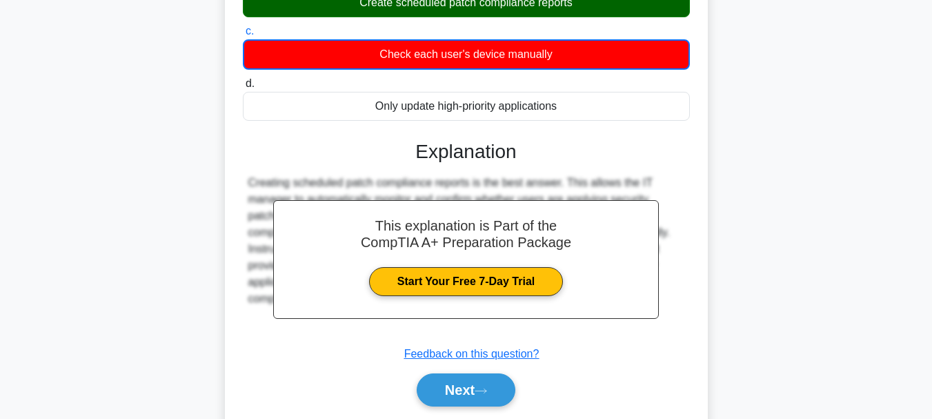
scroll to position [304, 0]
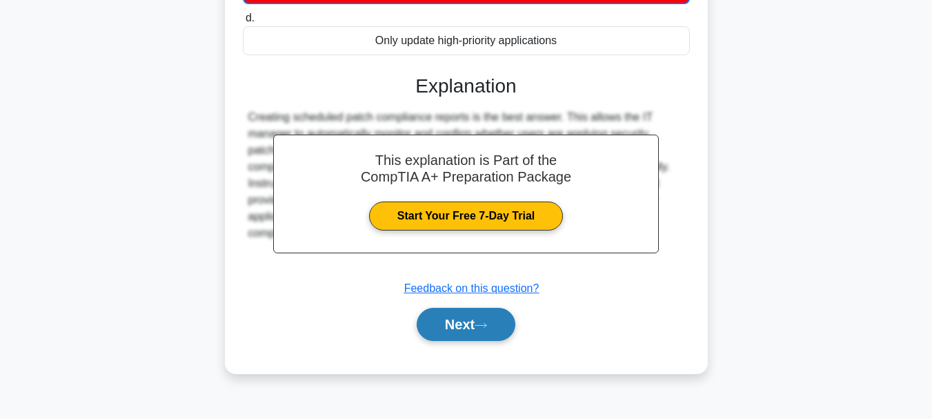
click at [484, 321] on button "Next" at bounding box center [466, 324] width 99 height 33
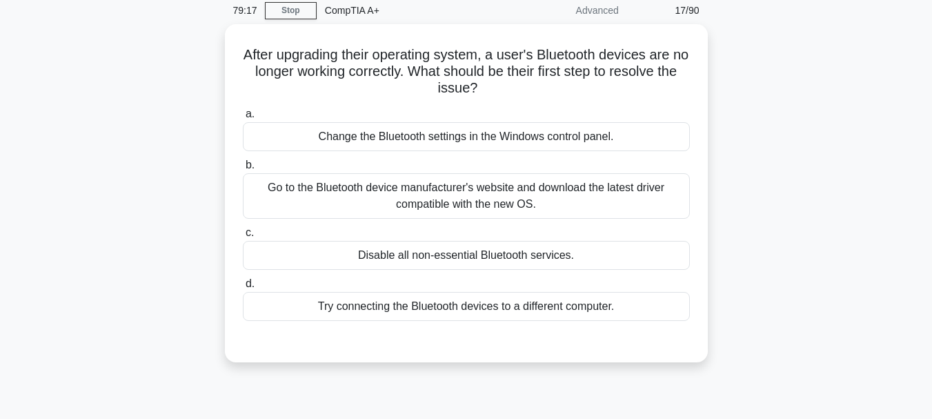
scroll to position [69, 0]
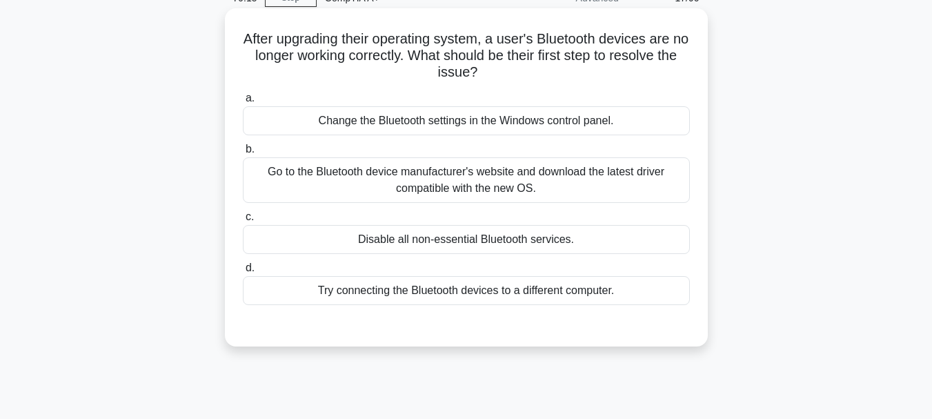
click at [507, 195] on div "Go to the Bluetooth device manufacturer's website and download the latest drive…" at bounding box center [466, 180] width 447 height 46
click at [243, 154] on input "b. Go to the Bluetooth device manufacturer's website and download the latest dr…" at bounding box center [243, 149] width 0 height 9
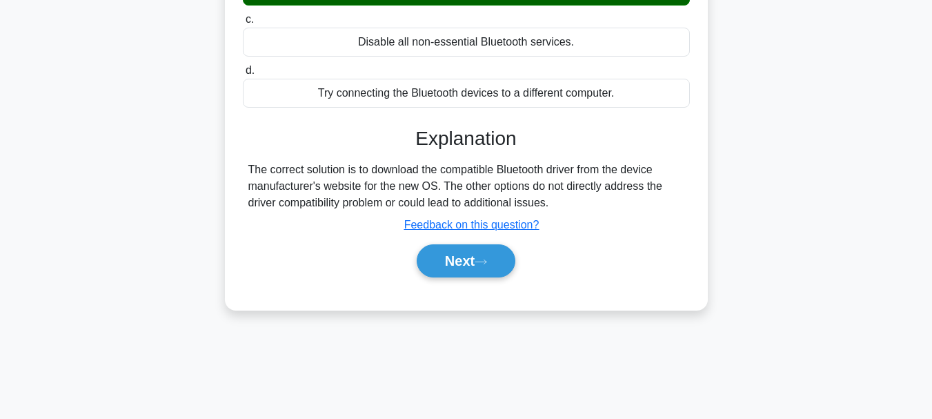
scroll to position [326, 0]
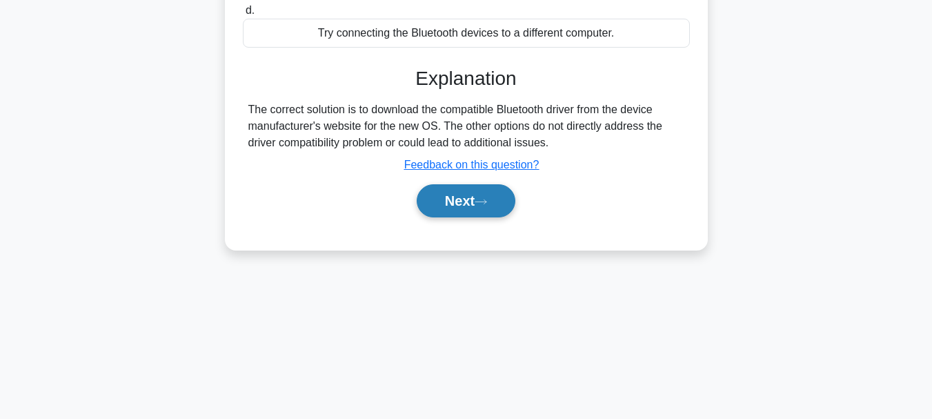
click at [496, 195] on button "Next" at bounding box center [466, 200] width 99 height 33
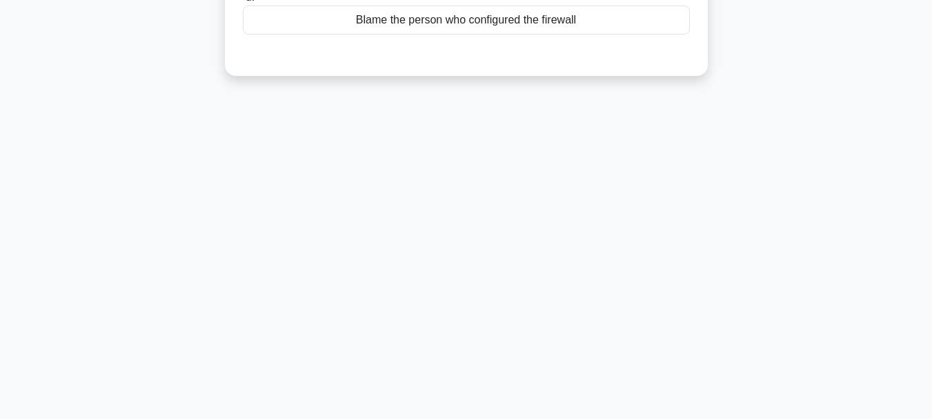
scroll to position [0, 0]
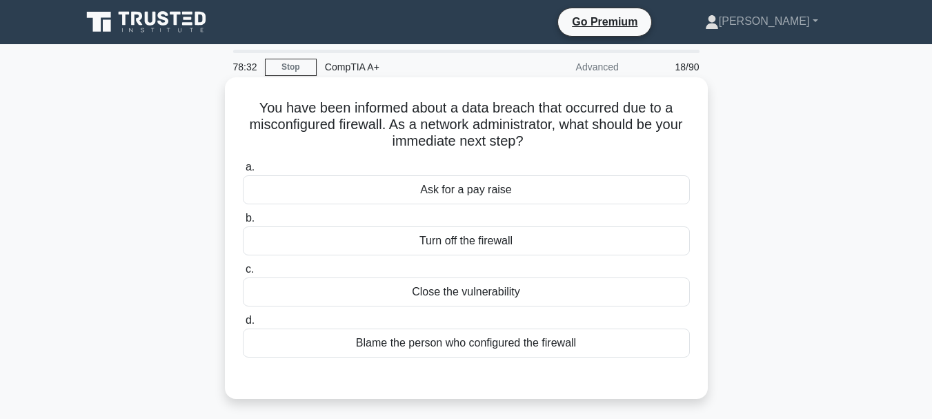
click at [591, 238] on div "Turn off the firewall" at bounding box center [466, 240] width 447 height 29
click at [243, 223] on input "b. Turn off the firewall" at bounding box center [243, 218] width 0 height 9
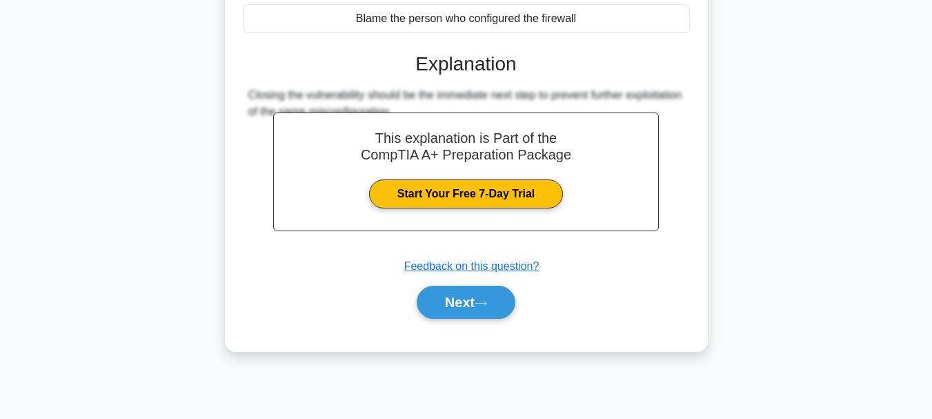
scroll to position [326, 0]
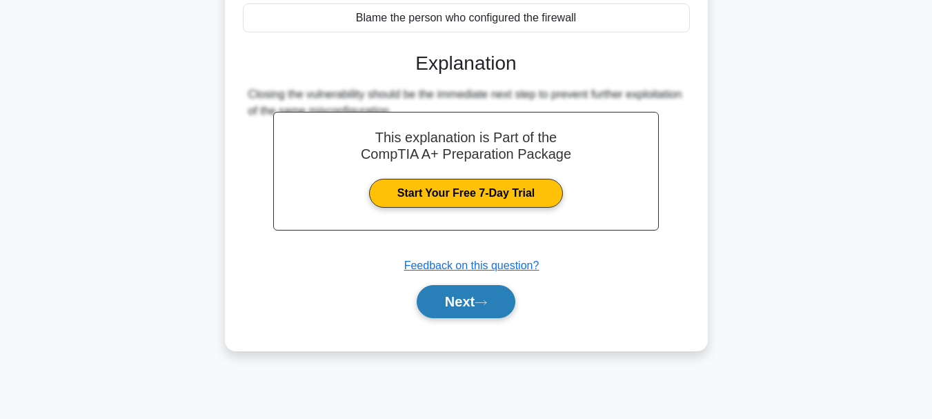
click at [504, 304] on button "Next" at bounding box center [466, 301] width 99 height 33
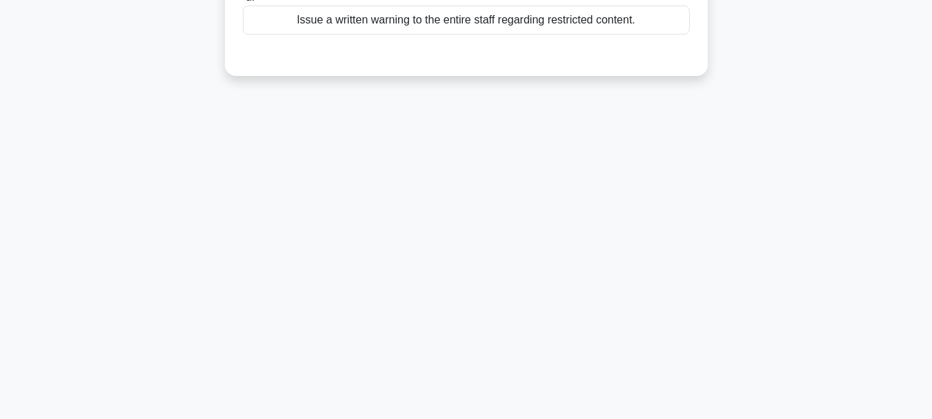
scroll to position [0, 0]
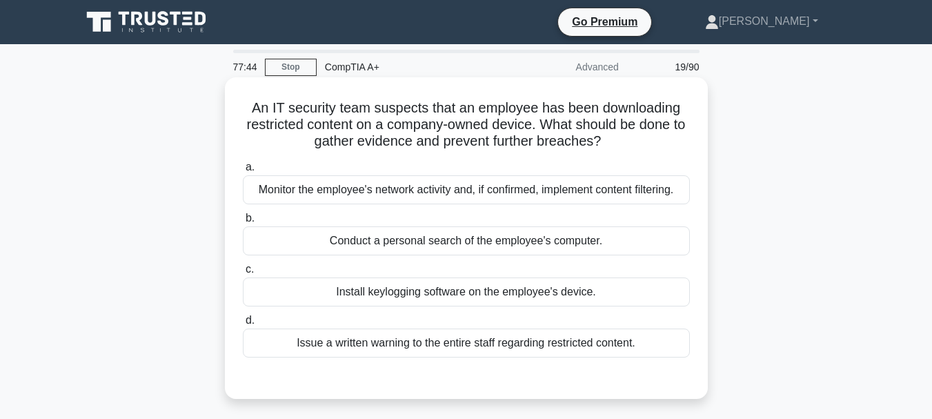
click at [665, 192] on div "Monitor the employee's network activity and, if confirmed, implement content fi…" at bounding box center [466, 189] width 447 height 29
click at [243, 172] on input "a. Monitor the employee's network activity and, if confirmed, implement content…" at bounding box center [243, 167] width 0 height 9
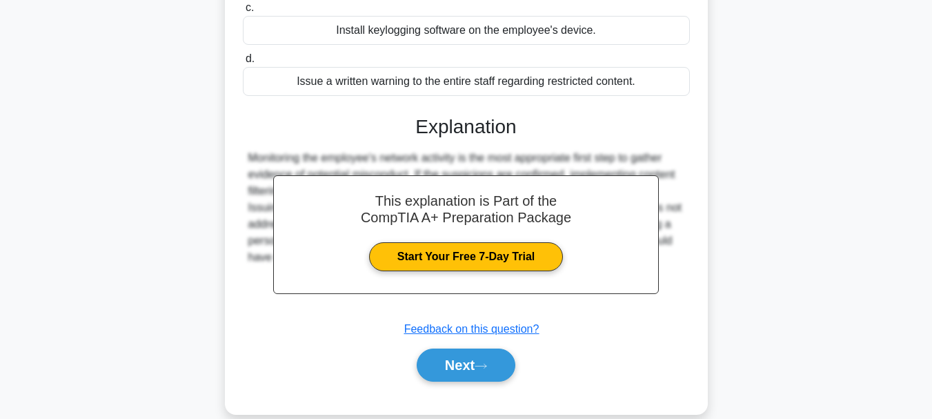
scroll to position [262, 0]
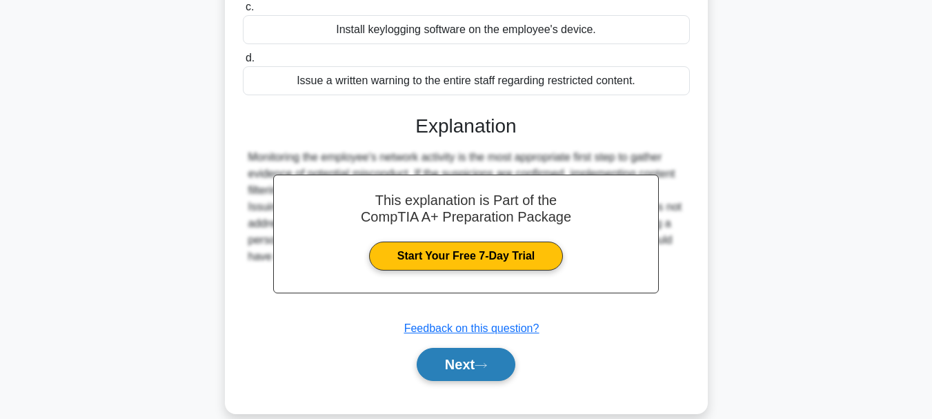
click at [506, 370] on button "Next" at bounding box center [466, 364] width 99 height 33
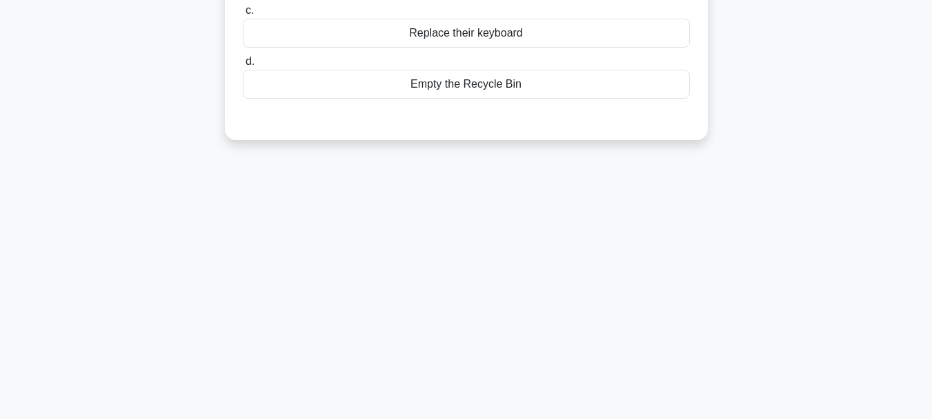
scroll to position [0, 0]
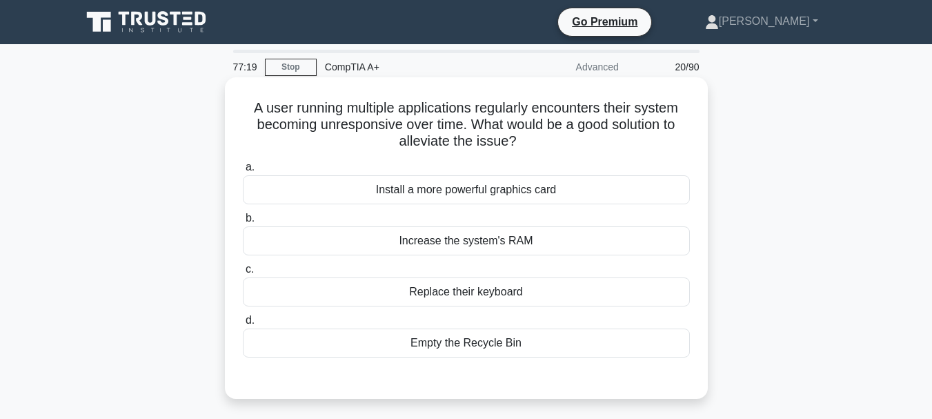
click at [536, 242] on div "Increase the system's RAM" at bounding box center [466, 240] width 447 height 29
click at [243, 223] on input "b. Increase the system's RAM" at bounding box center [243, 218] width 0 height 9
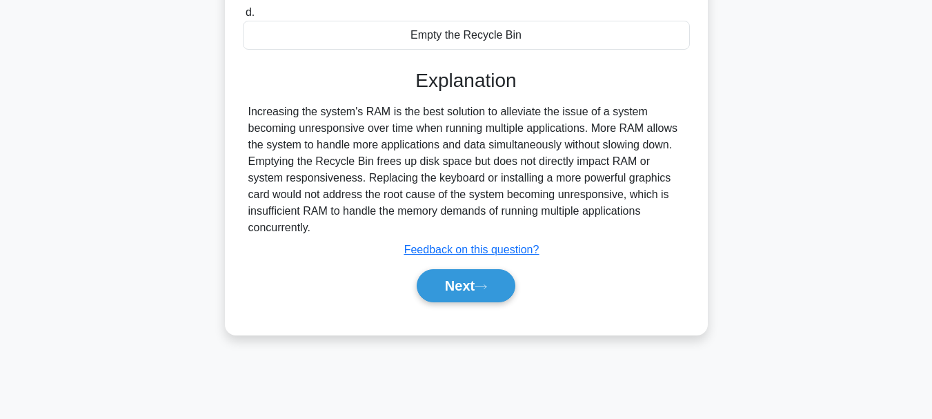
scroll to position [322, 0]
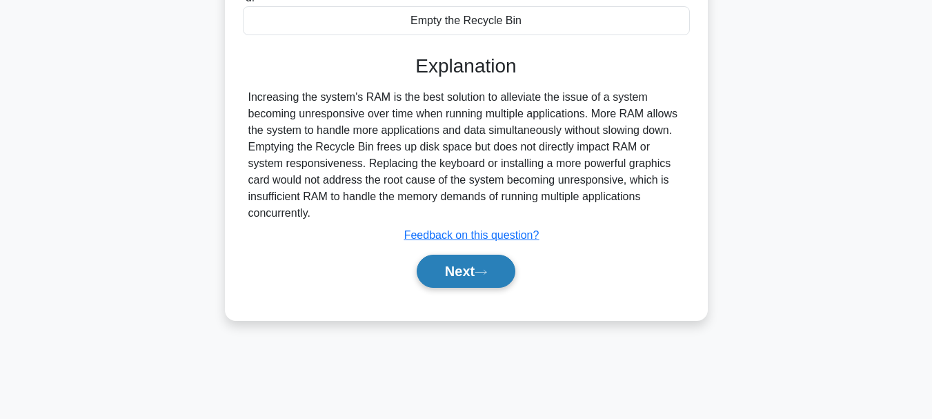
click at [489, 278] on button "Next" at bounding box center [466, 271] width 99 height 33
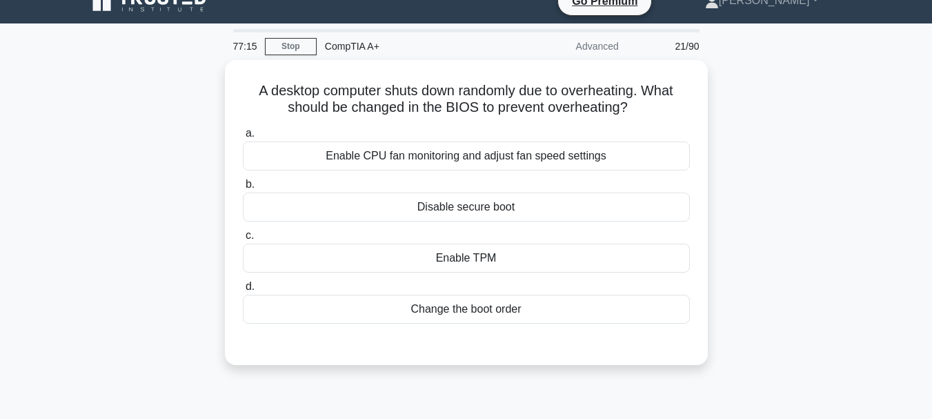
scroll to position [0, 0]
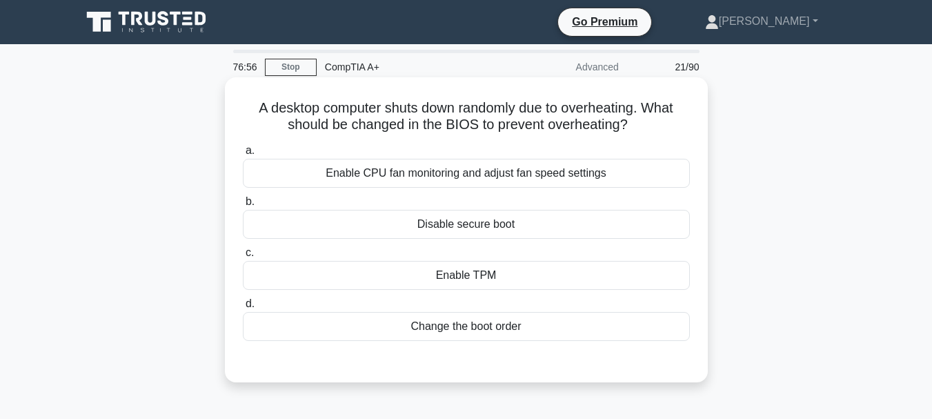
click at [522, 186] on div "Enable CPU fan monitoring and adjust fan speed settings" at bounding box center [466, 173] width 447 height 29
click at [243, 155] on input "a. Enable CPU fan monitoring and adjust fan speed settings" at bounding box center [243, 150] width 0 height 9
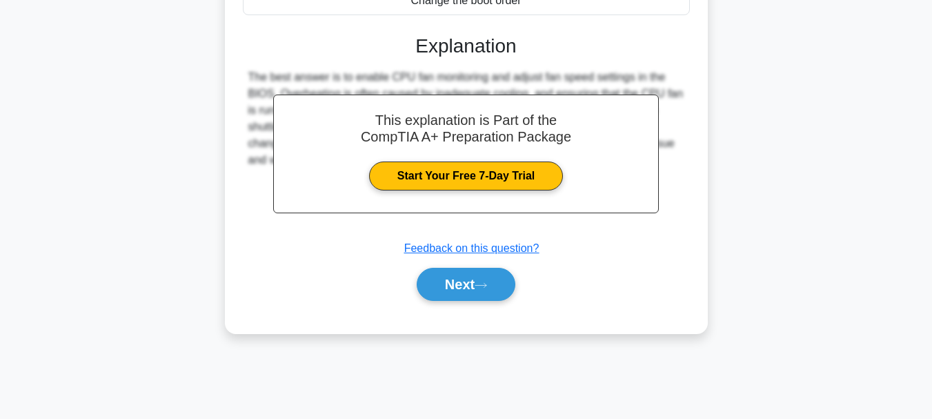
scroll to position [326, 0]
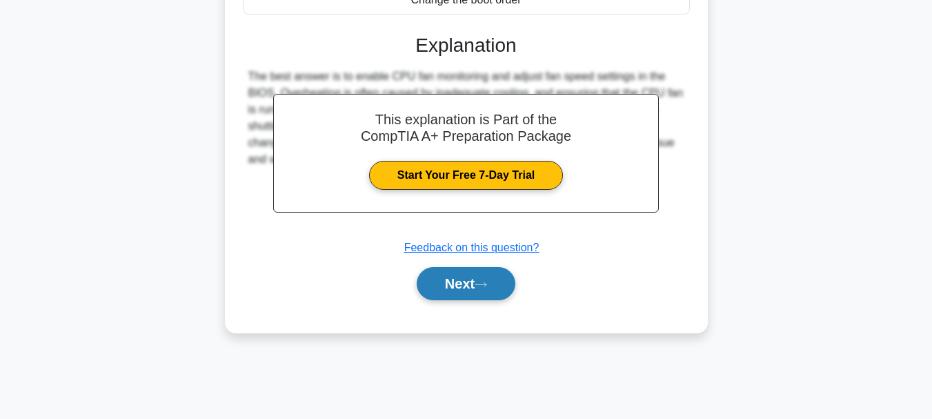
click at [487, 286] on icon at bounding box center [481, 285] width 12 height 8
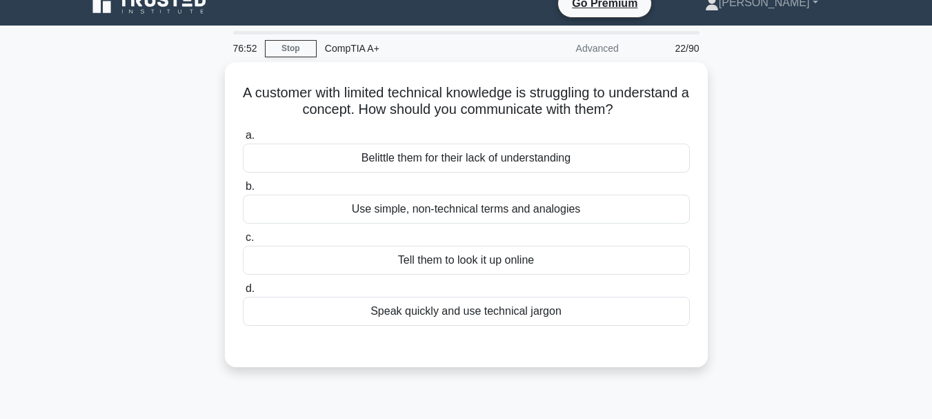
scroll to position [0, 0]
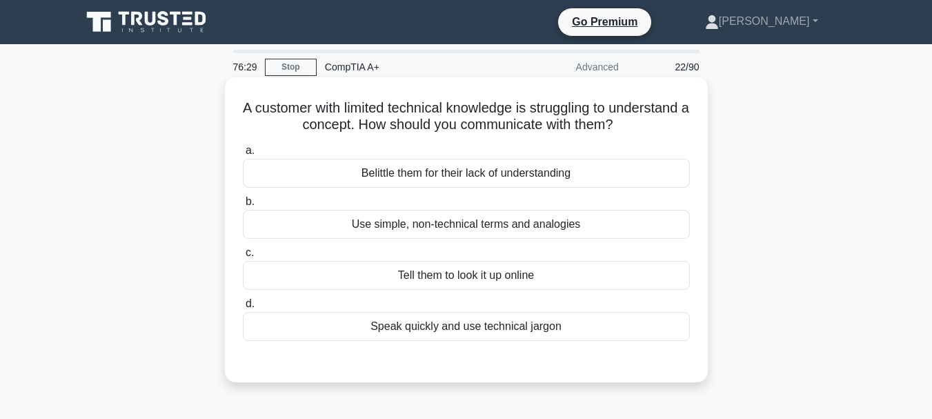
click at [654, 226] on div "Use simple, non-technical terms and analogies" at bounding box center [466, 224] width 447 height 29
click at [243, 206] on input "b. Use simple, non-technical terms and analogies" at bounding box center [243, 201] width 0 height 9
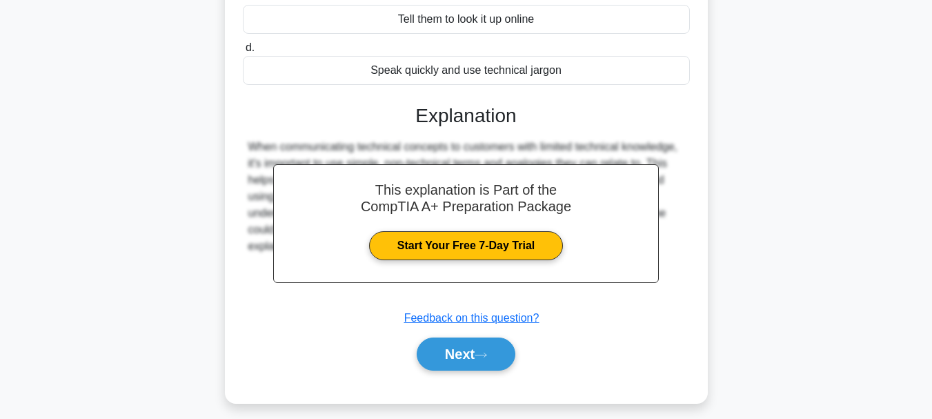
scroll to position [326, 0]
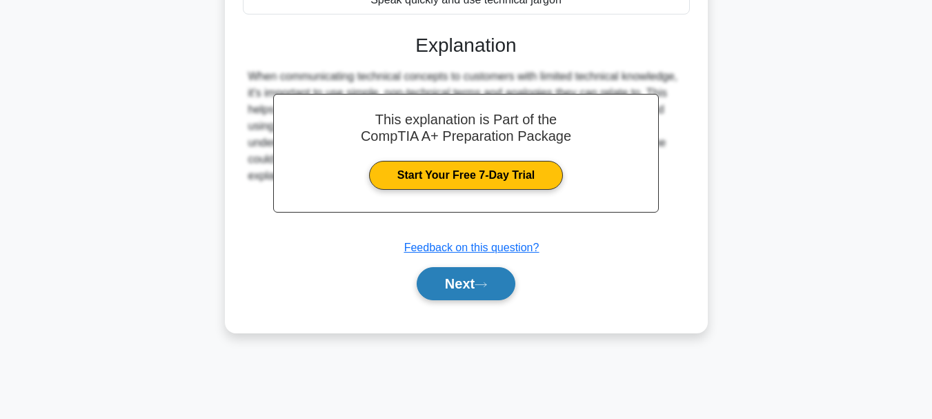
click at [516, 286] on button "Next" at bounding box center [466, 283] width 99 height 33
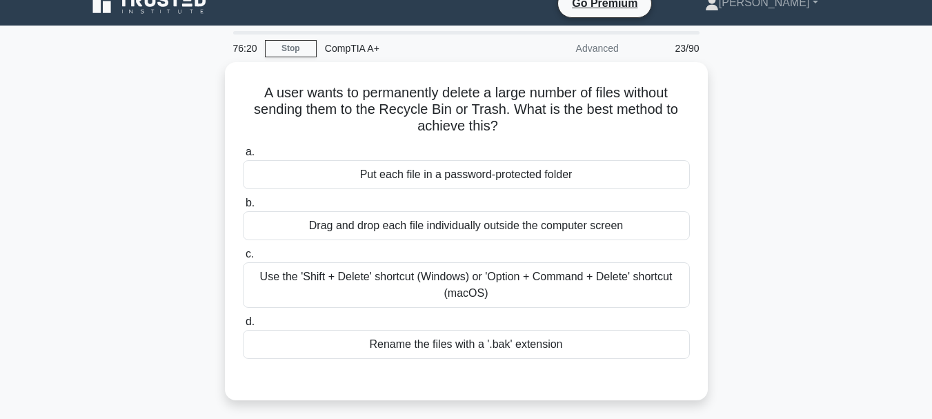
scroll to position [0, 0]
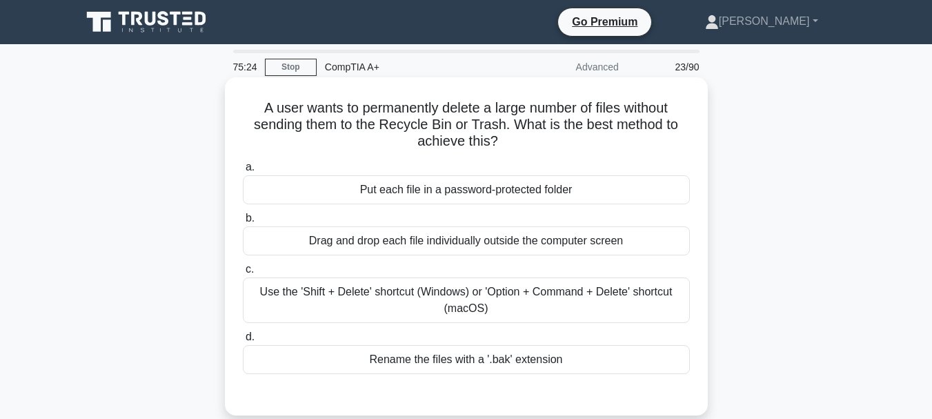
click at [431, 295] on div "Use the 'Shift + Delete' shortcut (Windows) or 'Option + Command + Delete' shor…" at bounding box center [466, 300] width 447 height 46
click at [243, 274] on input "c. Use the 'Shift + Delete' shortcut (Windows) or 'Option + Command + Delete' s…" at bounding box center [243, 269] width 0 height 9
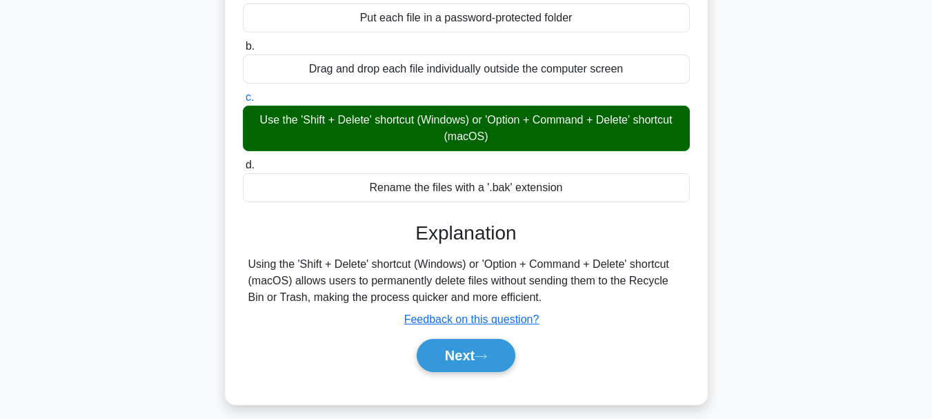
scroll to position [198, 0]
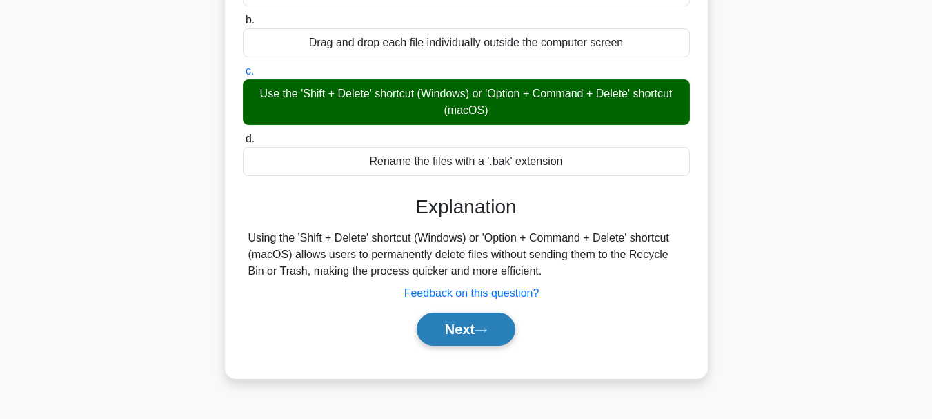
click at [430, 323] on button "Next" at bounding box center [466, 329] width 99 height 33
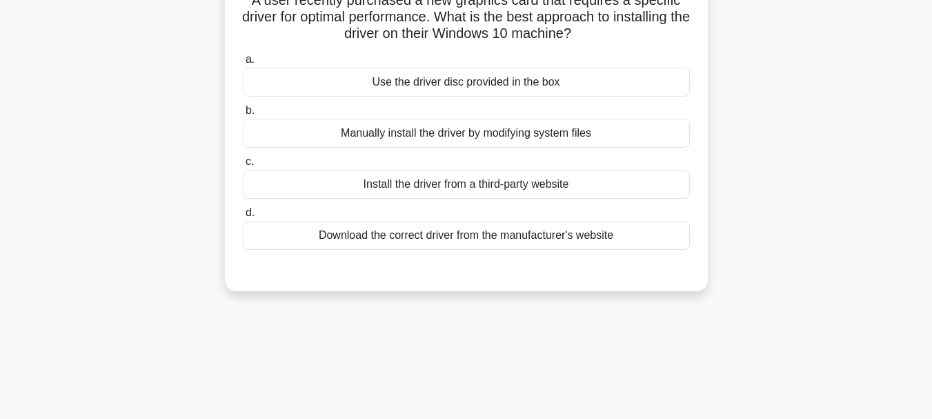
scroll to position [0, 0]
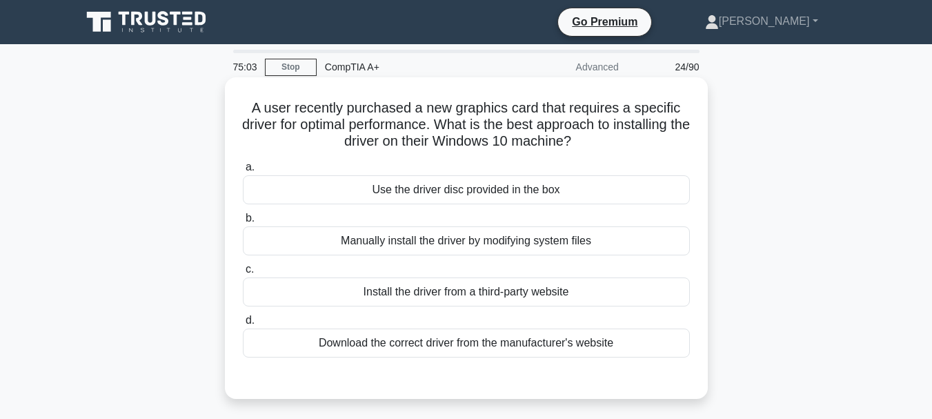
click at [430, 338] on div "Download the correct driver from the manufacturer's website" at bounding box center [466, 343] width 447 height 29
click at [243, 325] on input "d. Download the correct driver from the manufacturer's website" at bounding box center [243, 320] width 0 height 9
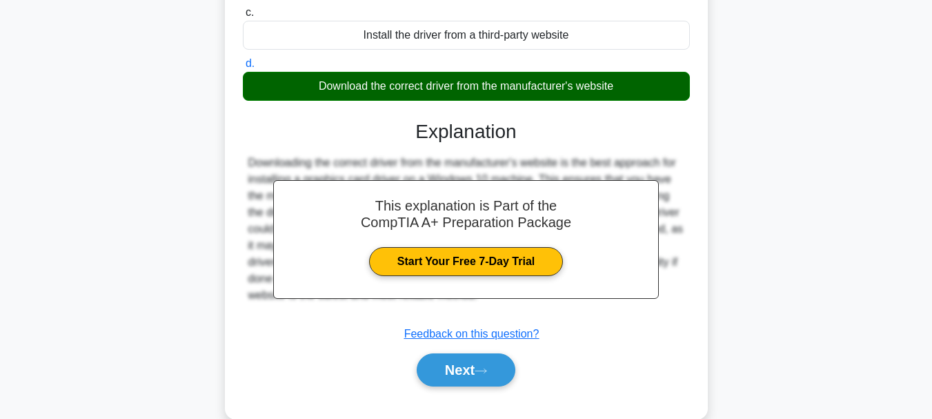
scroll to position [326, 0]
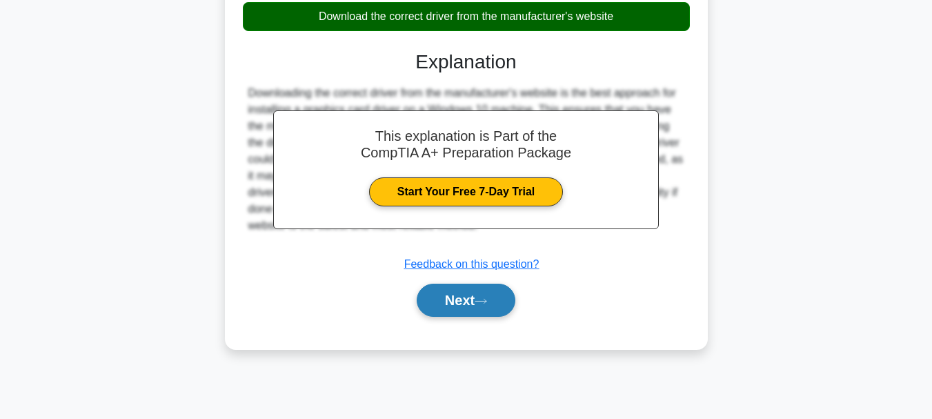
click at [471, 294] on button "Next" at bounding box center [466, 300] width 99 height 33
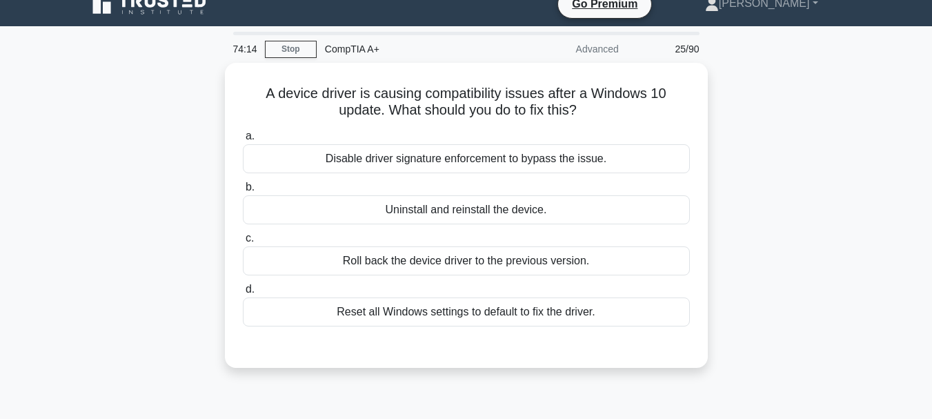
scroll to position [23, 0]
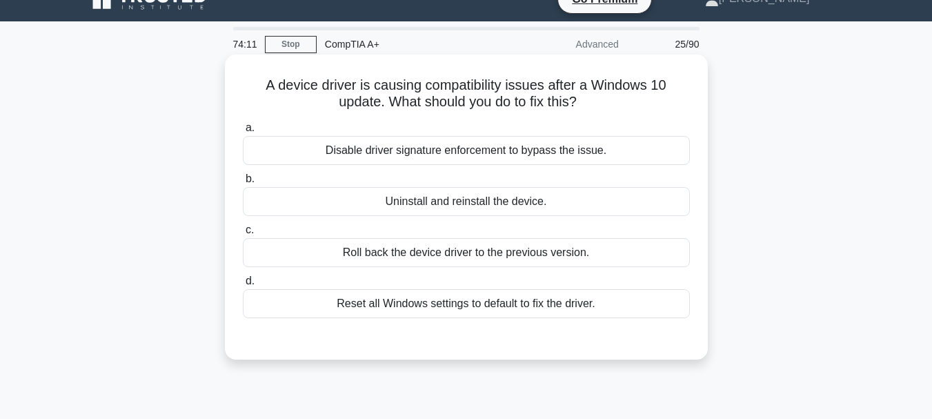
click at [566, 310] on div "Reset all Windows settings to default to fix the driver." at bounding box center [466, 303] width 447 height 29
click at [243, 286] on input "d. Reset all Windows settings to default to fix the driver." at bounding box center [243, 281] width 0 height 9
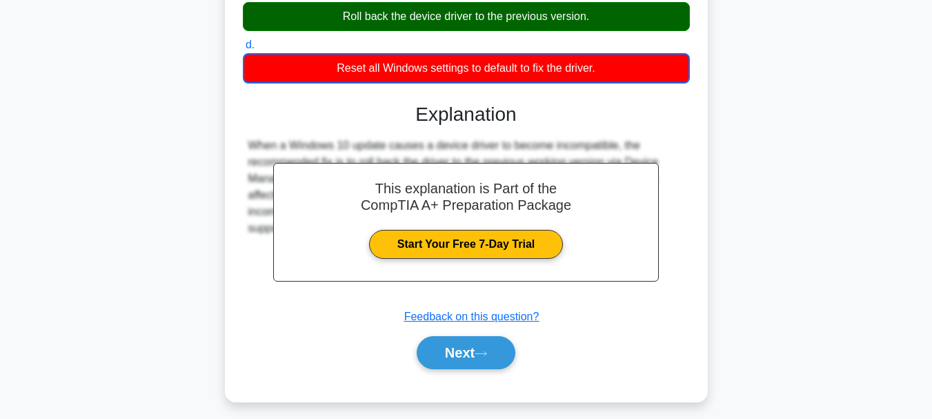
scroll to position [290, 0]
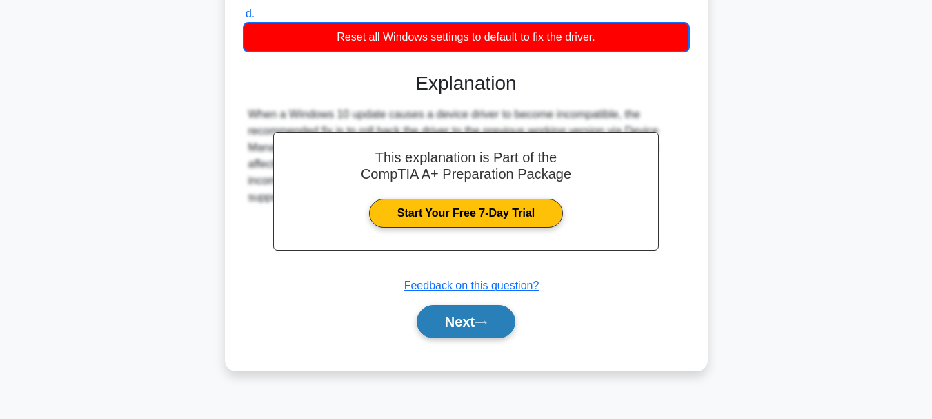
click at [500, 328] on button "Next" at bounding box center [466, 321] width 99 height 33
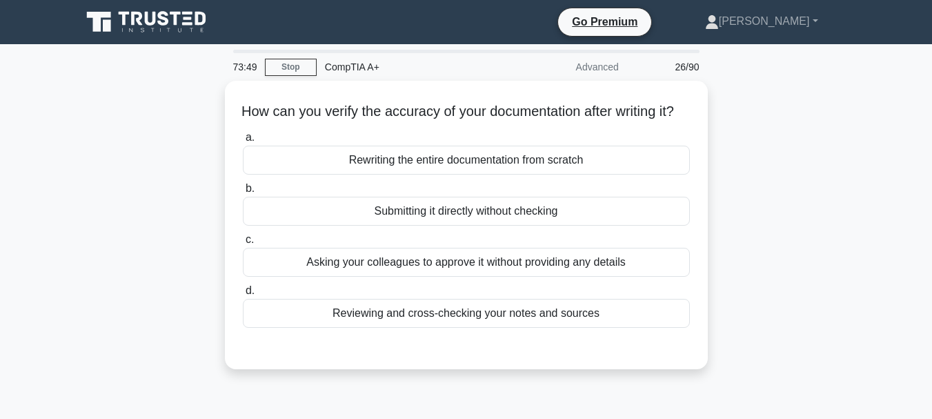
click at [500, 328] on div "Reviewing and cross-checking your notes and sources" at bounding box center [466, 313] width 447 height 29
click at [243, 295] on input "d. Reviewing and cross-checking your notes and sources" at bounding box center [243, 290] width 0 height 9
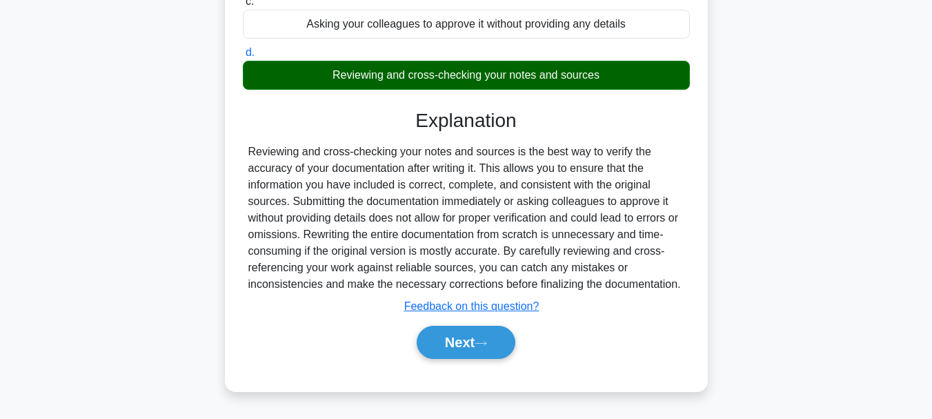
scroll to position [326, 0]
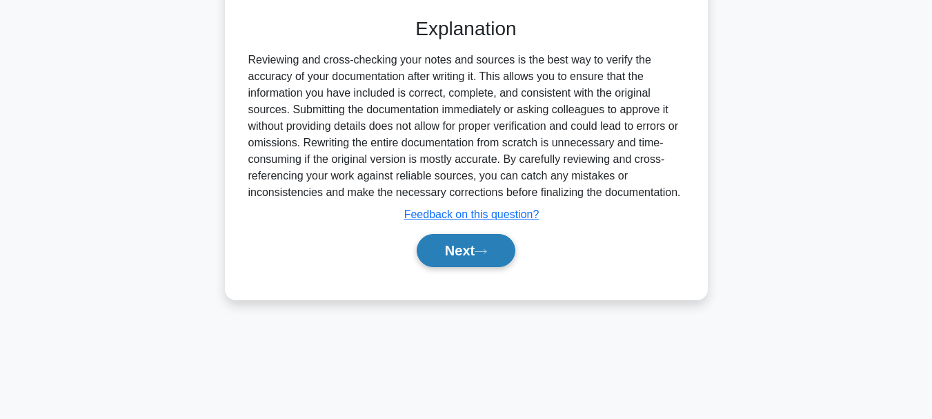
click at [484, 263] on button "Next" at bounding box center [466, 250] width 99 height 33
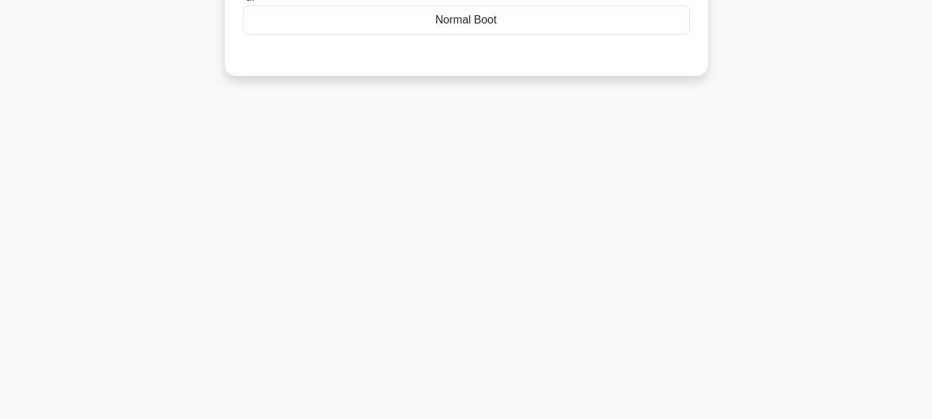
scroll to position [0, 0]
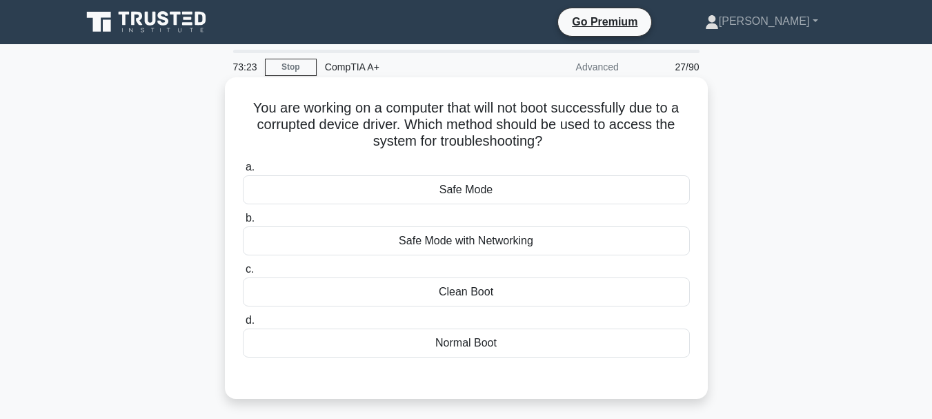
click at [504, 250] on div "Safe Mode with Networking" at bounding box center [466, 240] width 447 height 29
click at [243, 223] on input "b. Safe Mode with Networking" at bounding box center [243, 218] width 0 height 9
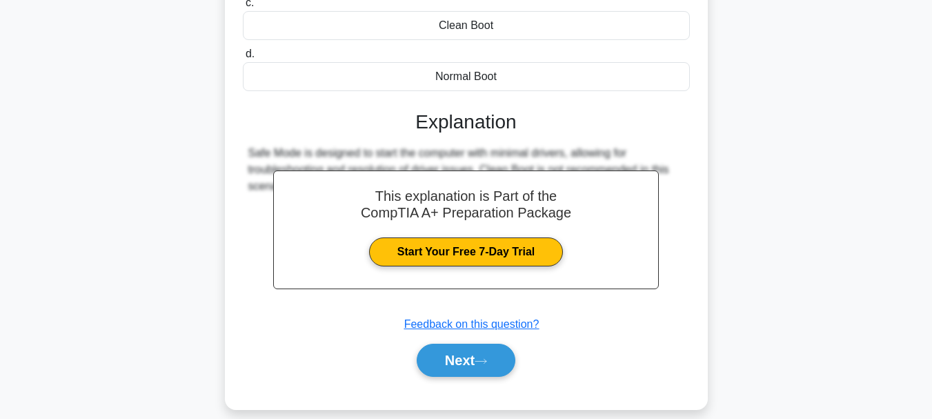
scroll to position [326, 0]
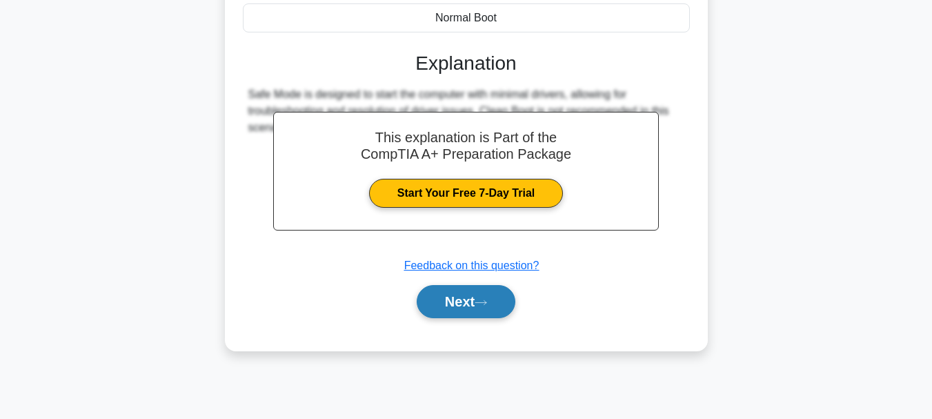
click at [479, 299] on button "Next" at bounding box center [466, 301] width 99 height 33
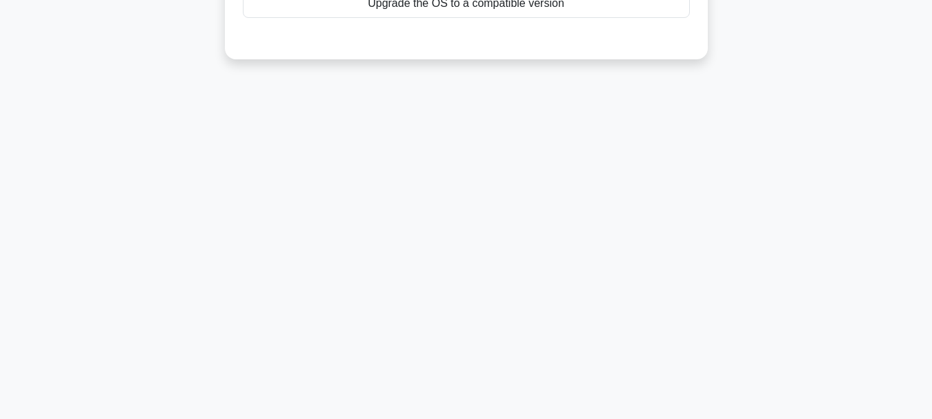
scroll to position [0, 0]
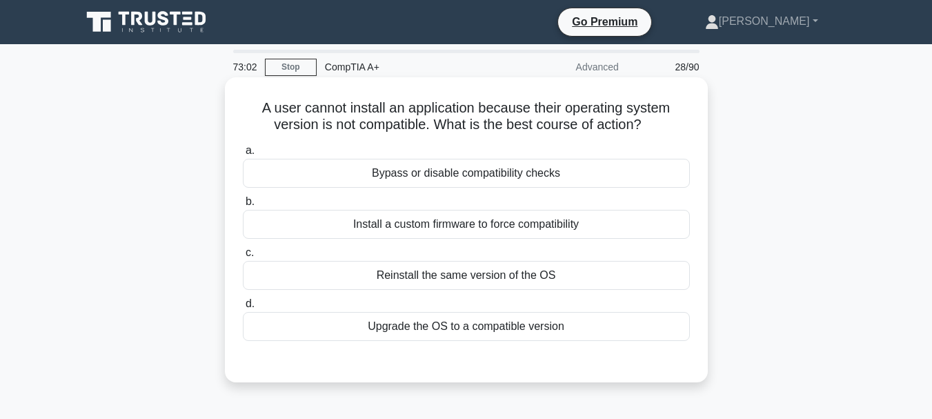
click at [490, 280] on div "Reinstall the same version of the OS" at bounding box center [466, 275] width 447 height 29
click at [243, 257] on input "c. Reinstall the same version of the OS" at bounding box center [243, 252] width 0 height 9
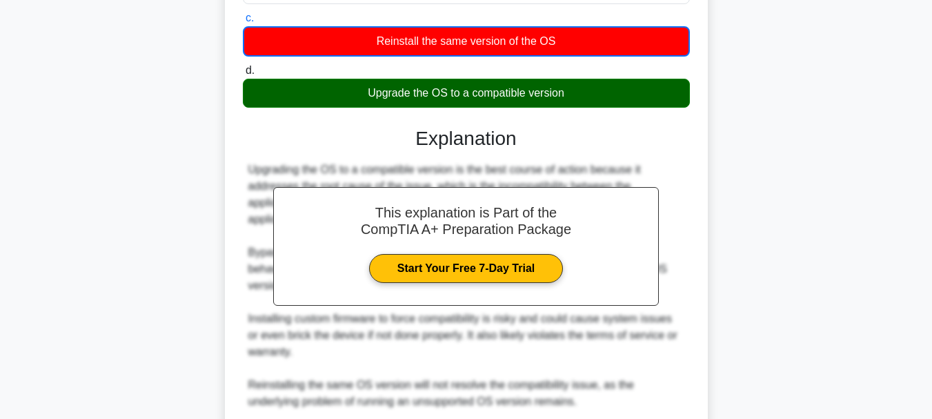
scroll to position [351, 0]
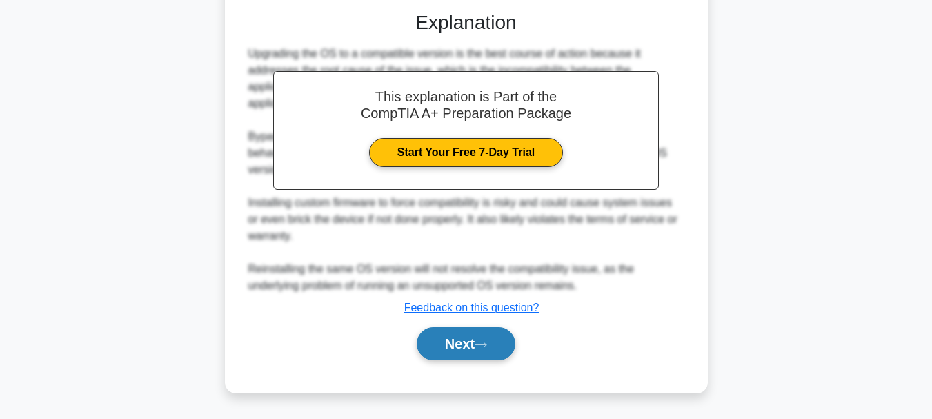
click at [476, 349] on button "Next" at bounding box center [466, 343] width 99 height 33
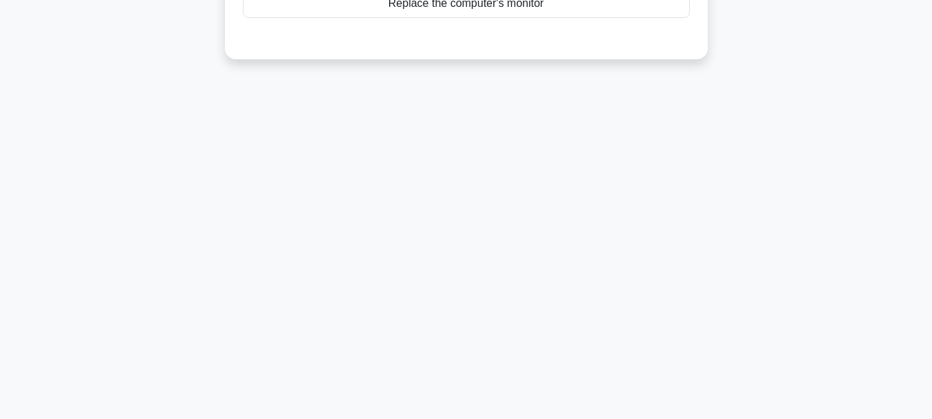
scroll to position [0, 0]
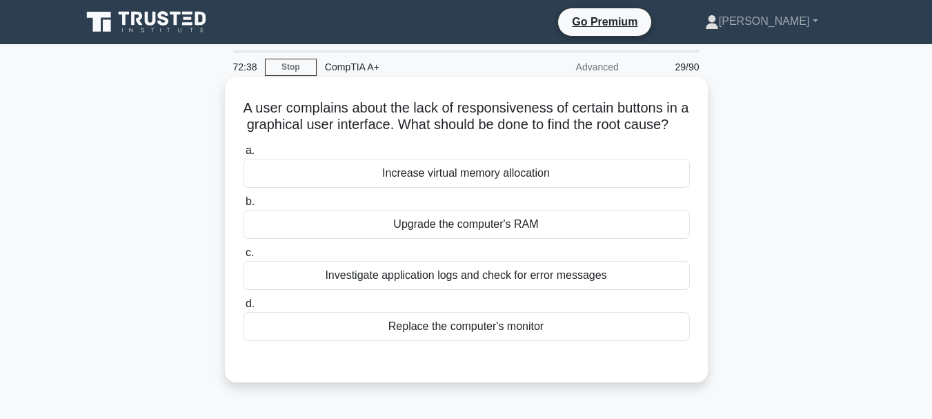
click at [508, 290] on div "Investigate application logs and check for error messages" at bounding box center [466, 275] width 447 height 29
click at [243, 257] on input "c. Investigate application logs and check for error messages" at bounding box center [243, 252] width 0 height 9
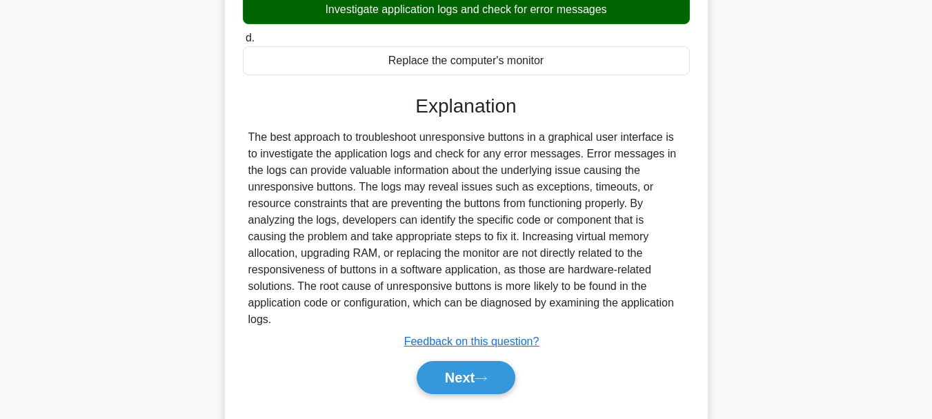
scroll to position [326, 0]
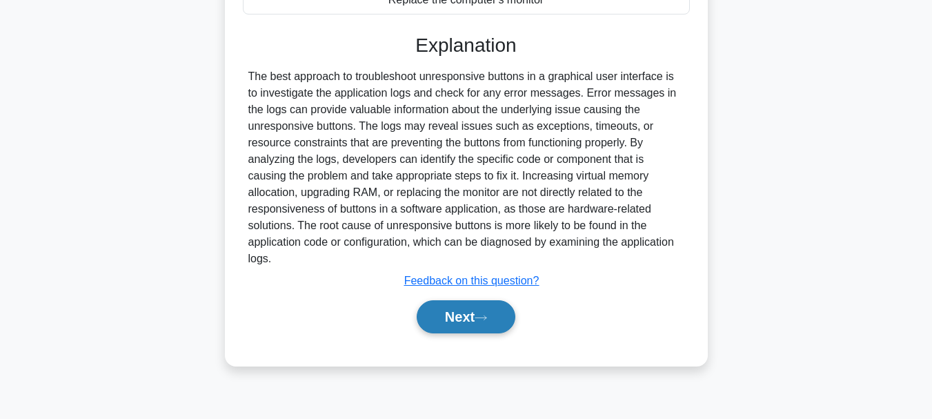
click at [500, 307] on button "Next" at bounding box center [466, 316] width 99 height 33
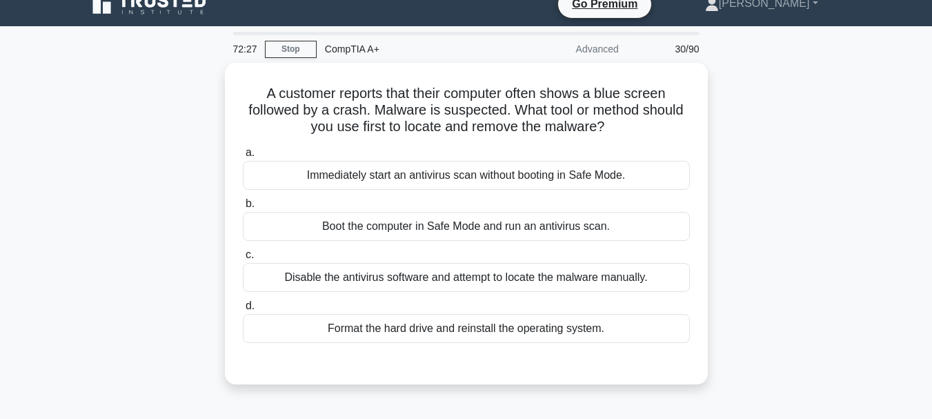
scroll to position [0, 0]
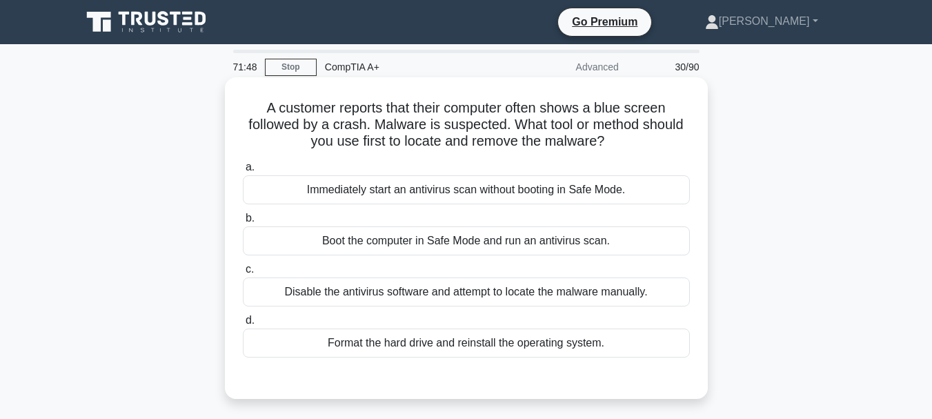
click at [513, 251] on div "Boot the computer in Safe Mode and run an antivirus scan." at bounding box center [466, 240] width 447 height 29
click at [243, 223] on input "b. Boot the computer in Safe Mode and run an antivirus scan." at bounding box center [243, 218] width 0 height 9
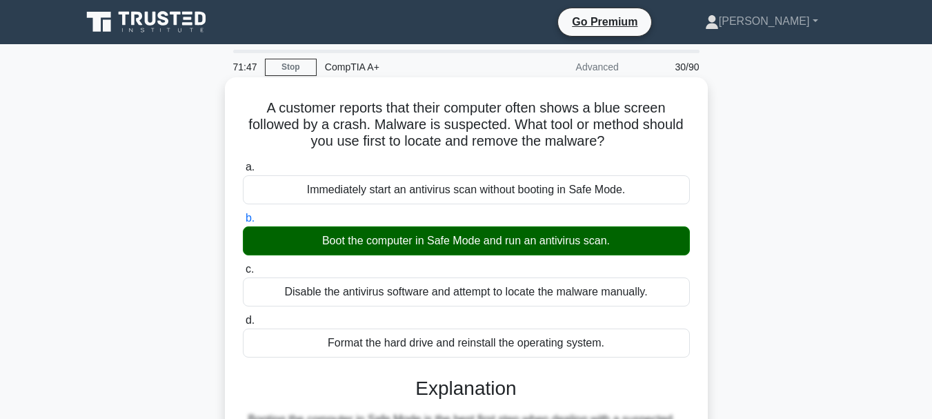
scroll to position [326, 0]
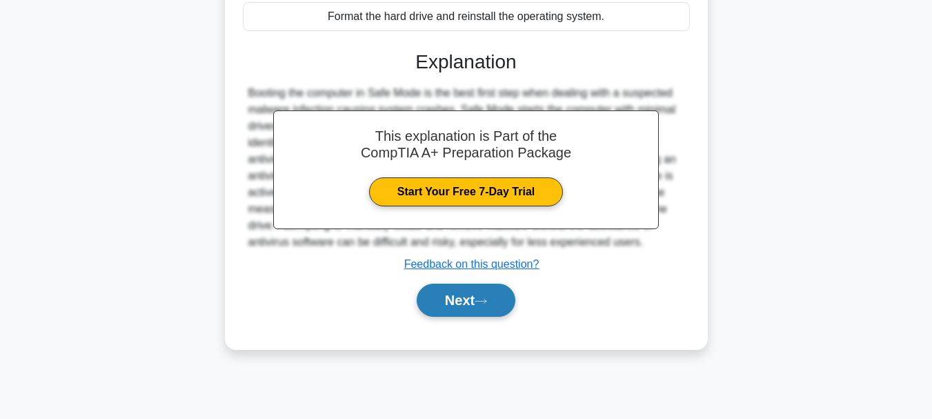
click at [487, 298] on icon at bounding box center [481, 301] width 12 height 8
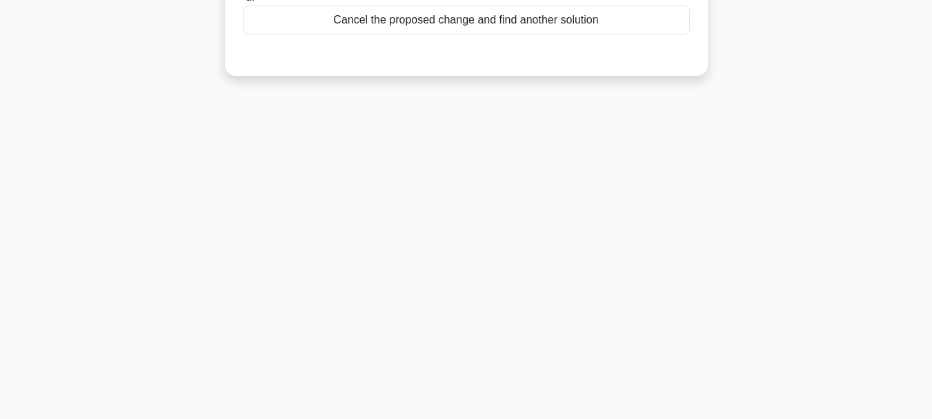
scroll to position [0, 0]
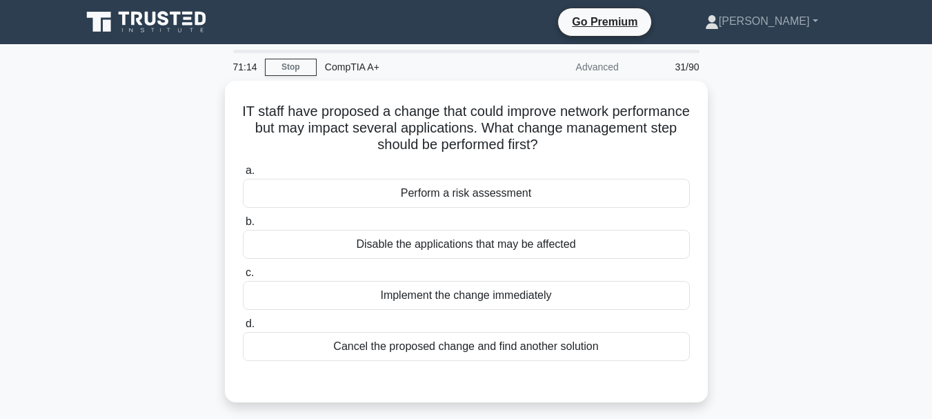
click at [493, 298] on div "Implement the change immediately" at bounding box center [466, 295] width 447 height 29
click at [243, 277] on input "c. Implement the change immediately" at bounding box center [243, 272] width 0 height 9
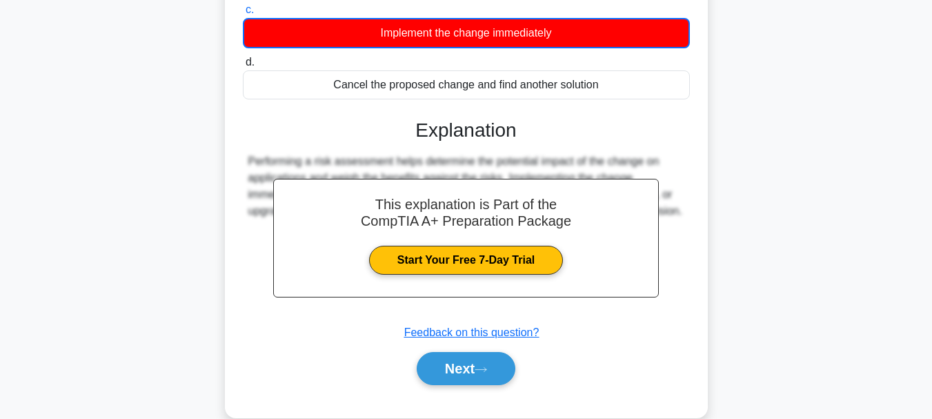
scroll to position [326, 0]
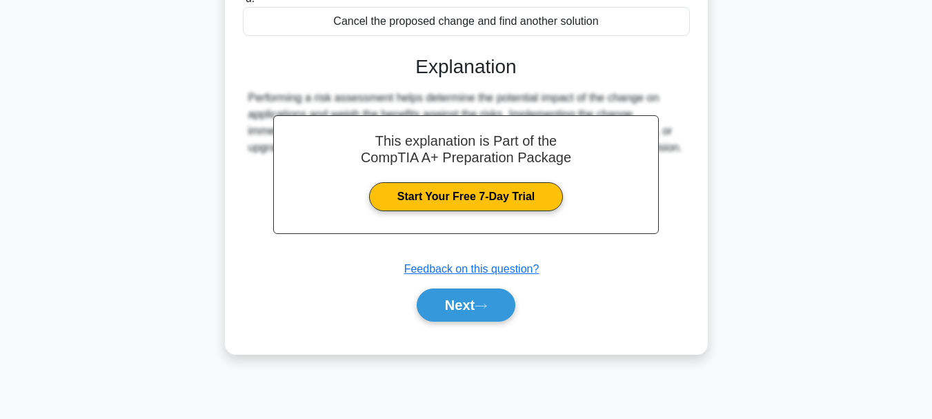
click at [493, 298] on button "Next" at bounding box center [466, 304] width 99 height 33
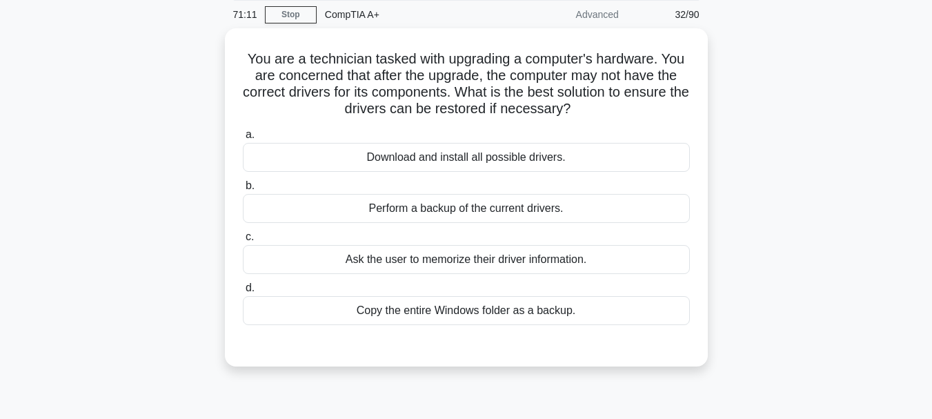
scroll to position [0, 0]
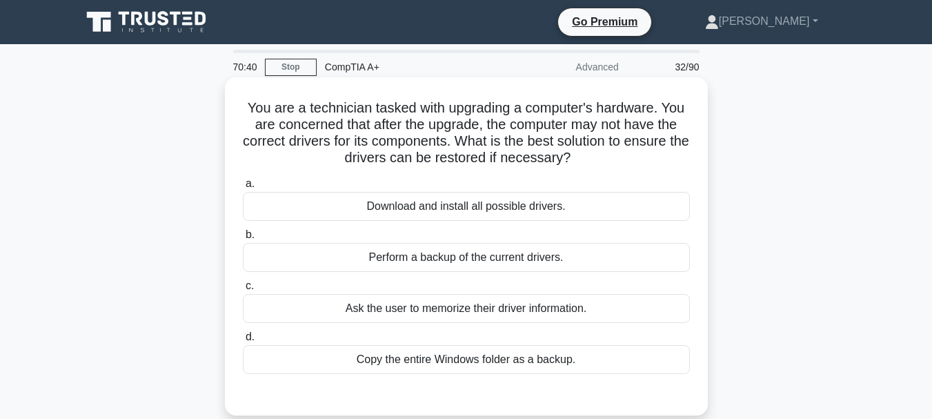
click at [467, 367] on div "Copy the entire Windows folder as a backup." at bounding box center [466, 359] width 447 height 29
click at [243, 342] on input "d. Copy the entire Windows folder as a backup." at bounding box center [243, 337] width 0 height 9
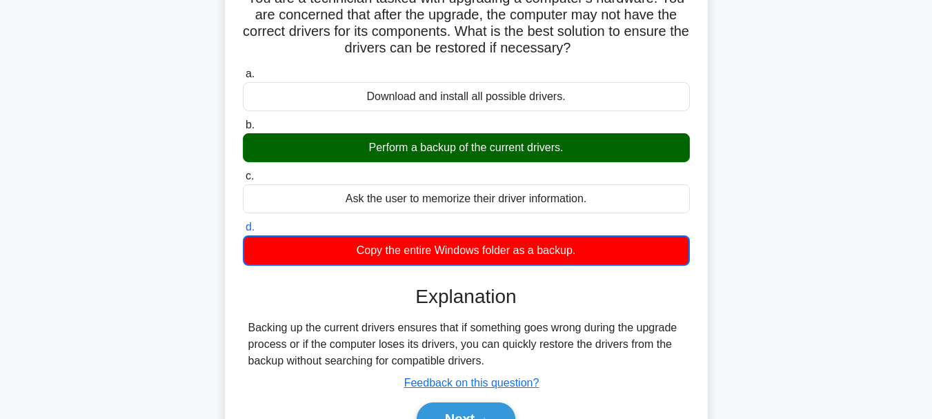
scroll to position [304, 0]
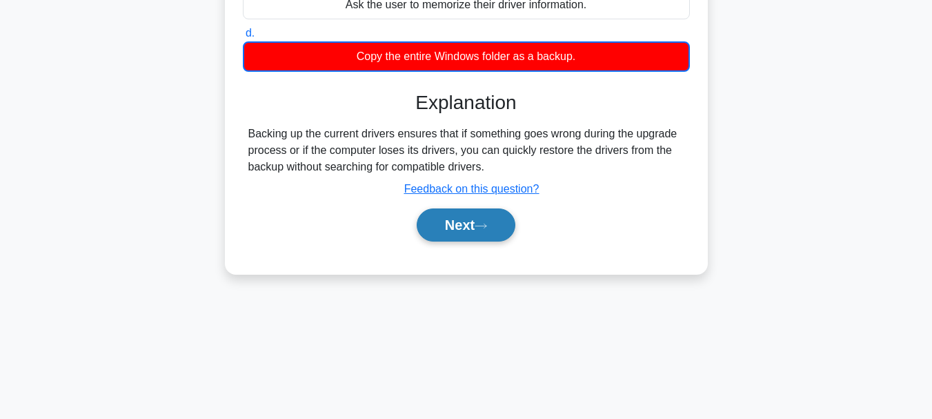
click at [484, 239] on button "Next" at bounding box center [466, 224] width 99 height 33
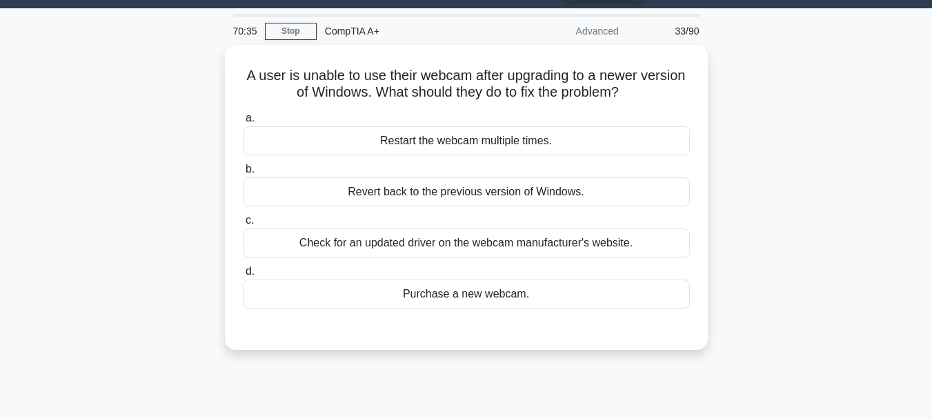
scroll to position [0, 0]
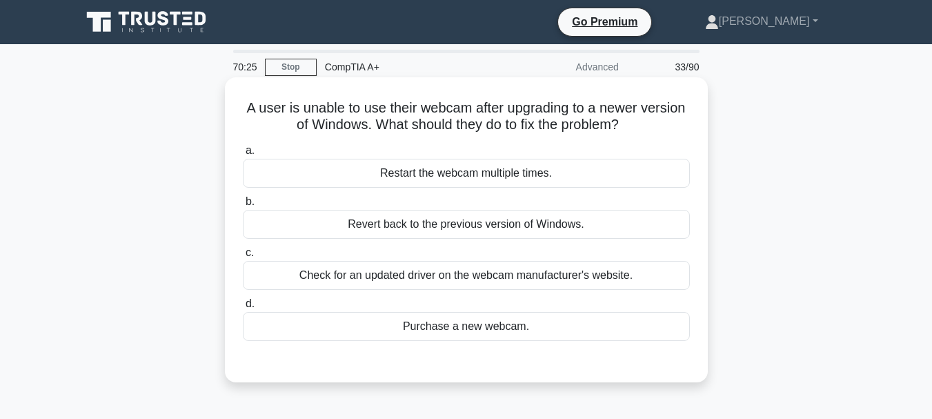
click at [468, 278] on div "Check for an updated driver on the webcam manufacturer's website." at bounding box center [466, 275] width 447 height 29
click at [243, 257] on input "c. Check for an updated driver on the webcam manufacturer's website." at bounding box center [243, 252] width 0 height 9
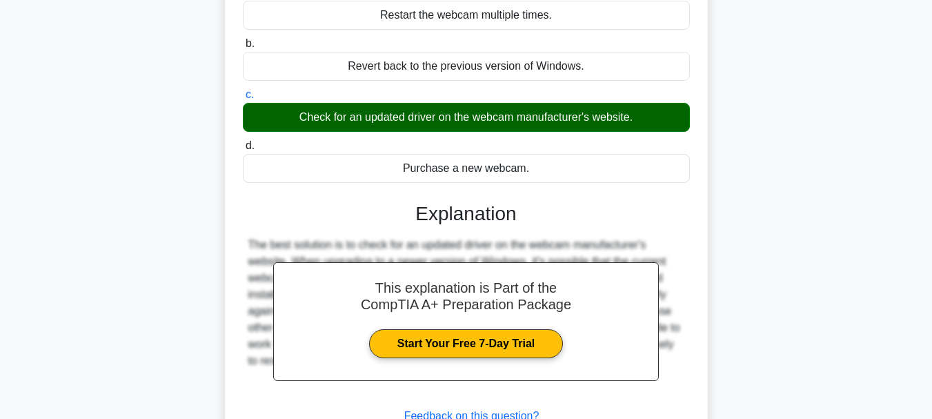
scroll to position [326, 0]
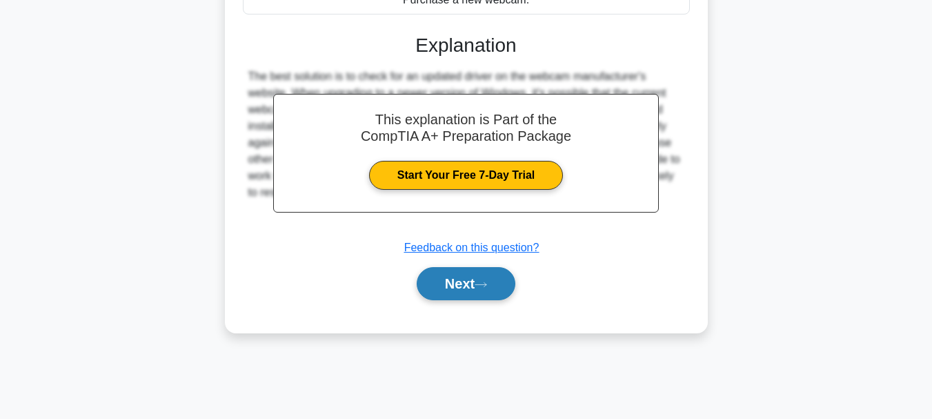
click at [460, 293] on button "Next" at bounding box center [466, 283] width 99 height 33
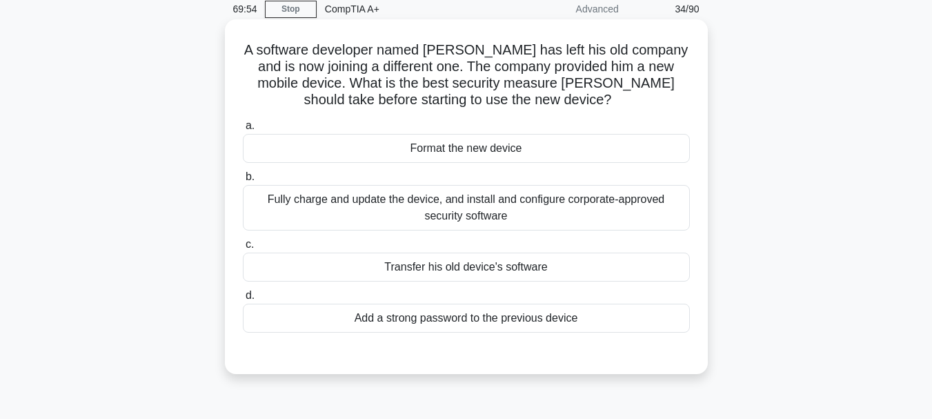
scroll to position [74, 0]
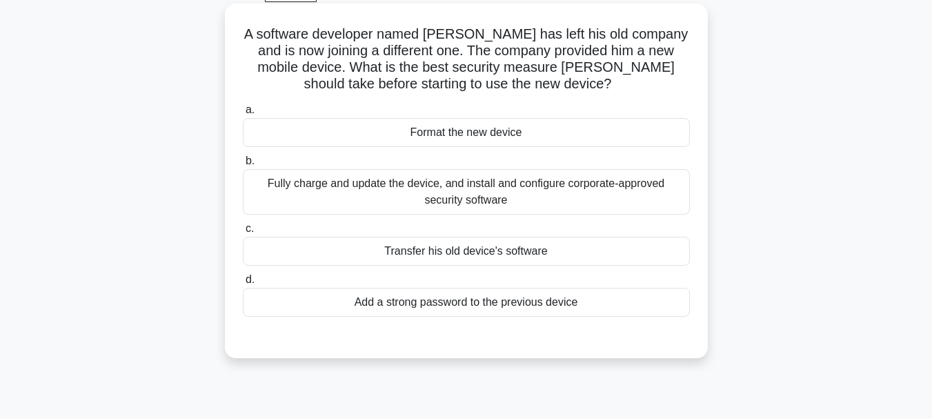
click at [513, 305] on div "Add a strong password to the previous device" at bounding box center [466, 302] width 447 height 29
click at [243, 284] on input "d. Add a strong password to the previous device" at bounding box center [243, 279] width 0 height 9
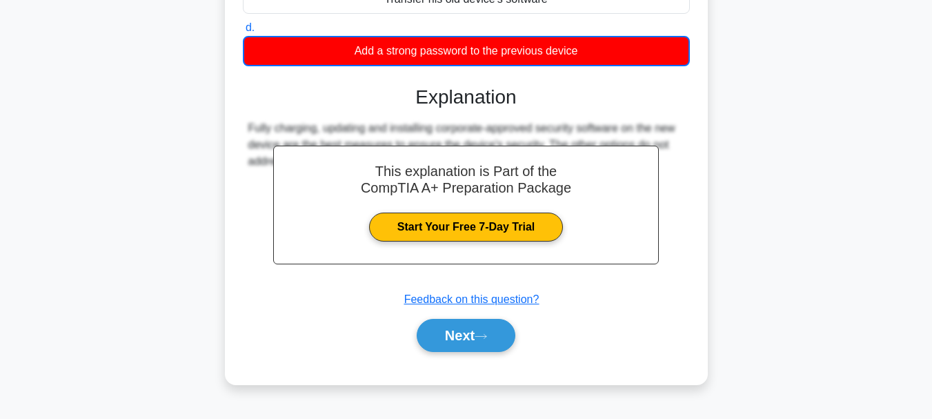
scroll to position [326, 0]
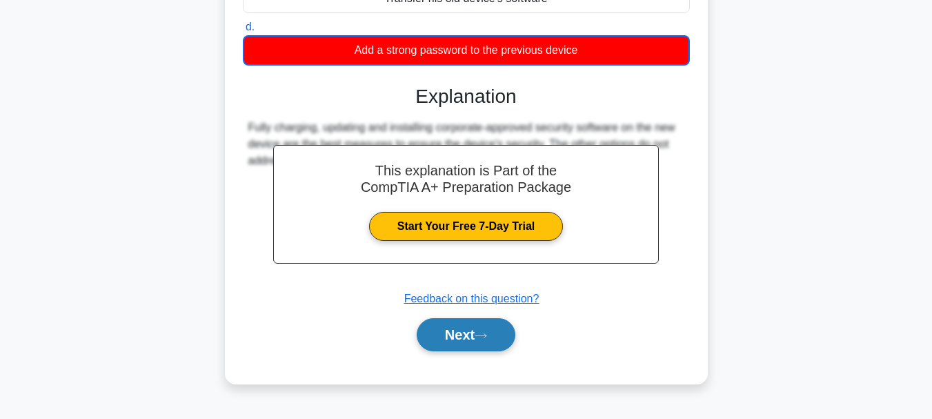
click at [505, 323] on button "Next" at bounding box center [466, 334] width 99 height 33
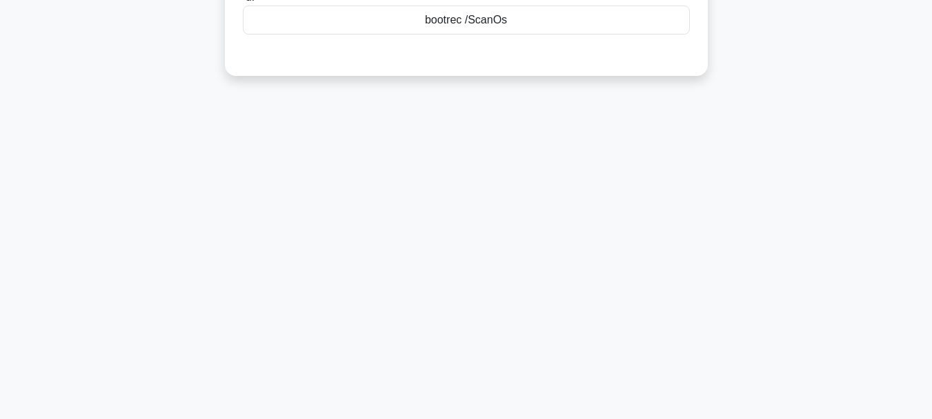
scroll to position [0, 0]
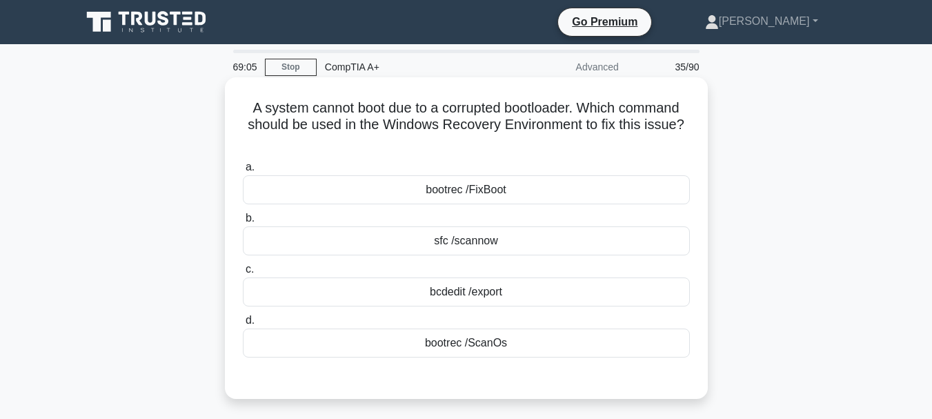
click at [507, 200] on div "bootrec /FixBoot" at bounding box center [466, 189] width 447 height 29
click at [243, 172] on input "a. bootrec /FixBoot" at bounding box center [243, 167] width 0 height 9
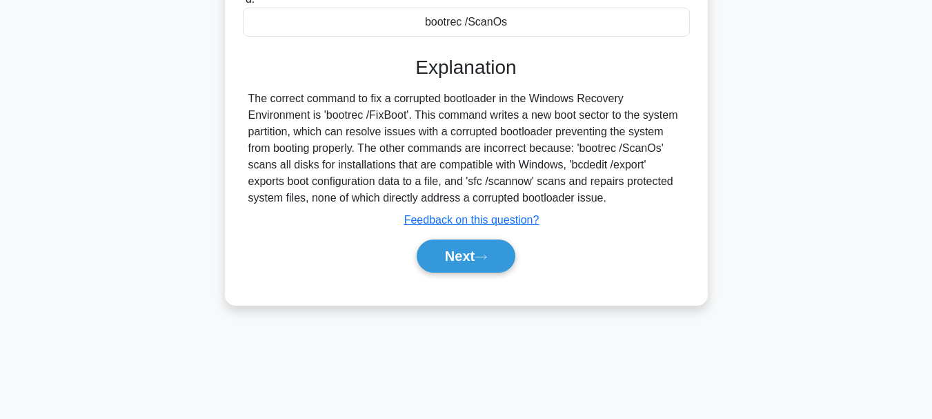
scroll to position [326, 0]
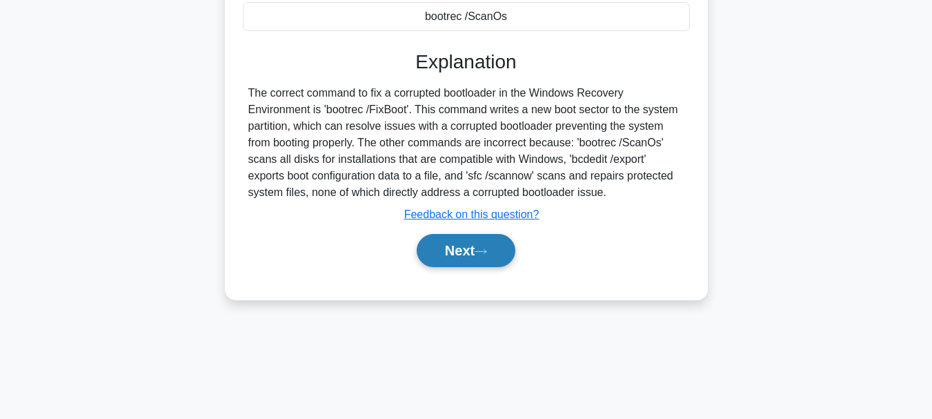
click at [478, 250] on button "Next" at bounding box center [466, 250] width 99 height 33
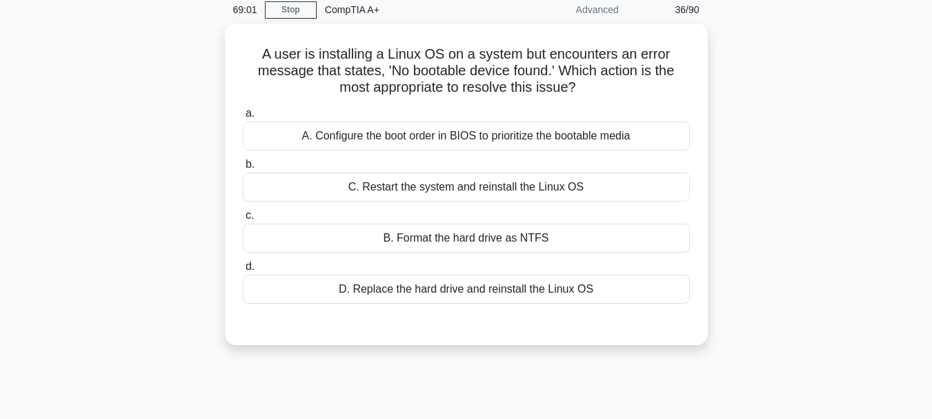
scroll to position [0, 0]
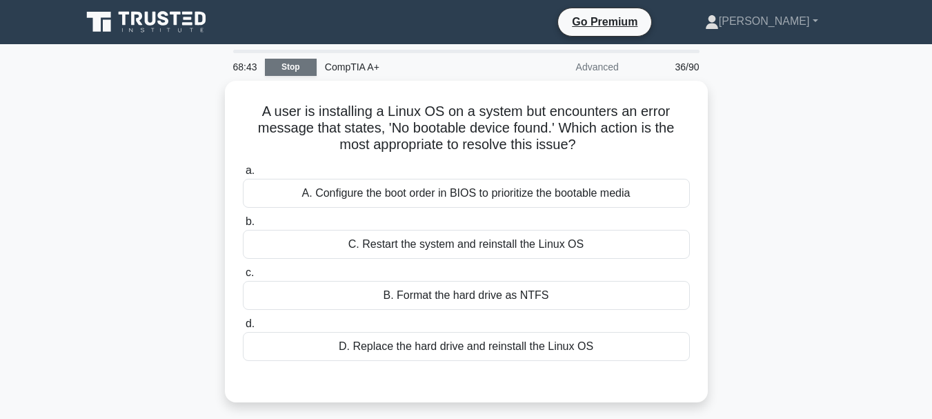
click at [298, 63] on link "Stop" at bounding box center [291, 67] width 52 height 17
